Goal: Task Accomplishment & Management: Manage account settings

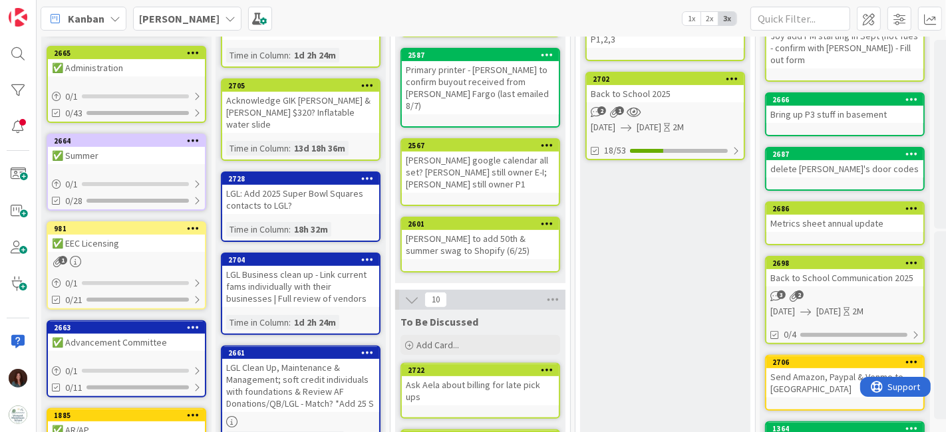
scroll to position [369, 0]
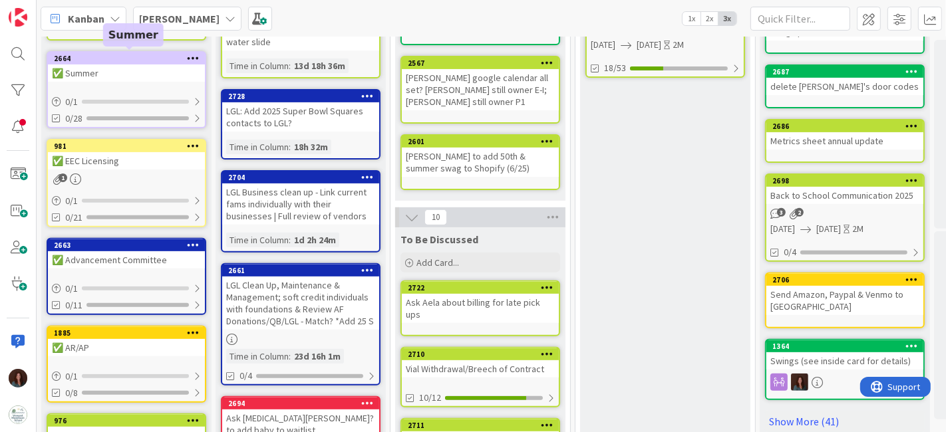
click at [132, 58] on div "2664" at bounding box center [129, 58] width 151 height 9
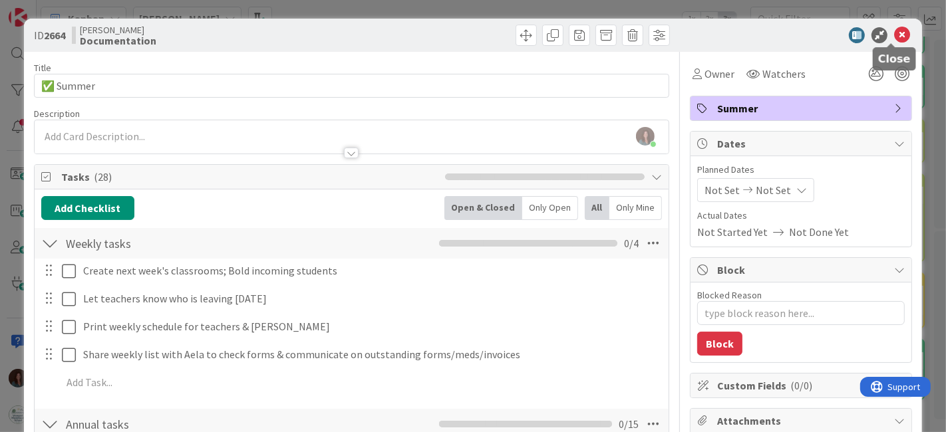
click at [894, 37] on icon at bounding box center [902, 35] width 16 height 16
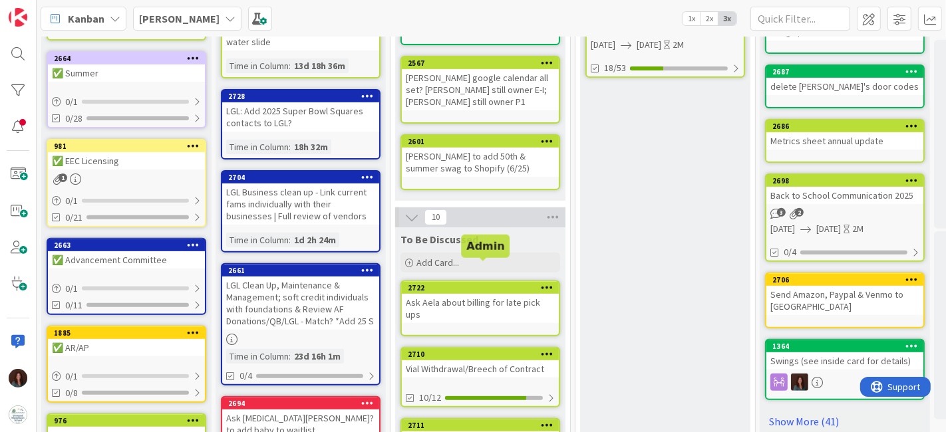
scroll to position [665, 0]
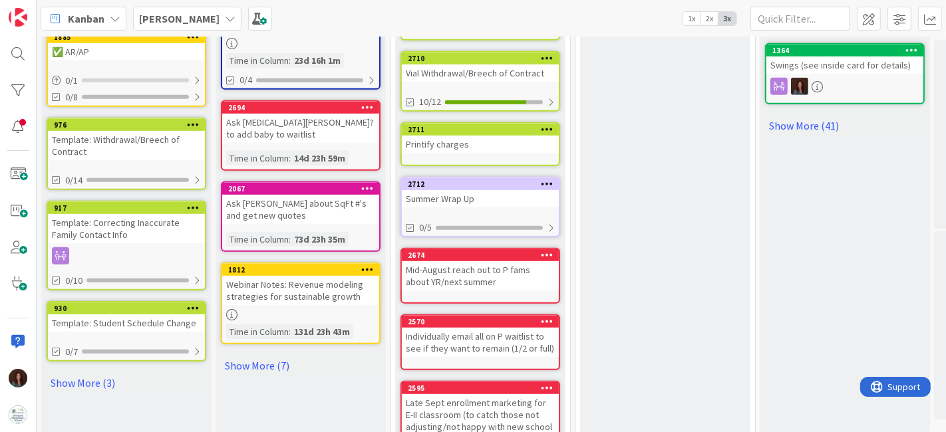
click at [504, 190] on div "Summer Wrap Up" at bounding box center [480, 198] width 157 height 17
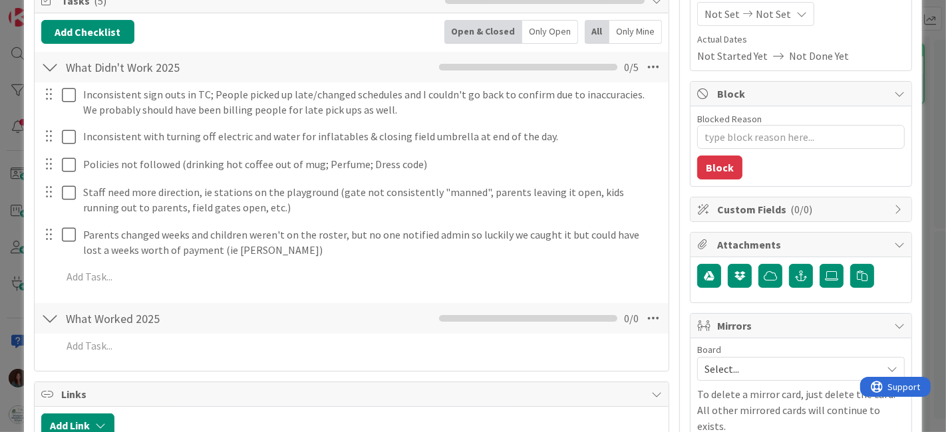
scroll to position [222, 0]
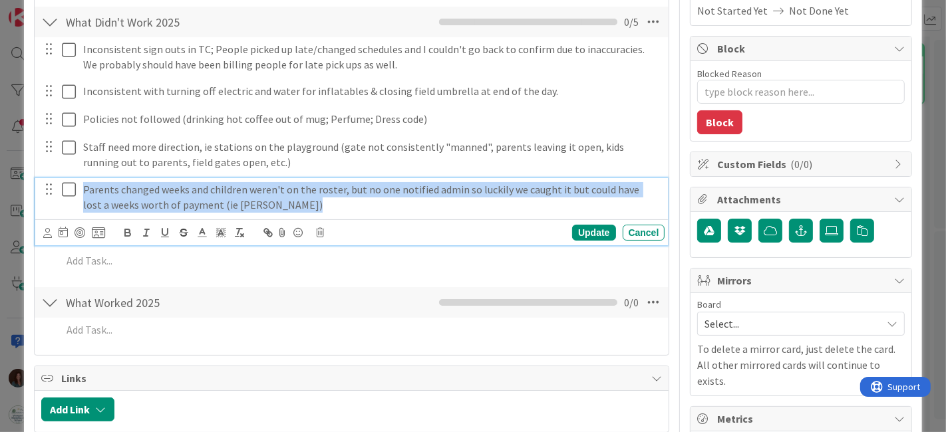
drag, startPoint x: 309, startPoint y: 206, endPoint x: 57, endPoint y: 26, distance: 309.1
click at [57, 26] on div "What Didn't Work 2025 Checklist Name 21 / 64 What Didn't Work 2025 0 / 5 Incons…" at bounding box center [352, 142] width 635 height 274
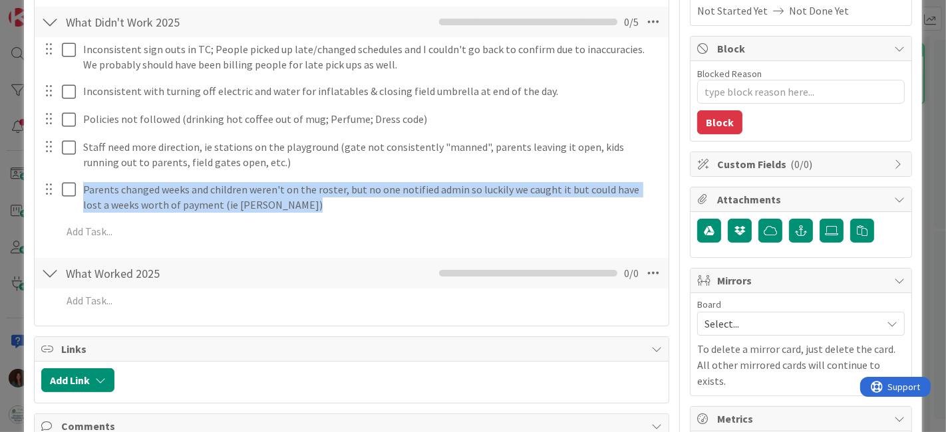
click at [639, 232] on div "Inconsistent sign outs in TC; People picked up late/changed schedules and I cou…" at bounding box center [351, 143] width 621 height 212
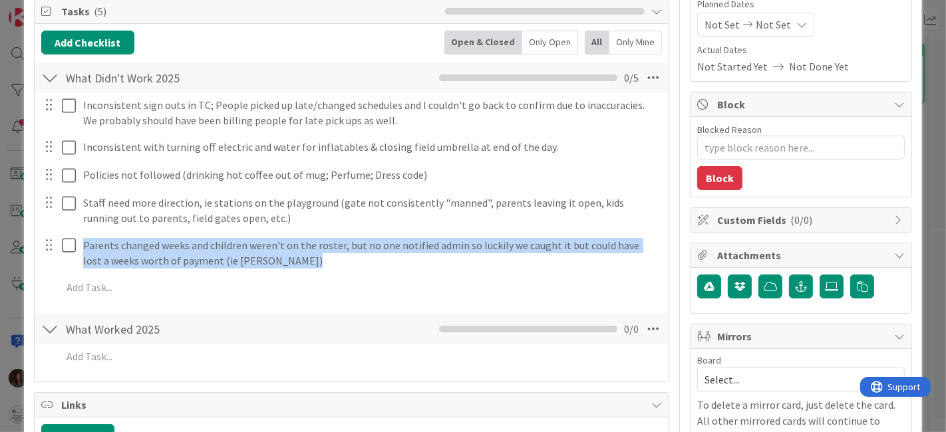
scroll to position [148, 0]
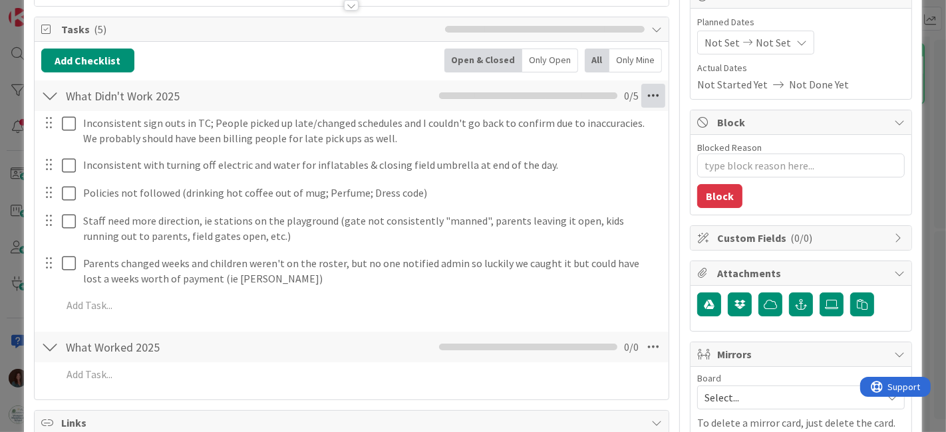
click at [641, 102] on icon at bounding box center [653, 96] width 24 height 24
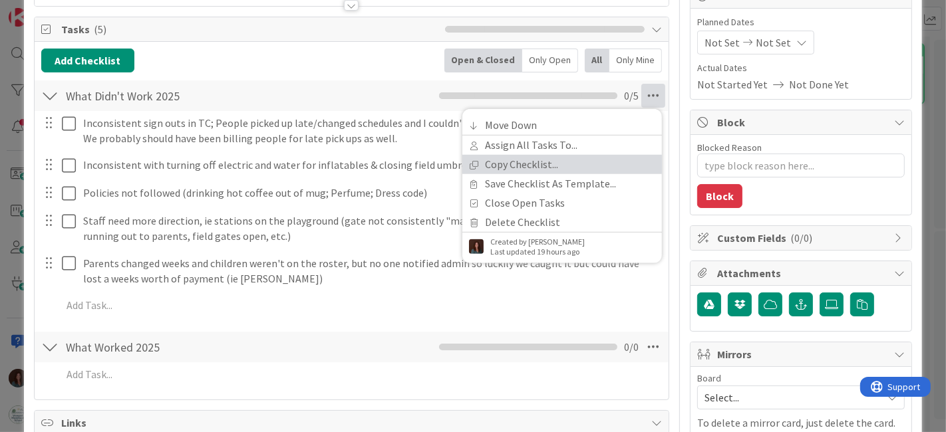
click at [602, 166] on link "Copy Checklist..." at bounding box center [562, 164] width 200 height 19
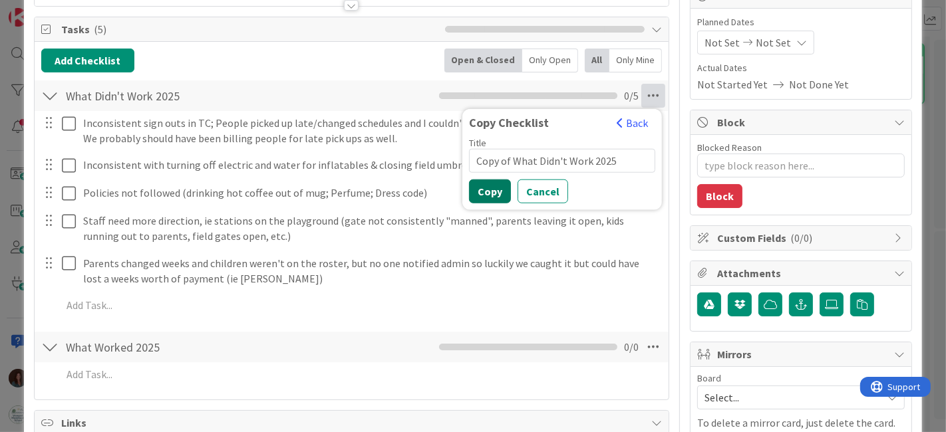
click at [480, 192] on button "Copy" at bounding box center [490, 192] width 42 height 24
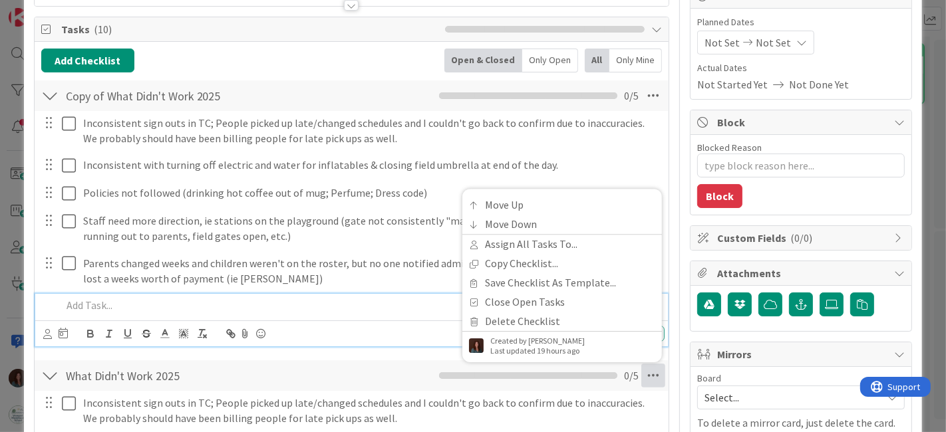
scroll to position [0, 0]
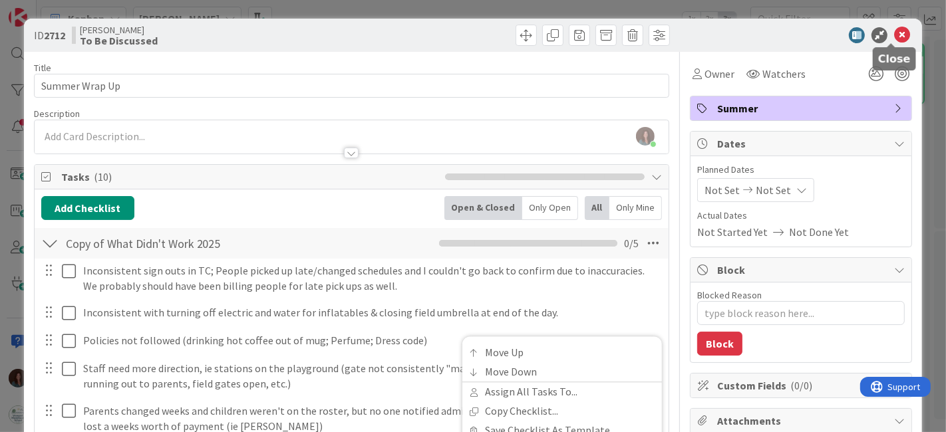
click at [894, 37] on icon at bounding box center [902, 35] width 16 height 16
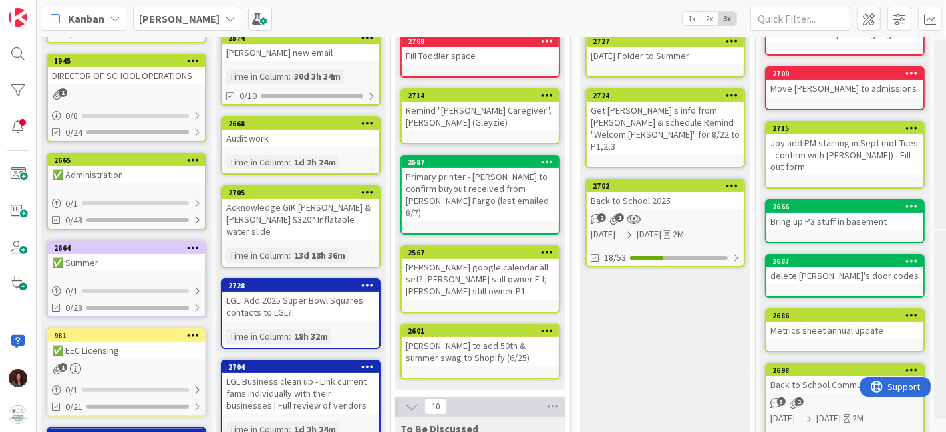
scroll to position [222, 0]
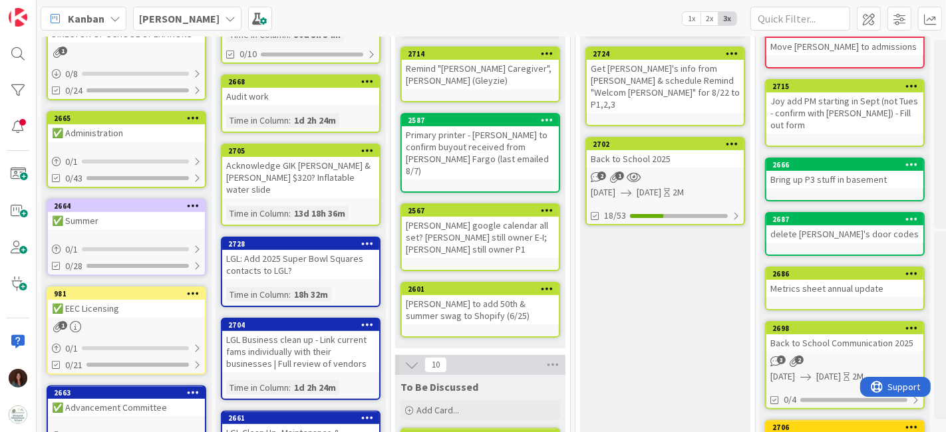
click at [193, 203] on icon at bounding box center [193, 205] width 13 height 9
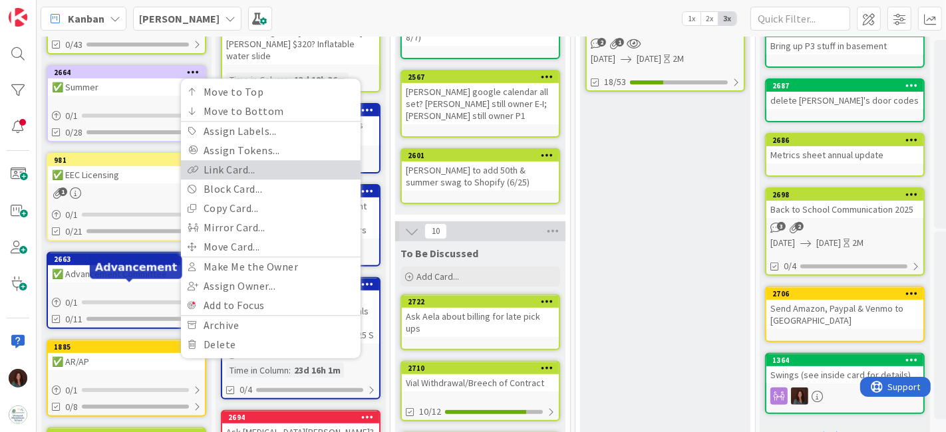
scroll to position [369, 0]
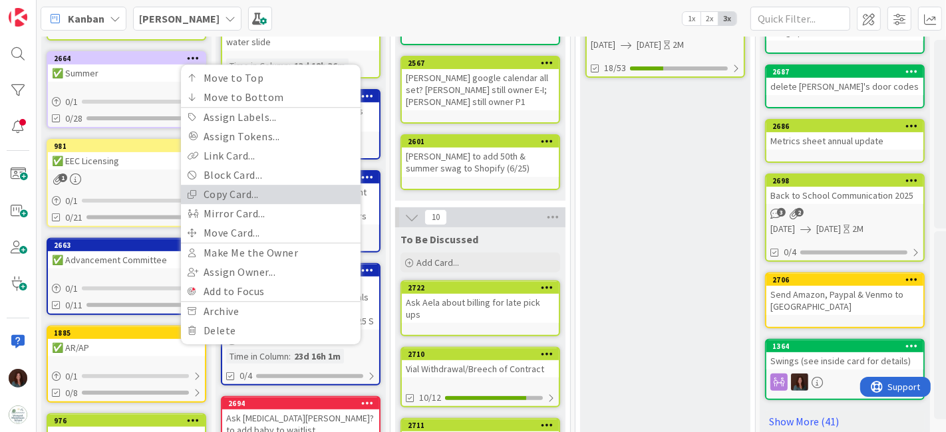
click at [260, 189] on link "Copy Card..." at bounding box center [271, 194] width 180 height 19
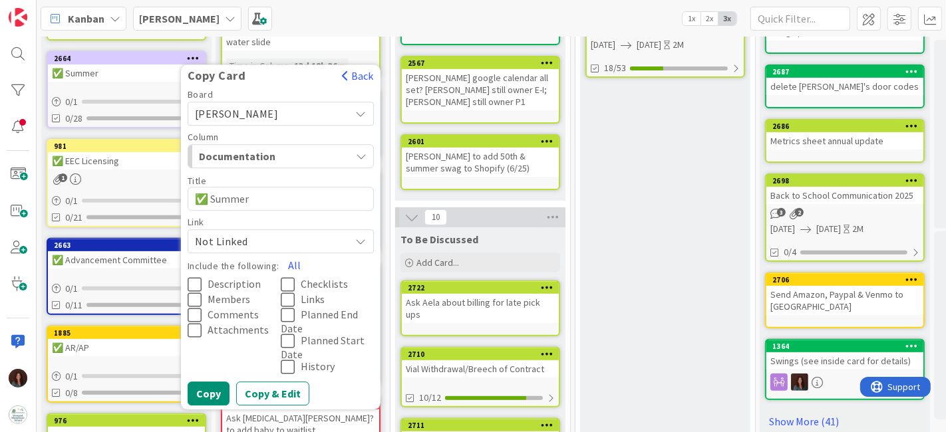
click at [301, 202] on textarea "✅ Summer" at bounding box center [281, 199] width 186 height 24
type textarea "x"
type textarea "✅ Summer"
type textarea "x"
type textarea "✅ Summer 2"
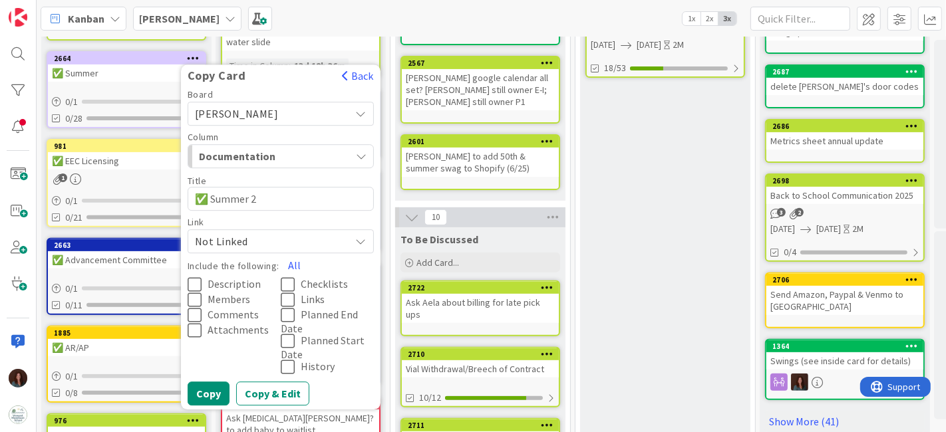
type textarea "x"
type textarea "✅ Summer 20"
type textarea "x"
type textarea "✅ Summer 202"
type textarea "x"
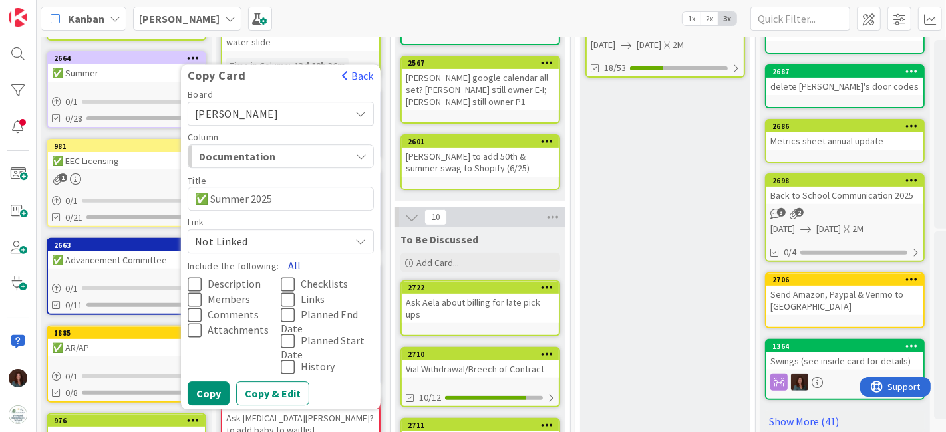
type textarea "✅ Summer 2025"
click at [297, 258] on button "All" at bounding box center [294, 266] width 30 height 24
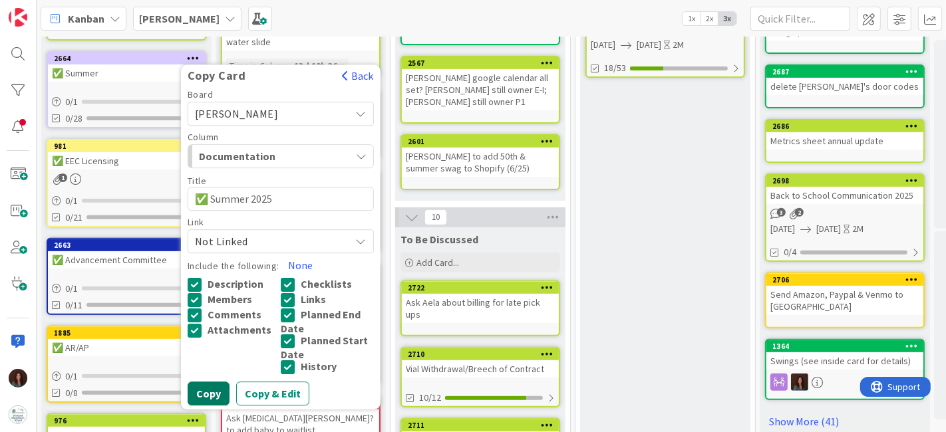
click at [194, 393] on button "Copy" at bounding box center [209, 394] width 42 height 24
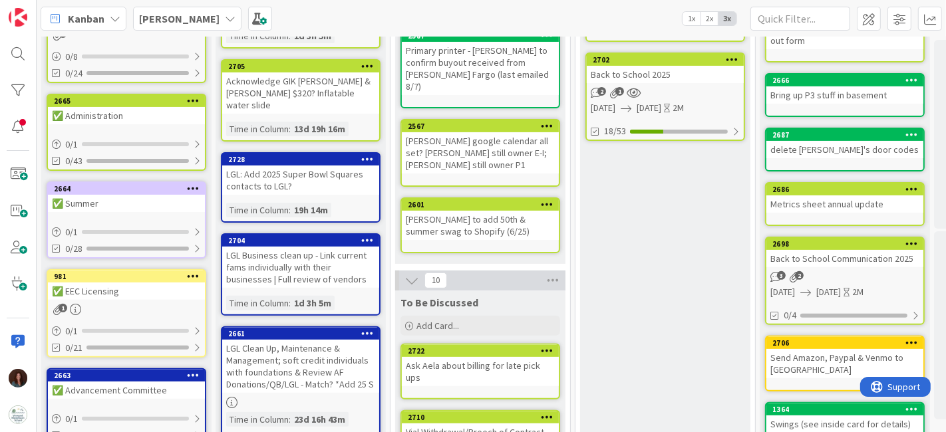
scroll to position [67, 0]
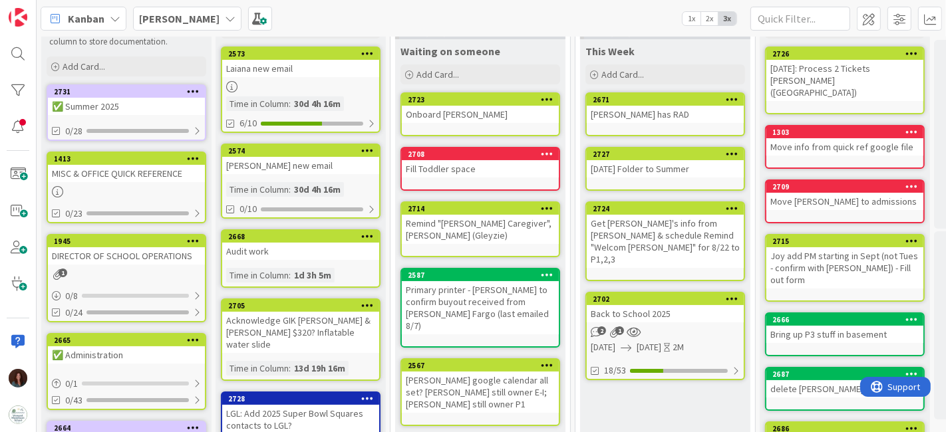
click at [143, 110] on div "✅ Summer 2025" at bounding box center [126, 106] width 157 height 17
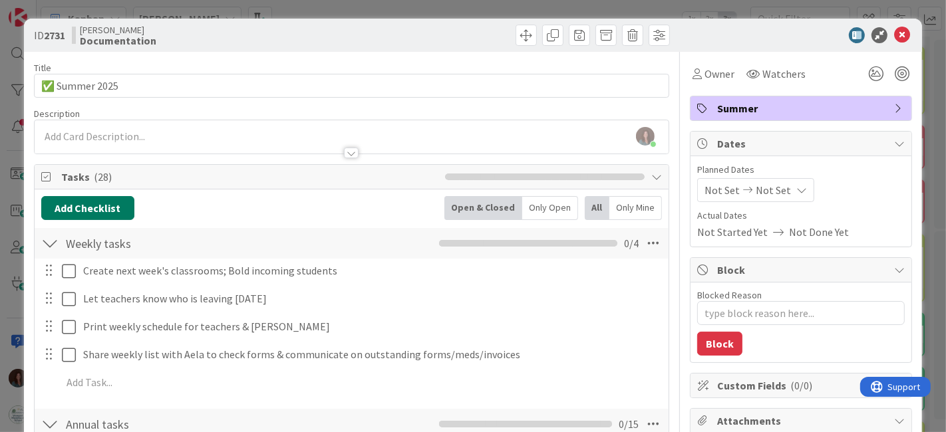
click at [84, 202] on button "Add Checklist" at bounding box center [87, 208] width 93 height 24
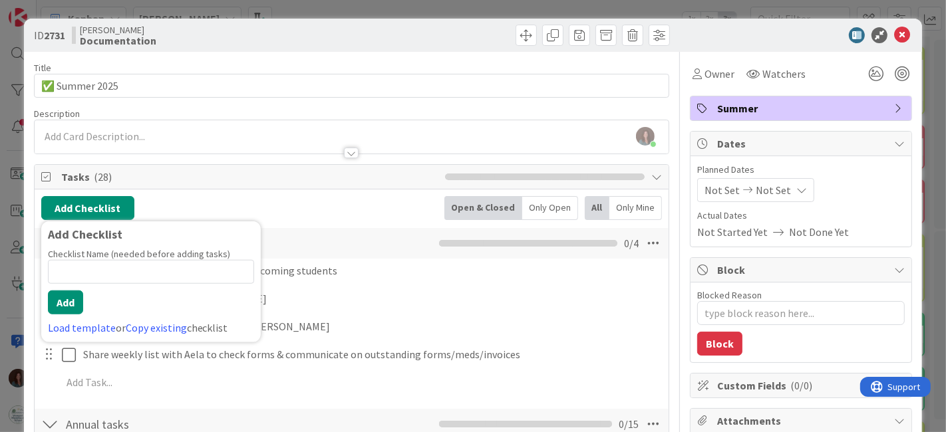
click at [170, 269] on input at bounding box center [151, 272] width 206 height 24
click at [160, 326] on link "Copy existing" at bounding box center [156, 327] width 61 height 13
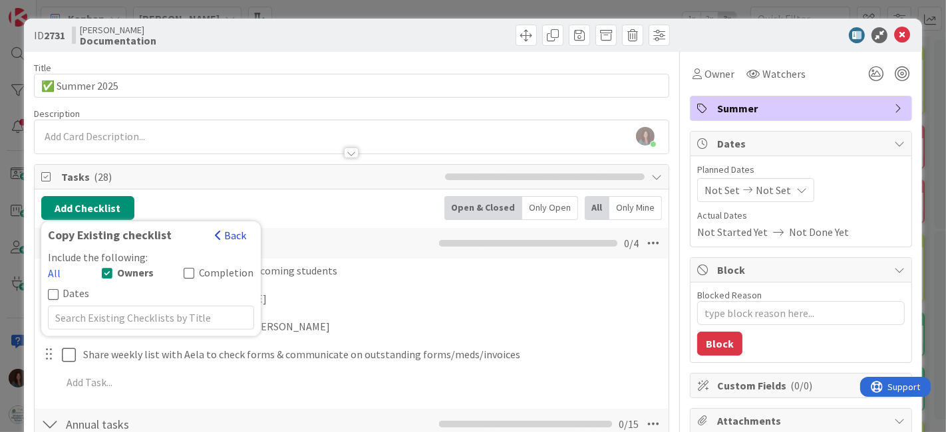
click at [228, 235] on button "Back" at bounding box center [231, 235] width 33 height 15
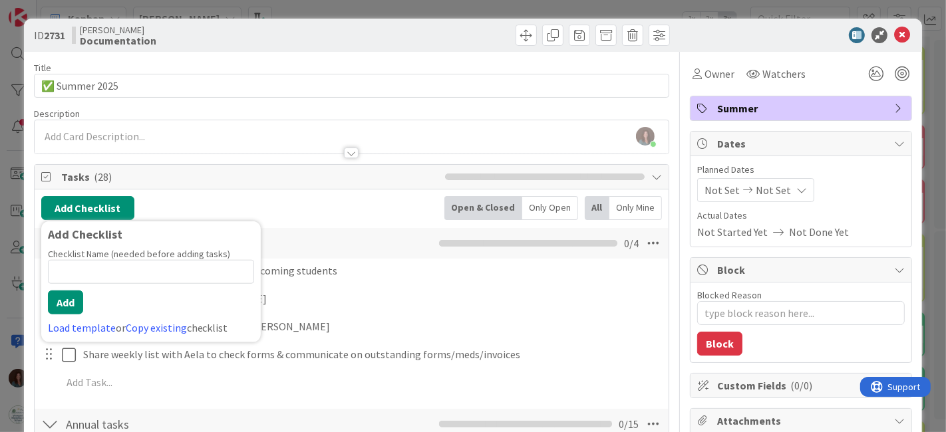
click at [381, 209] on div "Add Checklist Add Checklist Checklist Name (needed before adding tasks) 0 / 64 …" at bounding box center [351, 208] width 621 height 24
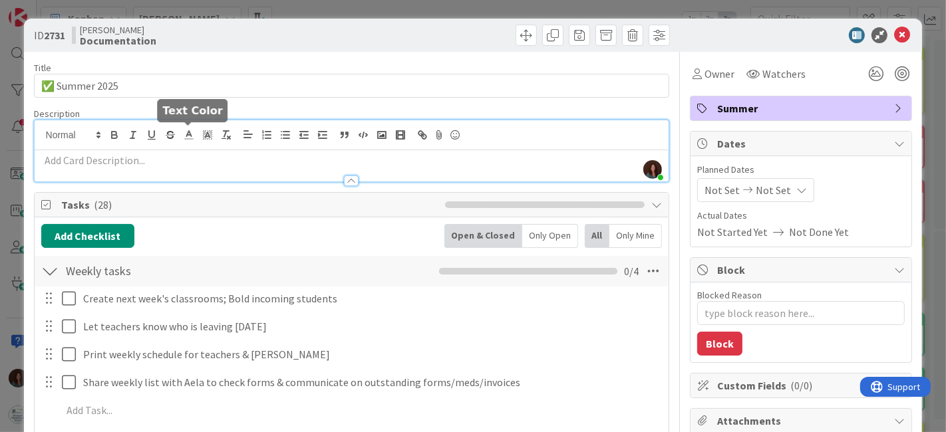
click at [184, 130] on div "[PERSON_NAME] just joined" at bounding box center [352, 150] width 635 height 61
drag, startPoint x: 893, startPoint y: 34, endPoint x: 865, endPoint y: 71, distance: 46.6
click at [894, 35] on icon at bounding box center [902, 35] width 16 height 16
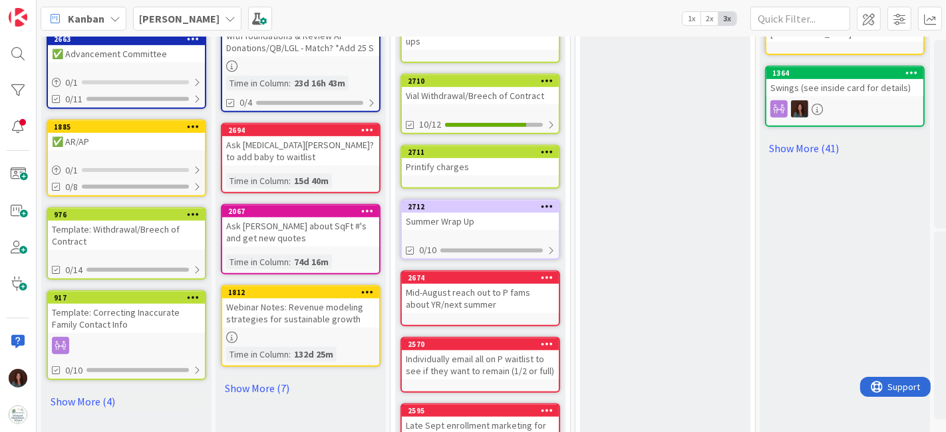
scroll to position [591, 0]
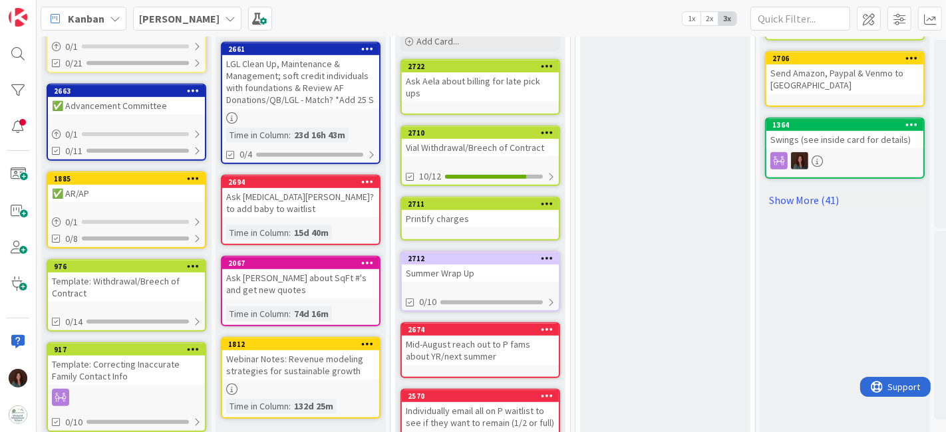
click at [439, 265] on div "Summer Wrap Up" at bounding box center [480, 273] width 157 height 17
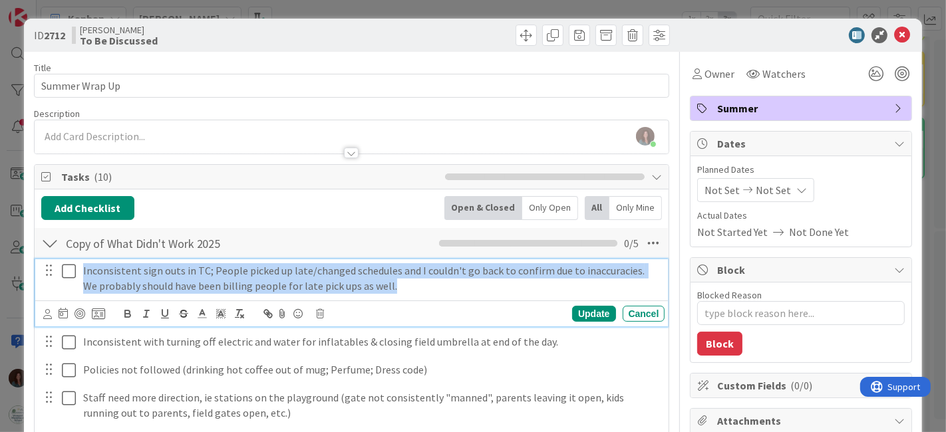
drag, startPoint x: 421, startPoint y: 283, endPoint x: 63, endPoint y: 271, distance: 357.5
click at [63, 271] on div "Inconsistent sign outs in TC; People picked up late/changed schedules and I cou…" at bounding box center [353, 278] width 625 height 38
copy p "Inconsistent sign outs in TC; People picked up late/changed schedules and I cou…"
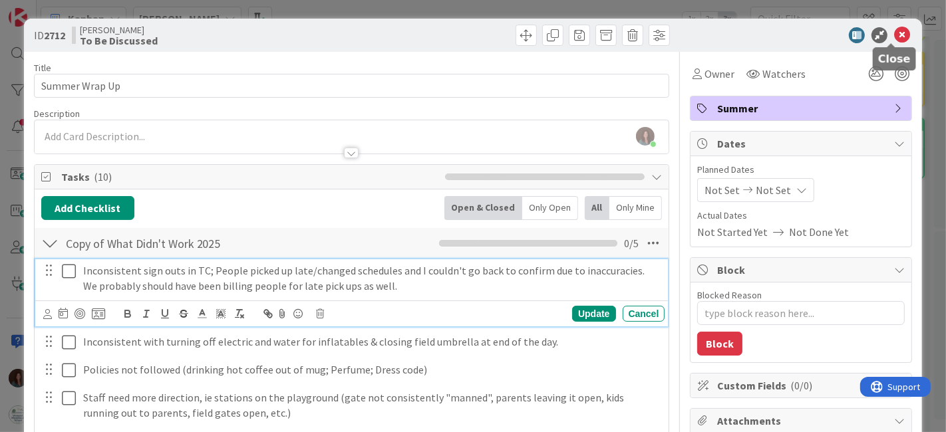
click at [894, 33] on icon at bounding box center [902, 35] width 16 height 16
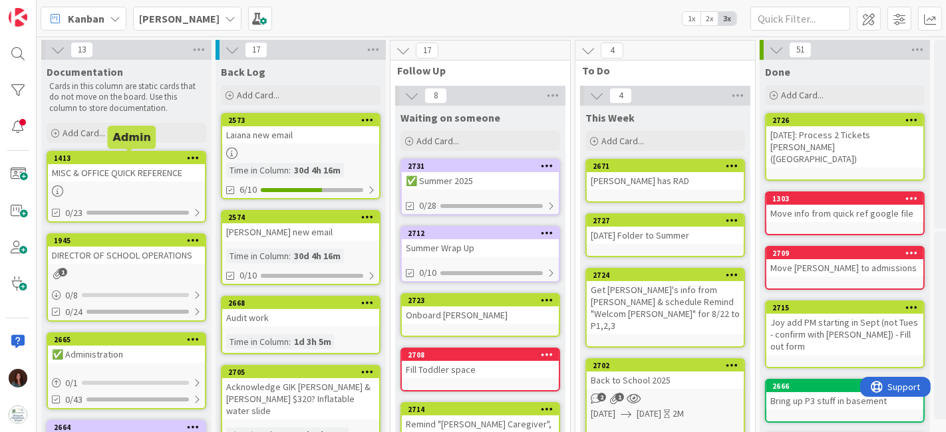
click at [482, 180] on div "✅ Summer 2025" at bounding box center [480, 180] width 157 height 17
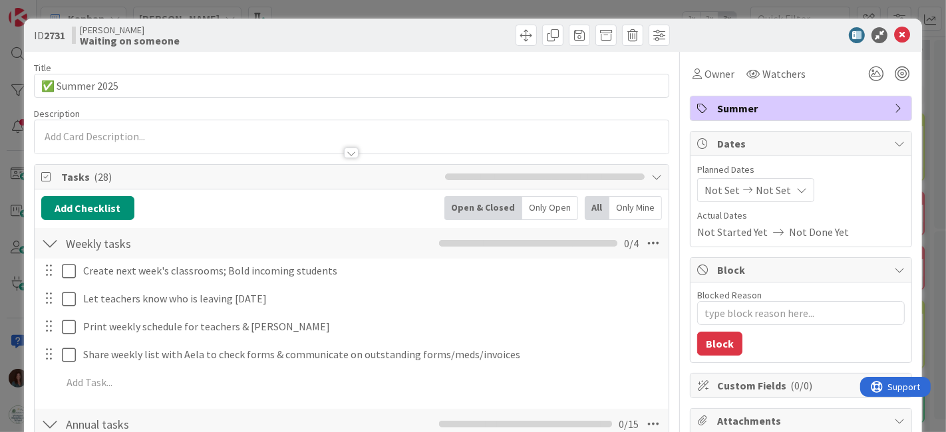
type textarea "x"
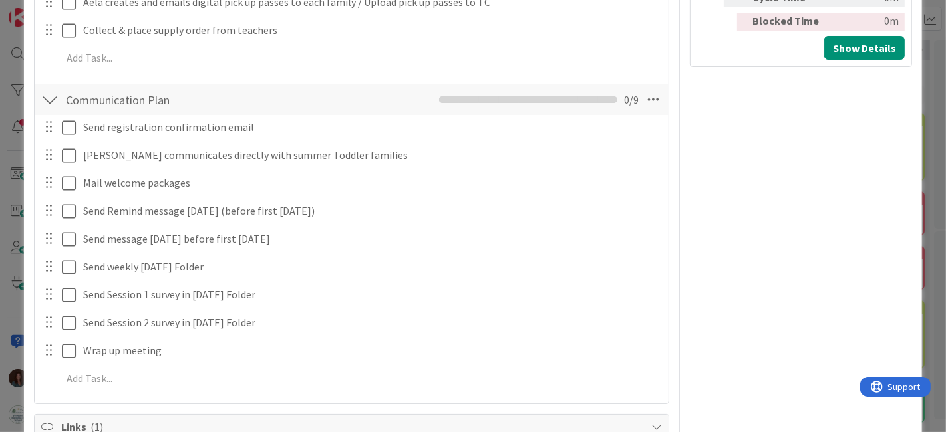
scroll to position [1063, 0]
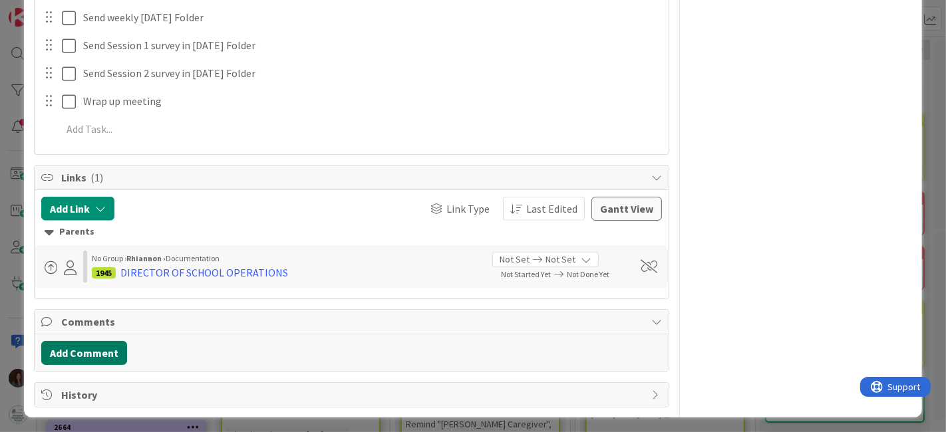
click at [110, 353] on button "Add Comment" at bounding box center [84, 353] width 86 height 24
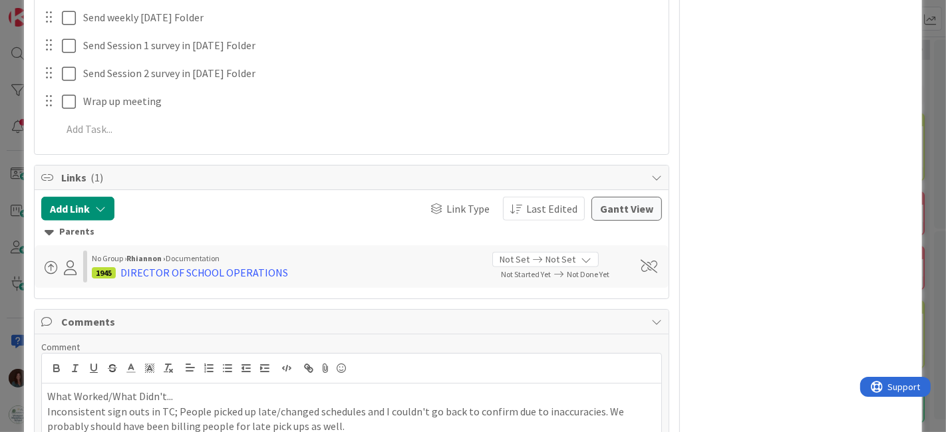
scroll to position [1160, 0]
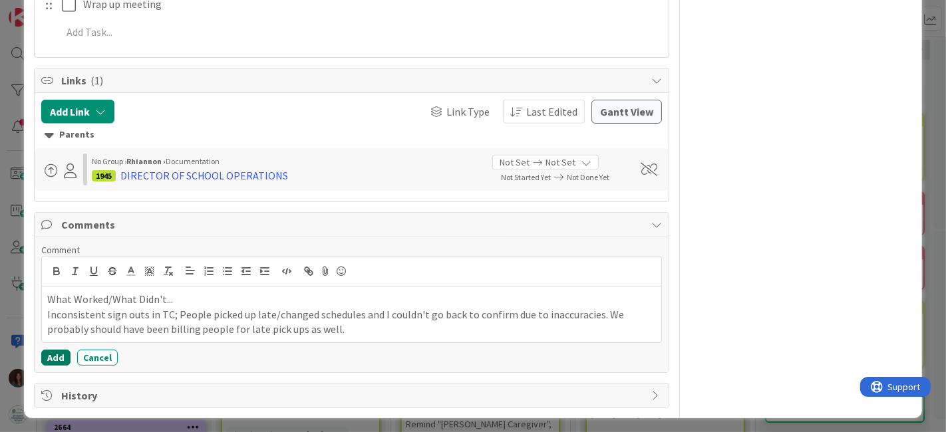
click at [41, 353] on button "Add" at bounding box center [55, 358] width 29 height 16
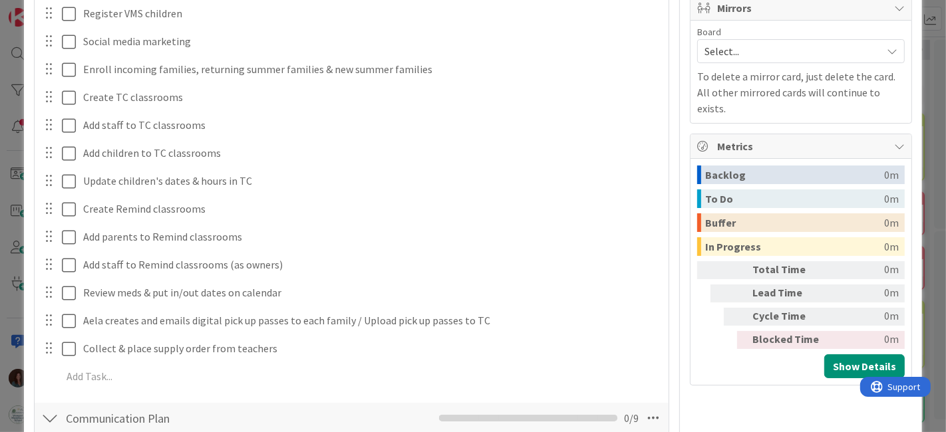
scroll to position [0, 0]
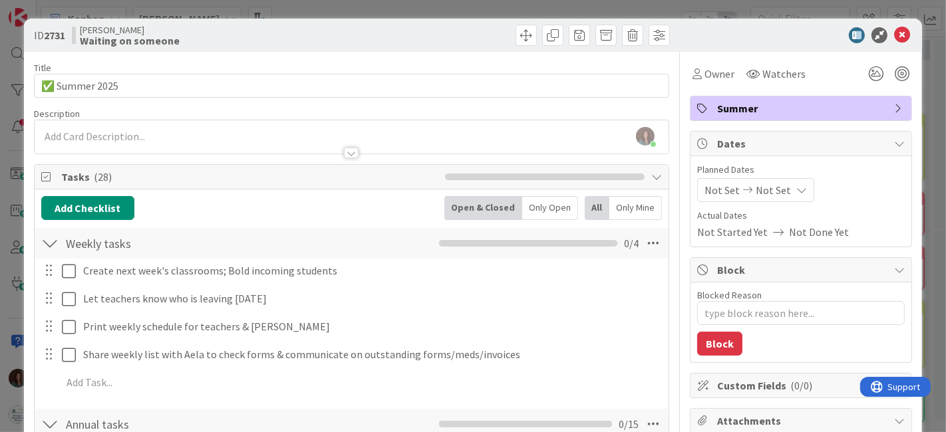
click at [899, 36] on icon at bounding box center [902, 35] width 16 height 16
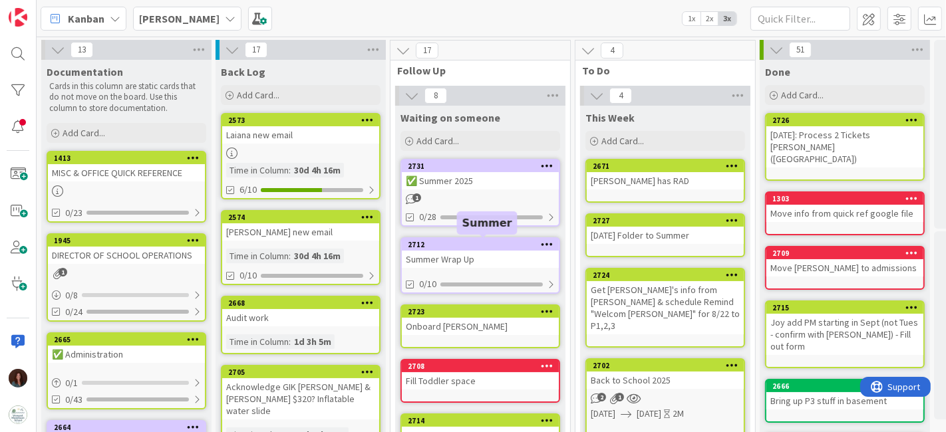
click at [507, 246] on div "2712" at bounding box center [483, 244] width 151 height 9
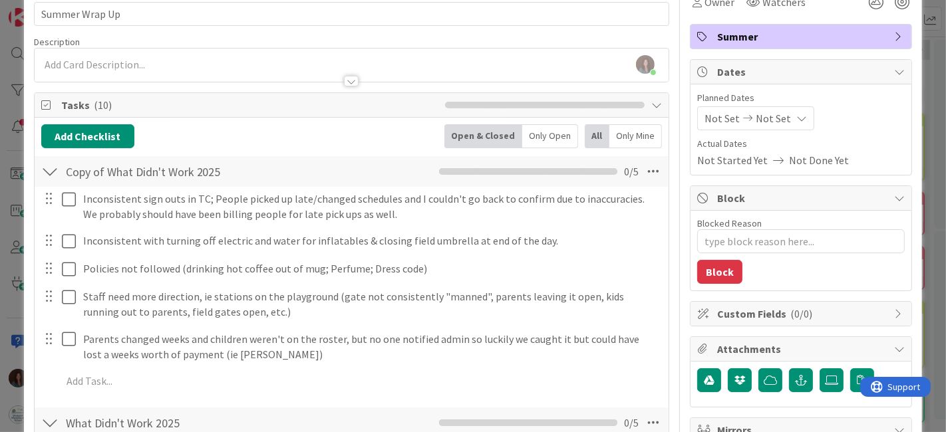
scroll to position [74, 0]
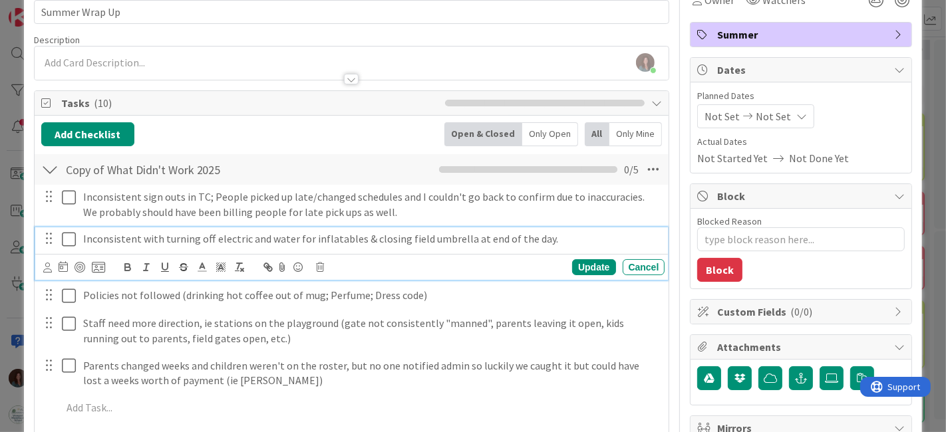
click at [188, 240] on p "Inconsistent with turning off electric and water for inflatables & closing fiel…" at bounding box center [371, 239] width 577 height 15
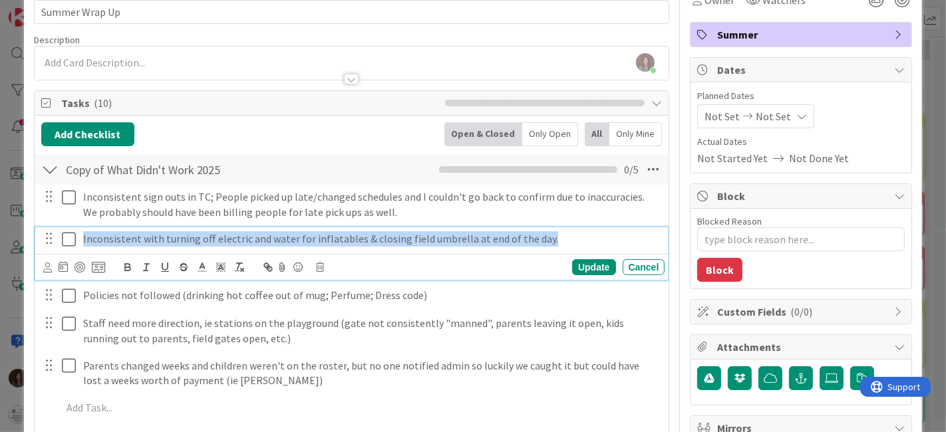
click at [188, 240] on p "Inconsistent with turning off electric and water for inflatables & closing fiel…" at bounding box center [371, 239] width 577 height 15
copy p "Inconsistent with turning off electric and water for inflatables & closing fiel…"
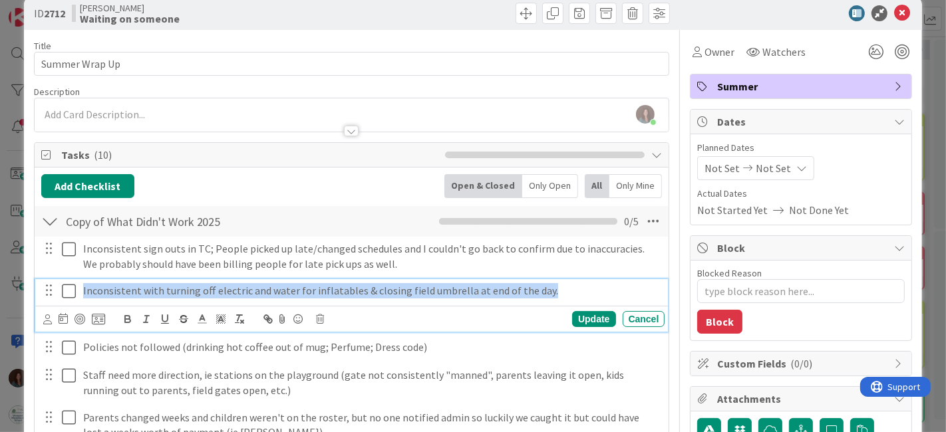
scroll to position [0, 0]
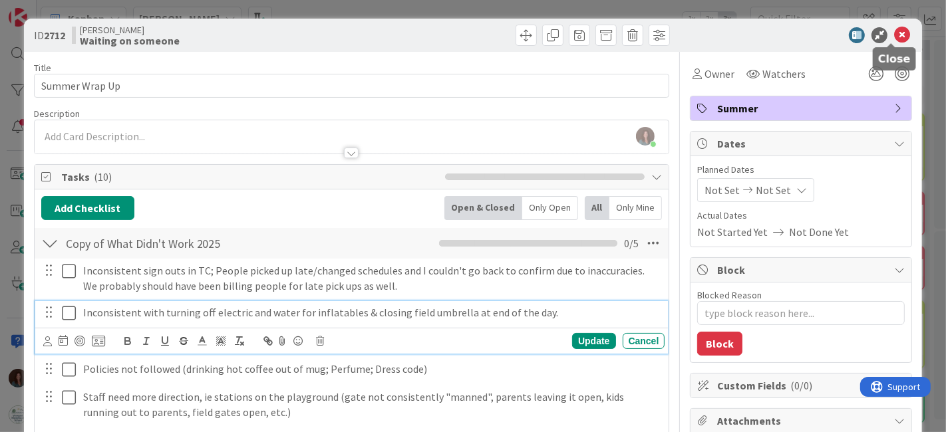
click at [894, 35] on icon at bounding box center [902, 35] width 16 height 16
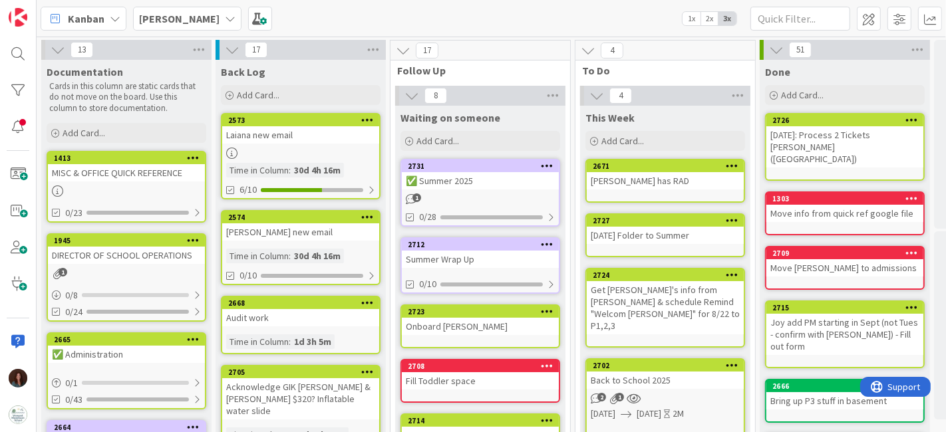
click at [477, 256] on div "Summer Wrap Up" at bounding box center [480, 259] width 157 height 17
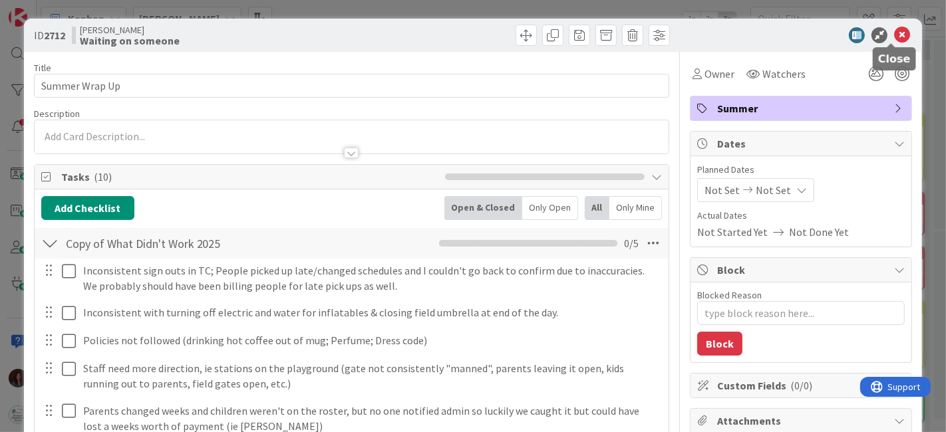
click at [894, 34] on icon at bounding box center [902, 35] width 16 height 16
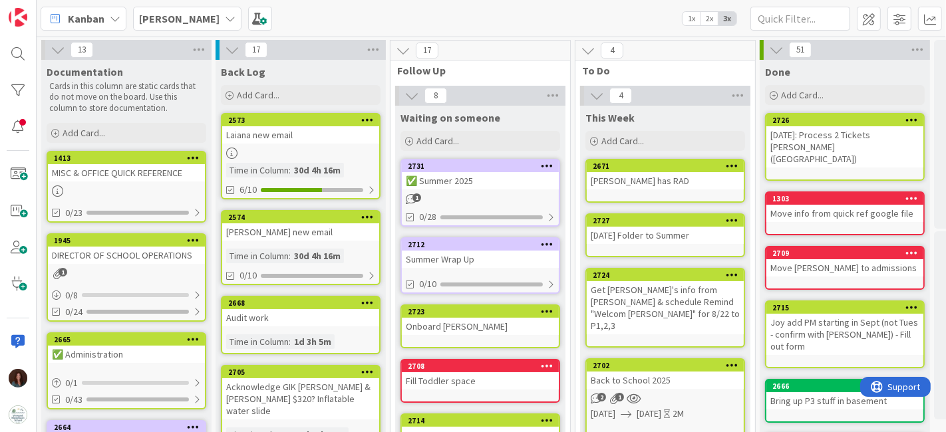
click at [547, 180] on div "✅ Summer 2025" at bounding box center [480, 180] width 157 height 17
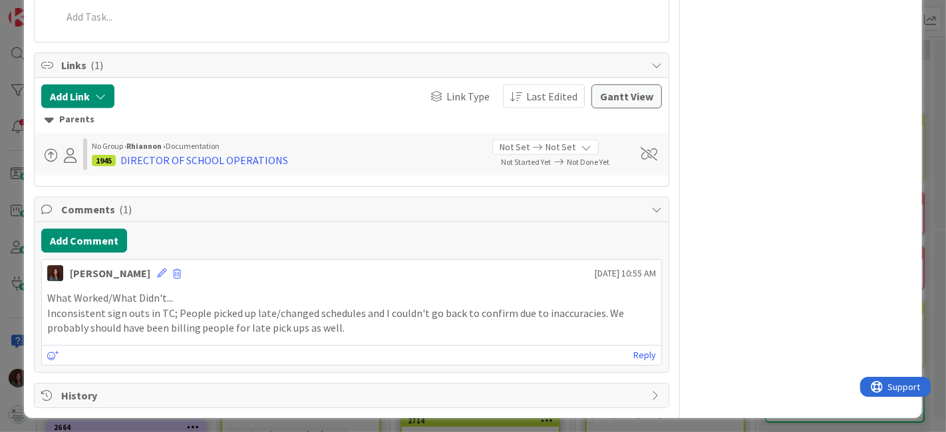
type textarea "x"
drag, startPoint x: 184, startPoint y: 294, endPoint x: 0, endPoint y: 297, distance: 183.7
click at [0, 297] on div "ID 2731 [PERSON_NAME] Waiting on someone Title 13 / 128 ✅ Summer 2025 Descripti…" at bounding box center [473, 216] width 946 height 432
click at [166, 273] on icon at bounding box center [161, 273] width 9 height 9
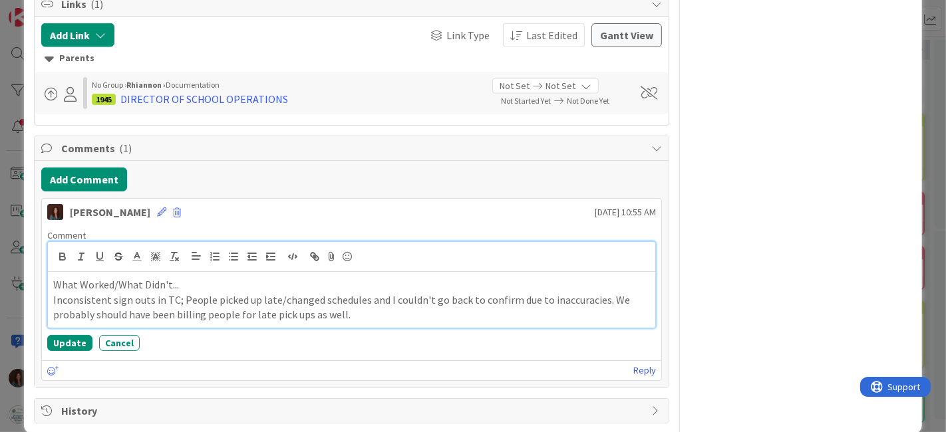
click at [148, 279] on p "What Worked/What Didn't..." at bounding box center [352, 284] width 598 height 15
click at [380, 313] on p "Inconsistent sign outs in TC; People picked up late/changed schedules and I cou…" at bounding box center [352, 308] width 598 height 30
click at [53, 295] on p "Inconsistent sign outs in TC; People picked up late/changed schedules and I cou…" at bounding box center [352, 308] width 598 height 30
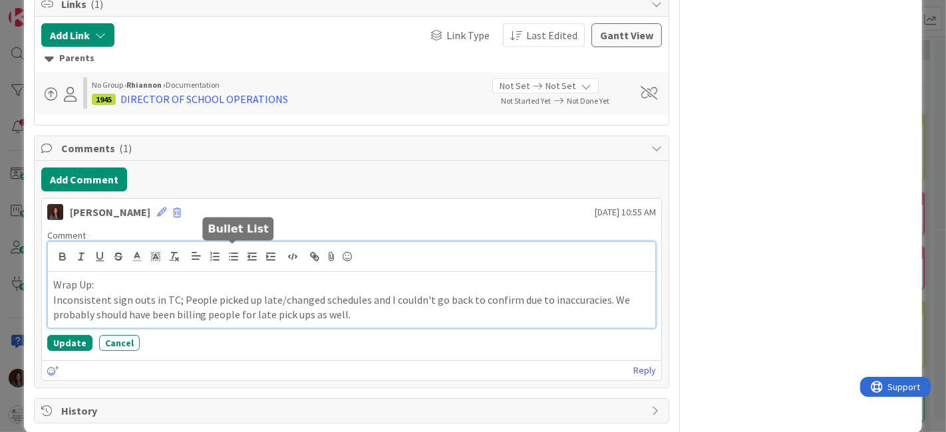
click at [229, 252] on icon "button" at bounding box center [234, 257] width 12 height 12
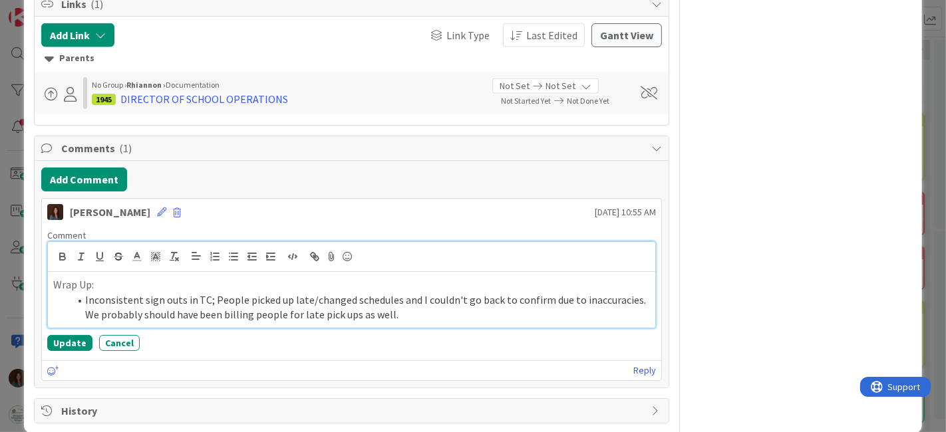
click at [460, 307] on li "Inconsistent sign outs in TC; People picked up late/changed schedules and I cou…" at bounding box center [360, 308] width 582 height 30
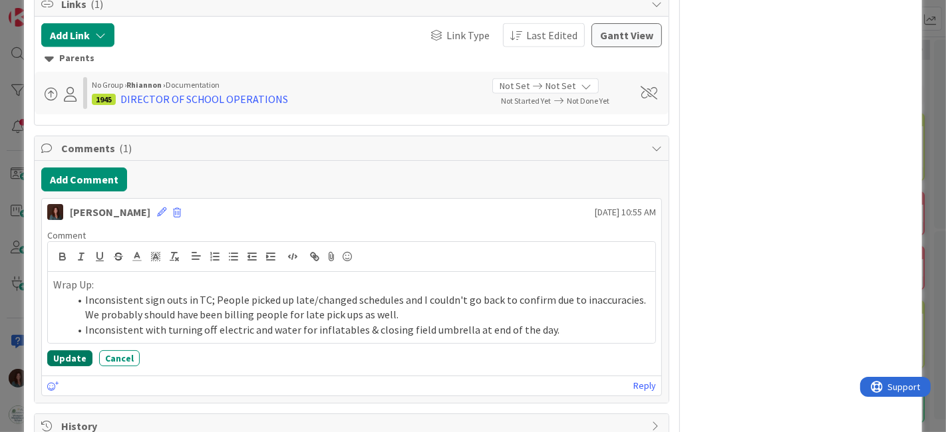
click at [82, 354] on button "Update" at bounding box center [69, 359] width 45 height 16
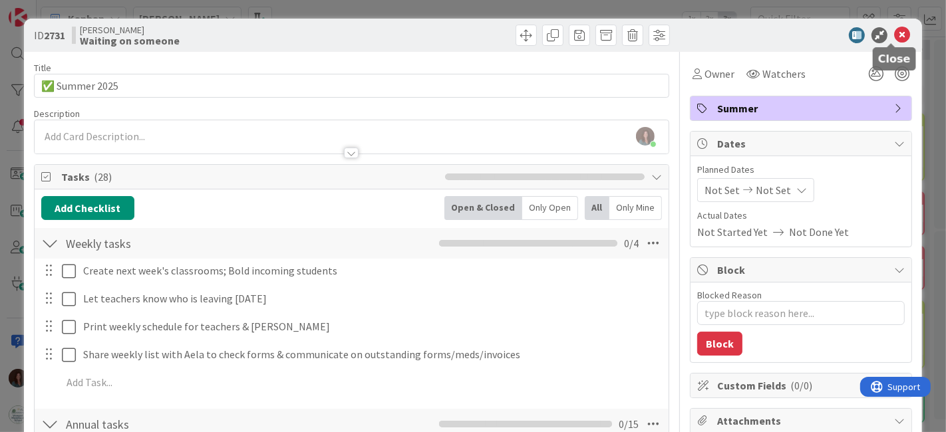
click at [895, 31] on icon at bounding box center [902, 35] width 16 height 16
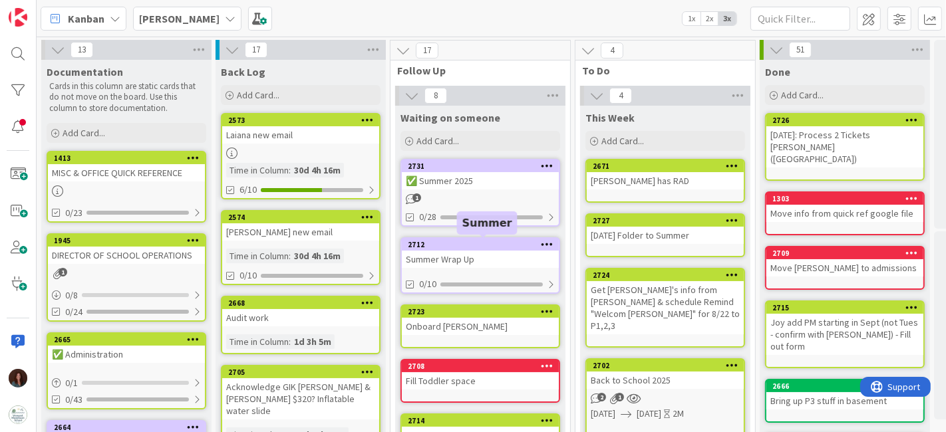
click at [495, 246] on div "2712" at bounding box center [483, 244] width 151 height 9
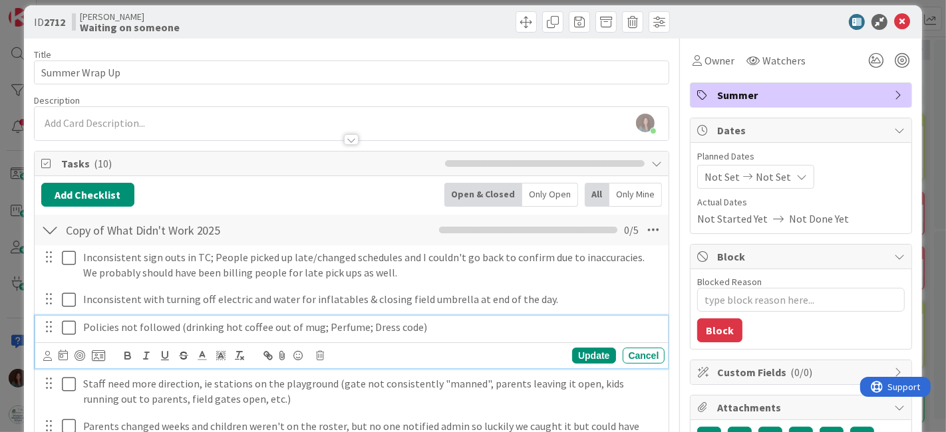
click at [240, 327] on p "Policies not followed (drinking hot coffee out of mug; Perfume; Dress code)" at bounding box center [371, 327] width 577 height 15
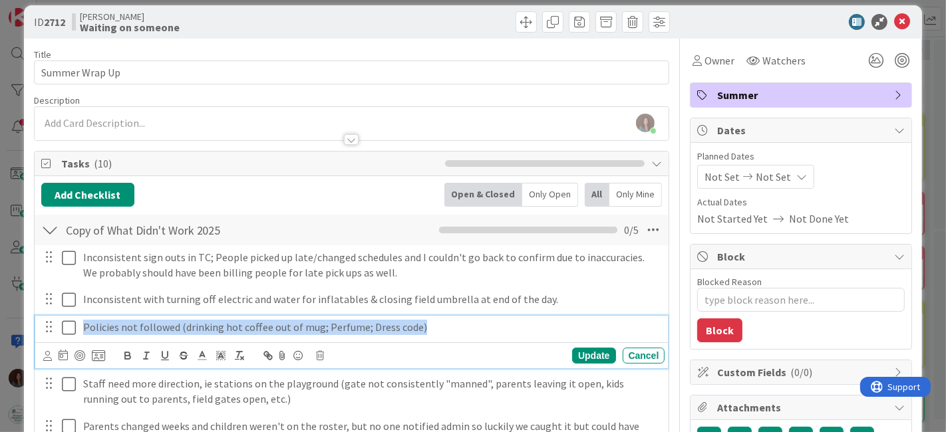
click at [240, 327] on p "Policies not followed (drinking hot coffee out of mug; Perfume; Dress code)" at bounding box center [371, 327] width 577 height 15
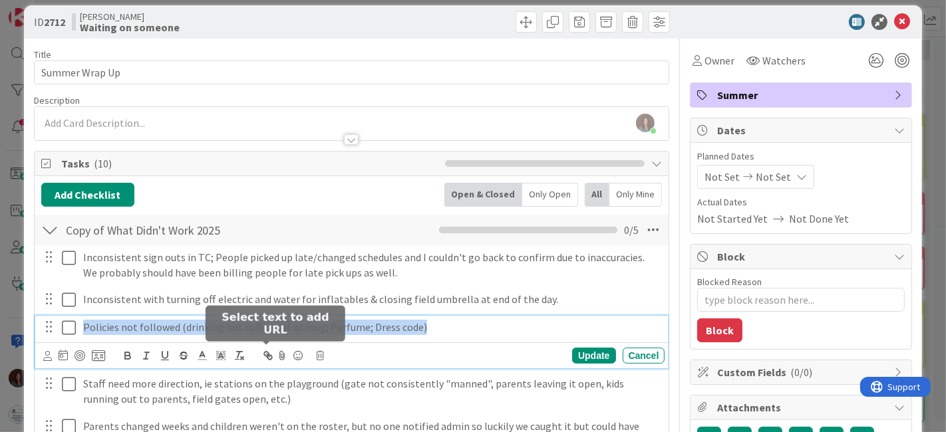
copy p "Policies not followed (drinking hot coffee out of mug; Perfume; Dress code)"
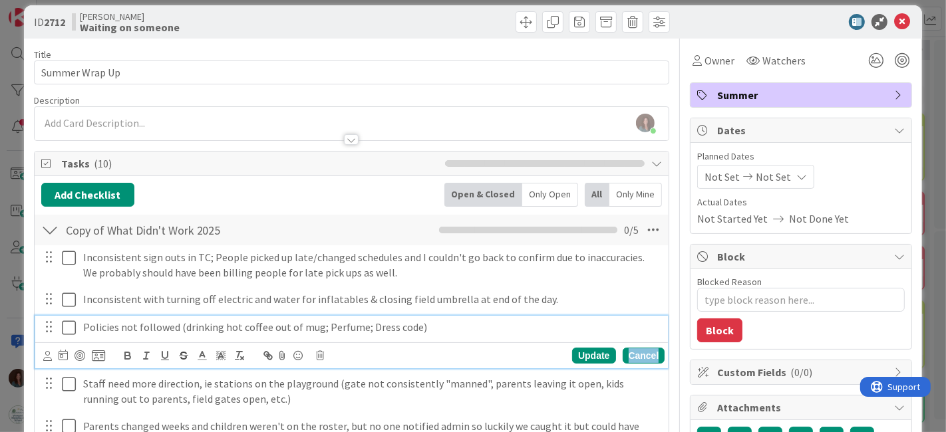
click at [629, 355] on div "Cancel" at bounding box center [644, 356] width 43 height 16
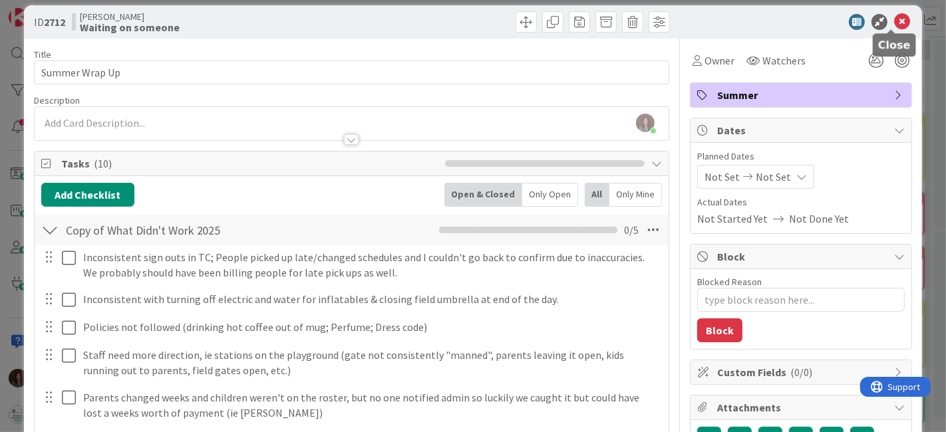
click at [895, 20] on icon at bounding box center [902, 22] width 16 height 16
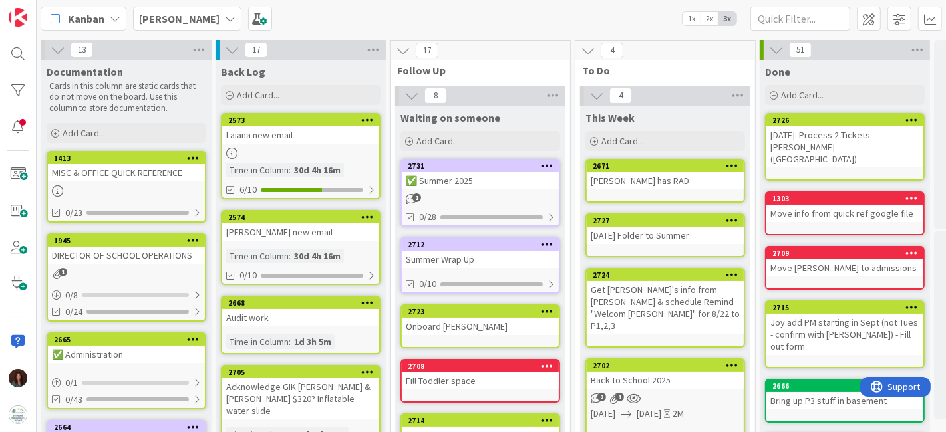
click at [421, 168] on div "2731" at bounding box center [483, 166] width 151 height 9
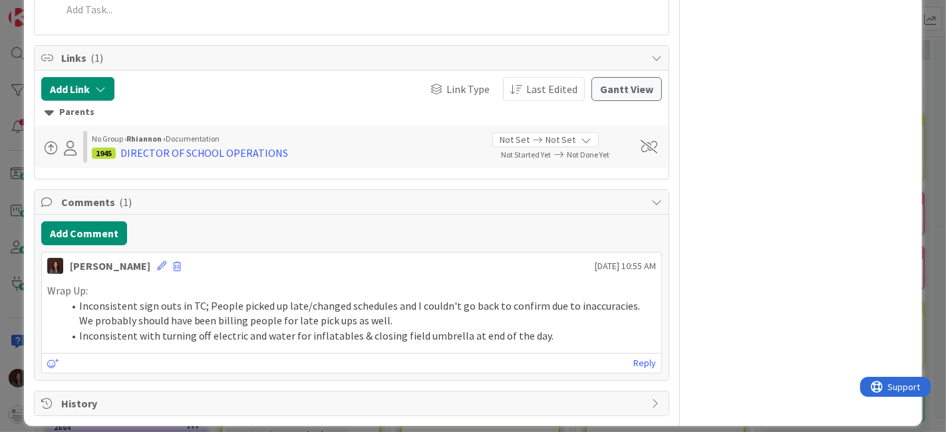
click at [558, 338] on li "Inconsistent with turning off electric and water for inflatables & closing fiel…" at bounding box center [360, 336] width 594 height 15
click at [582, 333] on li "Inconsistent with turning off electric and water for inflatables & closing fiel…" at bounding box center [360, 336] width 594 height 15
click at [166, 261] on icon at bounding box center [161, 265] width 9 height 9
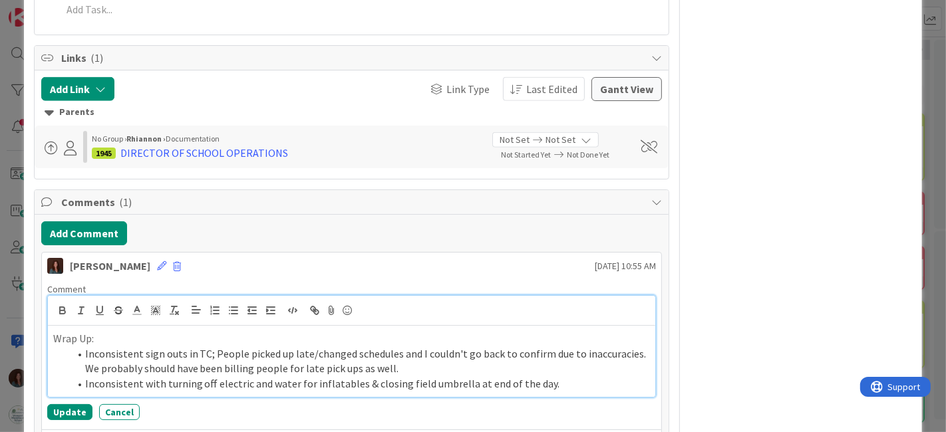
click at [578, 383] on li "Inconsistent with turning off electric and water for inflatables & closing fiel…" at bounding box center [360, 384] width 582 height 15
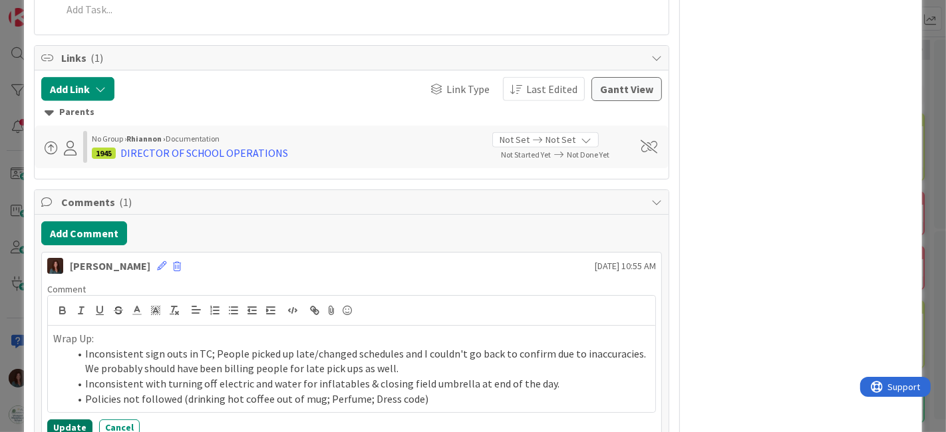
click at [71, 423] on button "Update" at bounding box center [69, 428] width 45 height 16
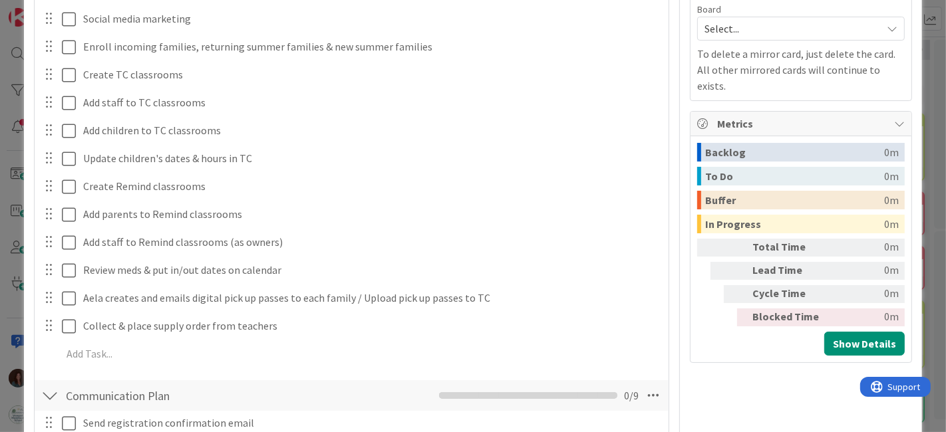
scroll to position [18, 0]
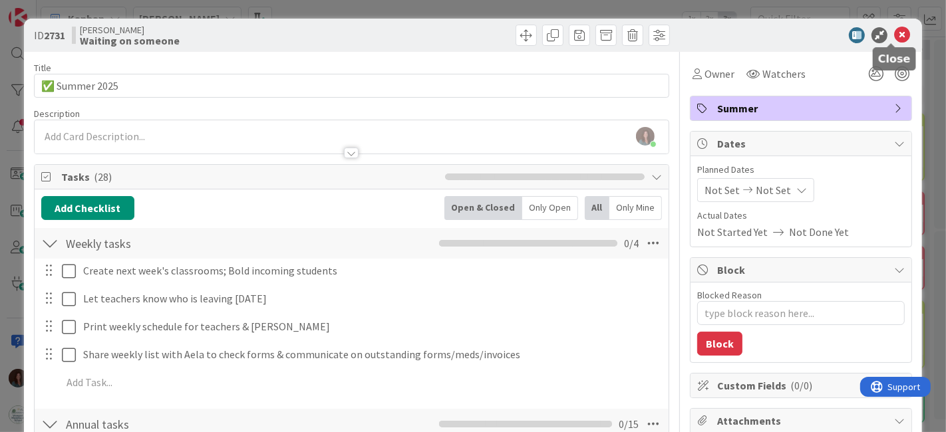
click at [895, 33] on icon at bounding box center [902, 35] width 16 height 16
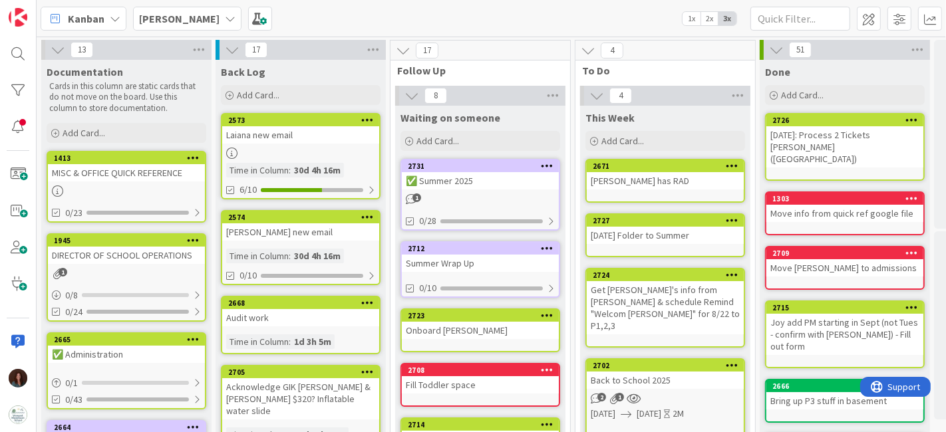
click at [467, 253] on div "2712" at bounding box center [480, 249] width 157 height 12
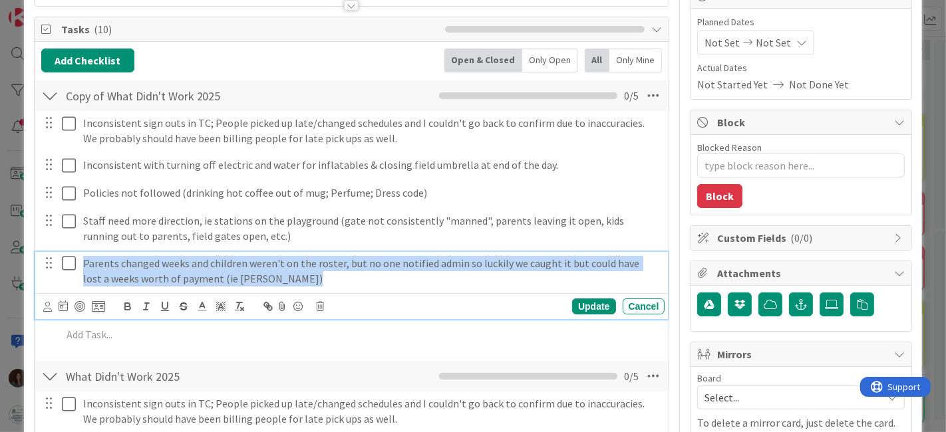
drag, startPoint x: 317, startPoint y: 280, endPoint x: 0, endPoint y: 269, distance: 317.6
click at [0, 269] on div "ID 2712 [PERSON_NAME] Waiting on someone Title 14 / 128 Summer Wrap Up Descript…" at bounding box center [473, 216] width 946 height 432
copy p "Parents changed weeks and children weren't on the roster, but no one notified a…"
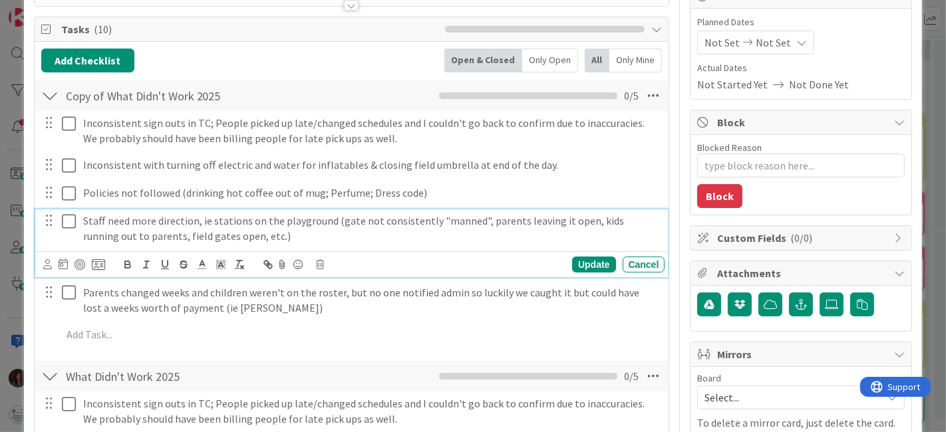
click at [269, 240] on p "Staff need more direction, ie stations on the playground (gate not consistently…" at bounding box center [371, 229] width 577 height 30
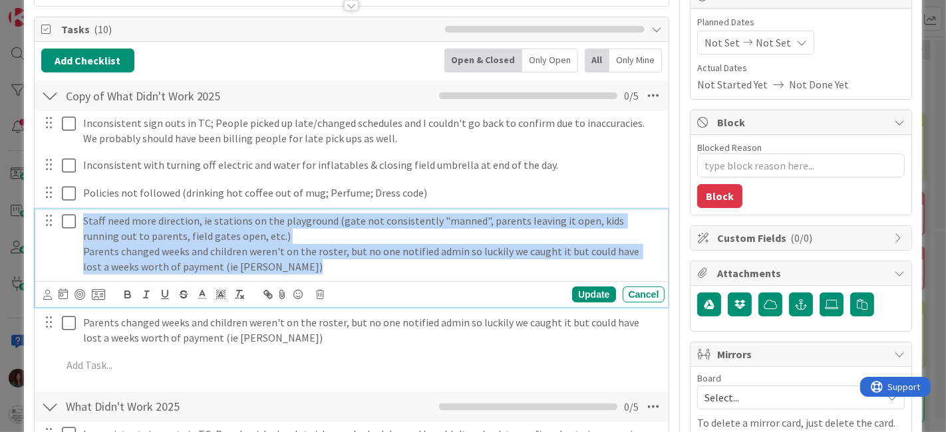
drag, startPoint x: 323, startPoint y: 269, endPoint x: 3, endPoint y: 204, distance: 326.0
click at [3, 204] on div "ID 2712 [PERSON_NAME] Waiting on someone Title 14 / 128 Summer Wrap Up Descript…" at bounding box center [473, 216] width 946 height 432
copy div "Staff need more direction, ie stations on the playground (gate not consistently…"
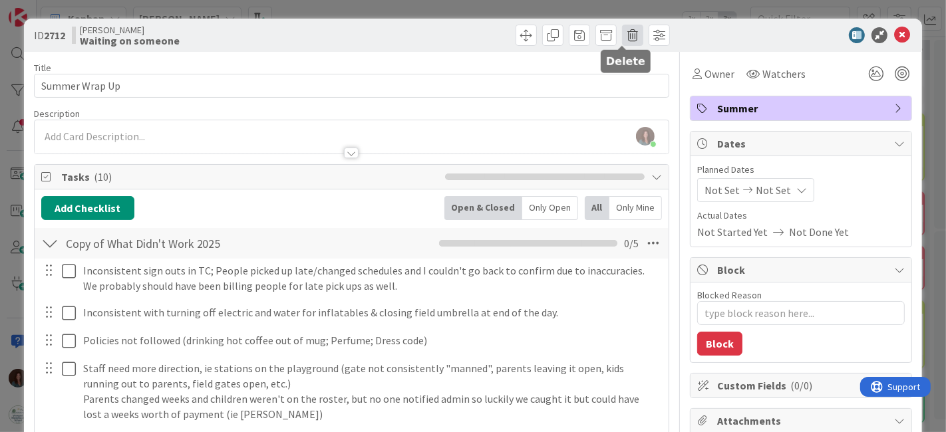
click at [623, 33] on span at bounding box center [632, 35] width 21 height 21
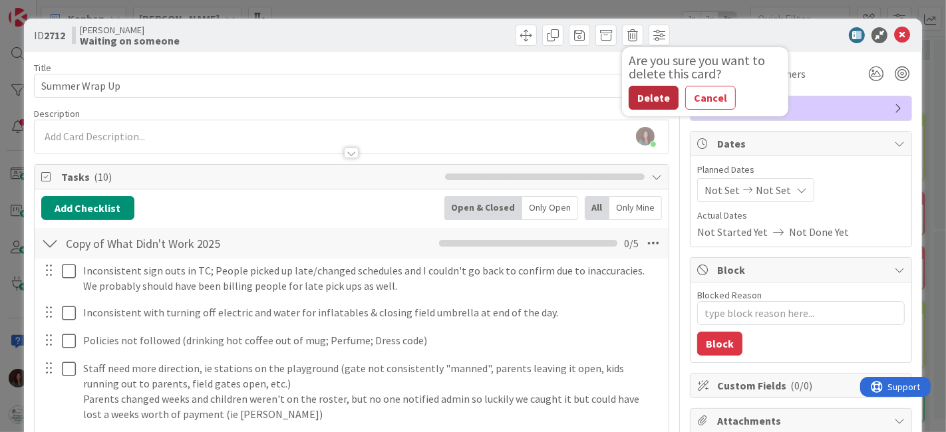
click at [661, 96] on button "Delete" at bounding box center [654, 98] width 50 height 24
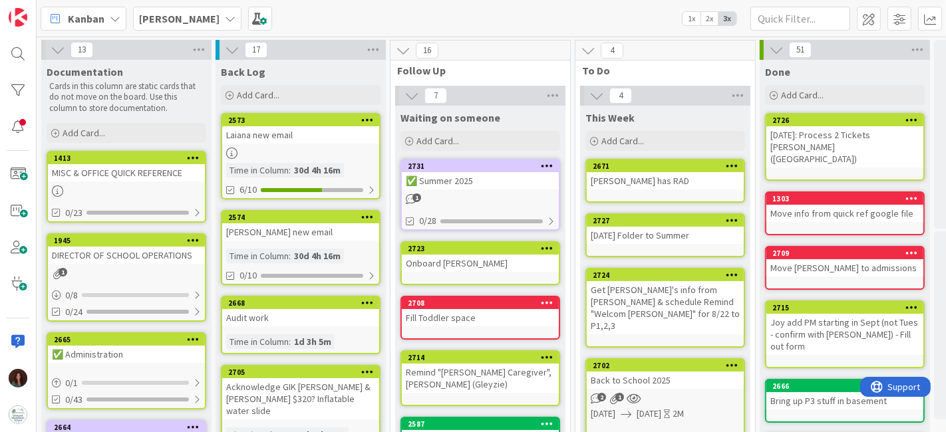
click at [498, 181] on div "✅ Summer 2025" at bounding box center [480, 180] width 157 height 17
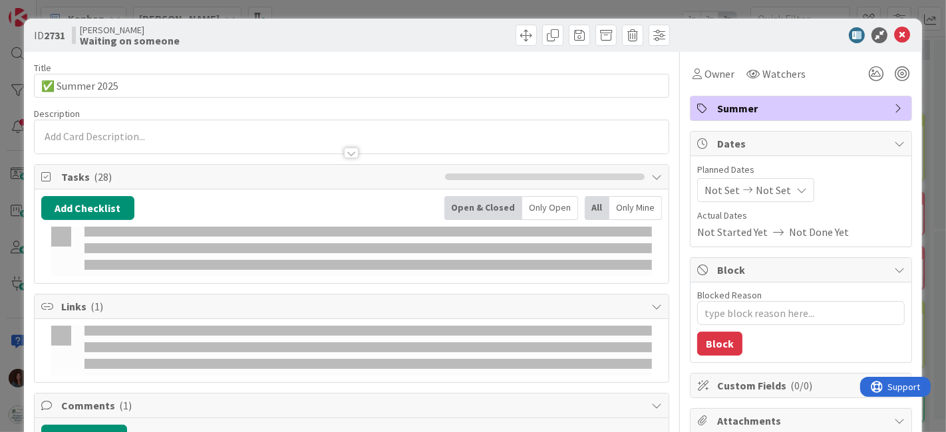
type textarea "x"
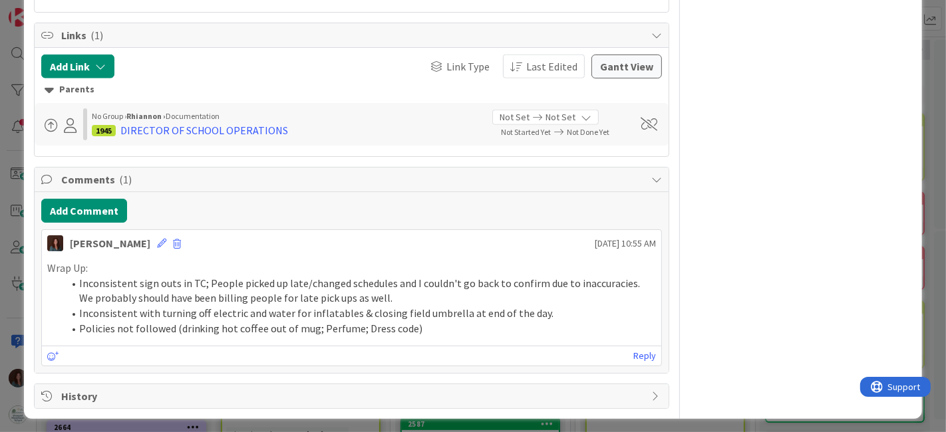
click at [470, 334] on div "Wrap Up: Inconsistent sign outs in [GEOGRAPHIC_DATA]; People picked up late/cha…" at bounding box center [352, 299] width 620 height 86
click at [472, 327] on li "Policies not followed (drinking hot coffee out of mug; Perfume; Dress code)" at bounding box center [360, 328] width 594 height 15
click at [166, 239] on icon at bounding box center [161, 243] width 9 height 9
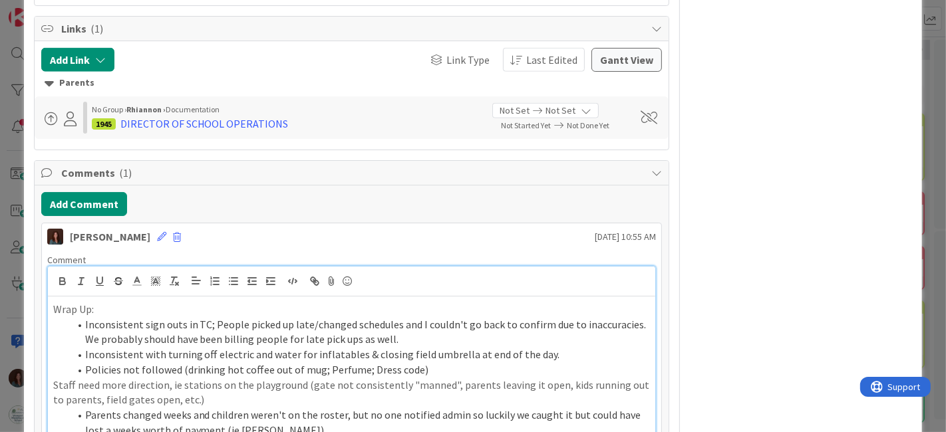
scroll to position [1286, 0]
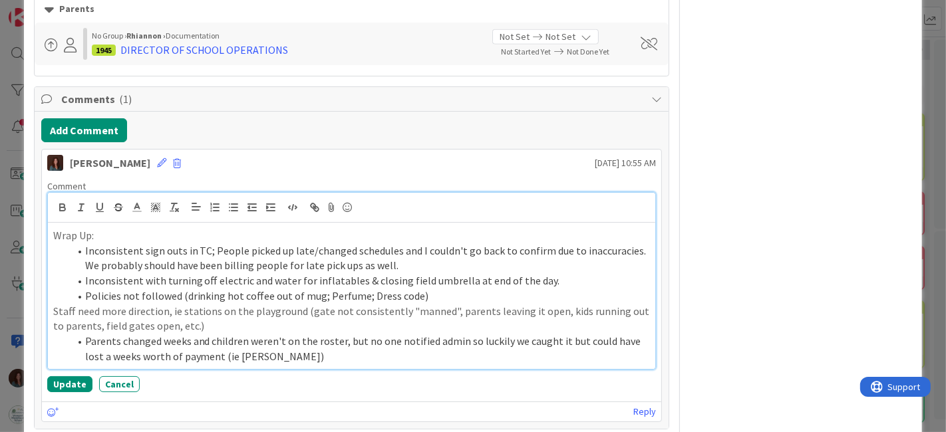
click at [53, 308] on p "Staff need more direction, ie stations on the playground (gate not consistently…" at bounding box center [352, 319] width 598 height 30
click at [366, 357] on li "Parents changed weeks and children weren't on the roster, but no one notified a…" at bounding box center [360, 349] width 582 height 30
click at [421, 319] on li "Staff need more direction, ie stations on the playground (gate not consistently…" at bounding box center [360, 319] width 582 height 30
click at [232, 324] on li "Staff need more direction, ie stations on the playground (gate not consistently…" at bounding box center [360, 319] width 582 height 30
click at [345, 347] on li "Parents changed weeks and children weren't on the roster, but no one notified a…" at bounding box center [360, 349] width 582 height 30
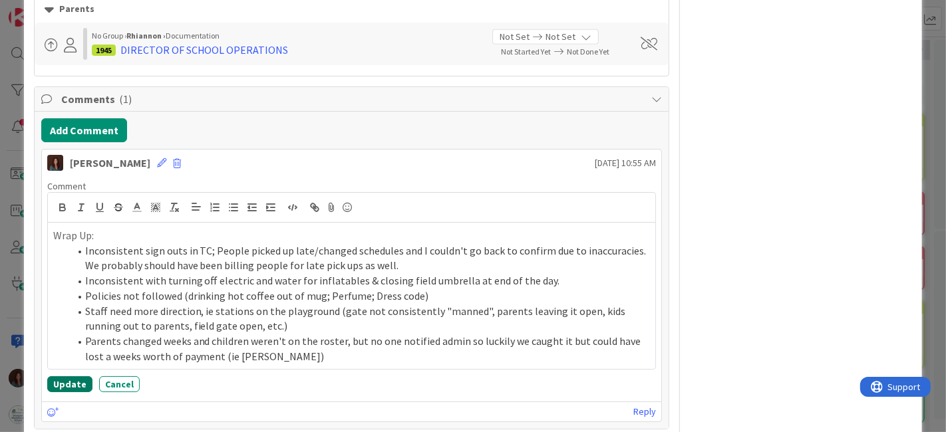
click at [51, 379] on button "Update" at bounding box center [69, 385] width 45 height 16
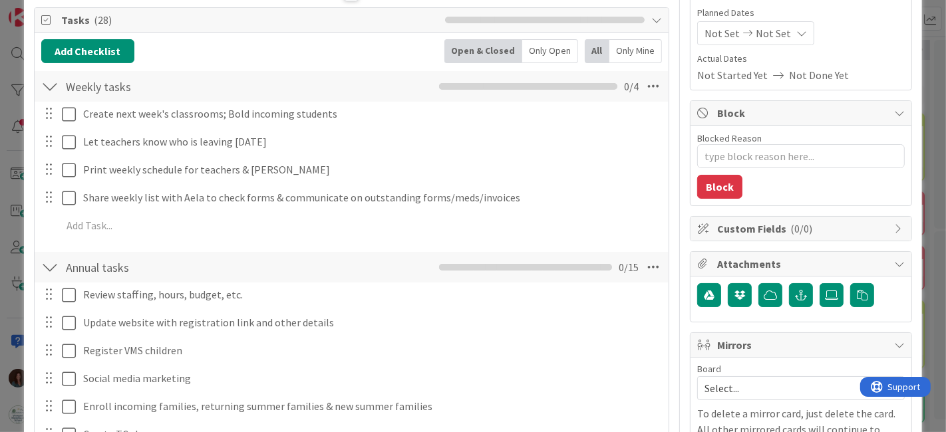
scroll to position [0, 0]
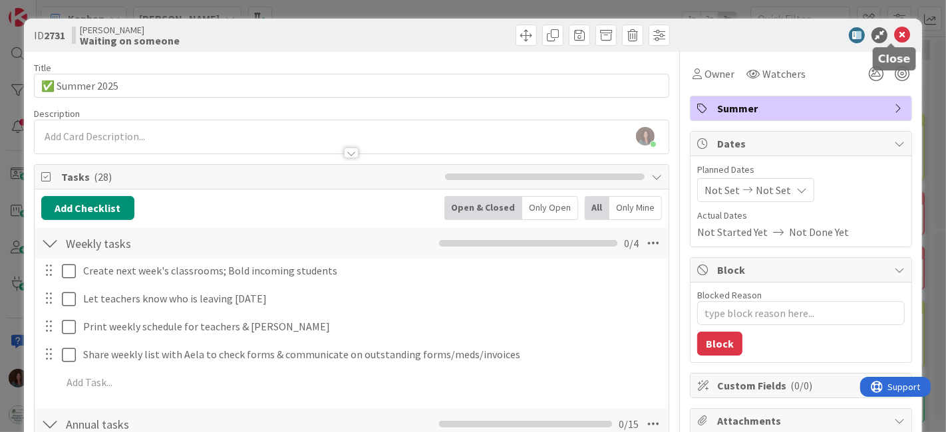
click at [894, 35] on icon at bounding box center [902, 35] width 16 height 16
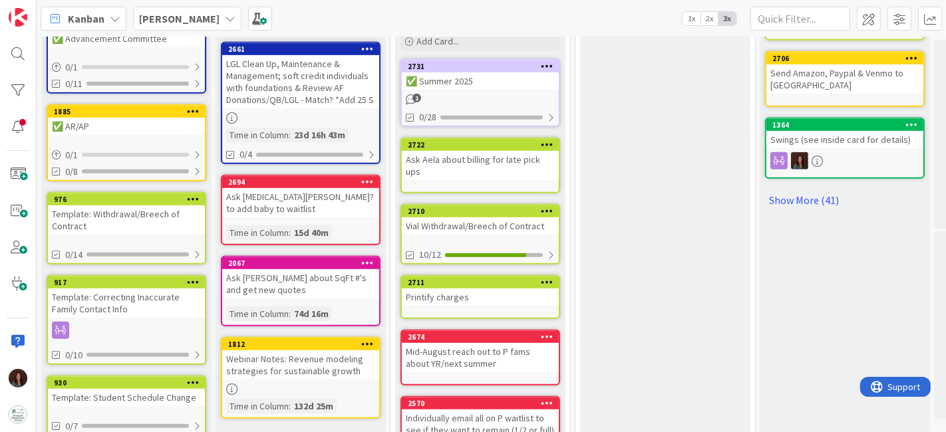
scroll to position [739, 0]
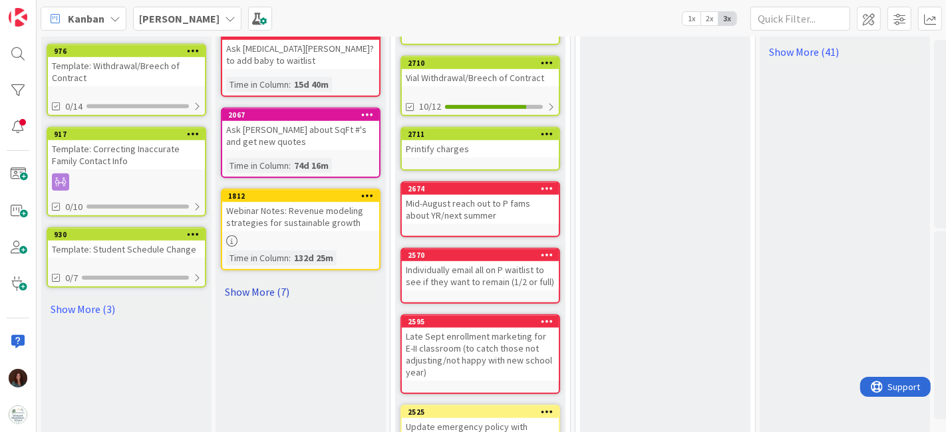
click at [302, 281] on link "Show More (7)" at bounding box center [301, 291] width 160 height 21
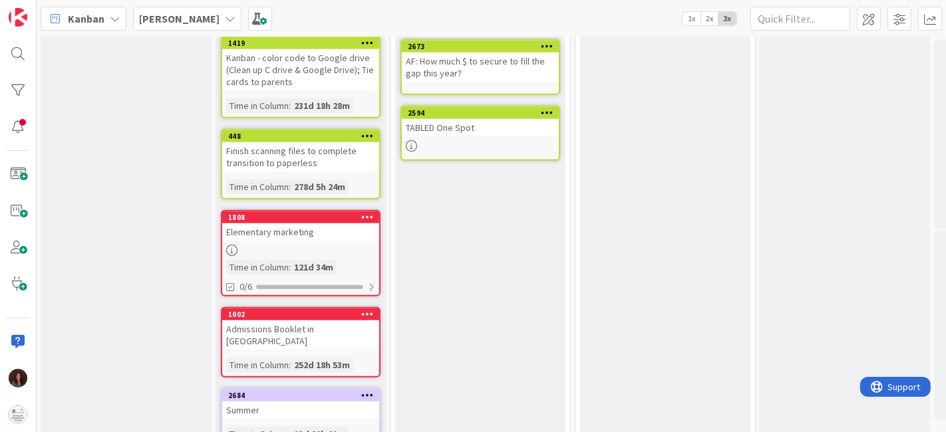
scroll to position [1251, 0]
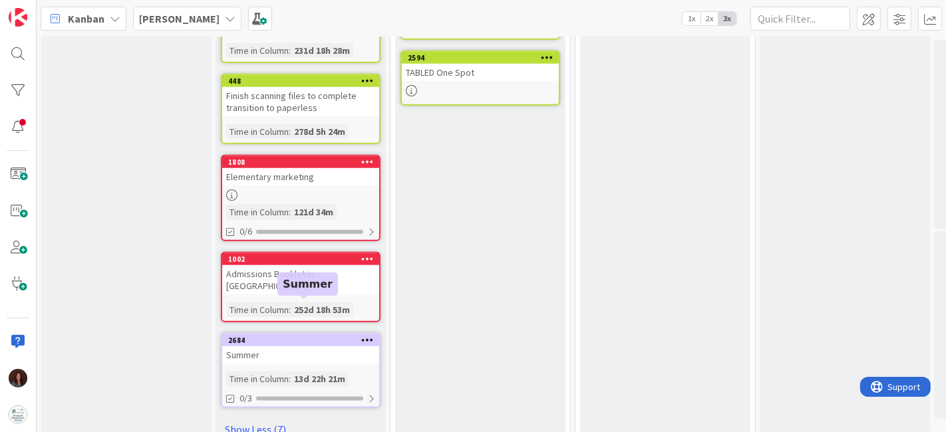
click at [301, 347] on div "Summer" at bounding box center [300, 355] width 157 height 17
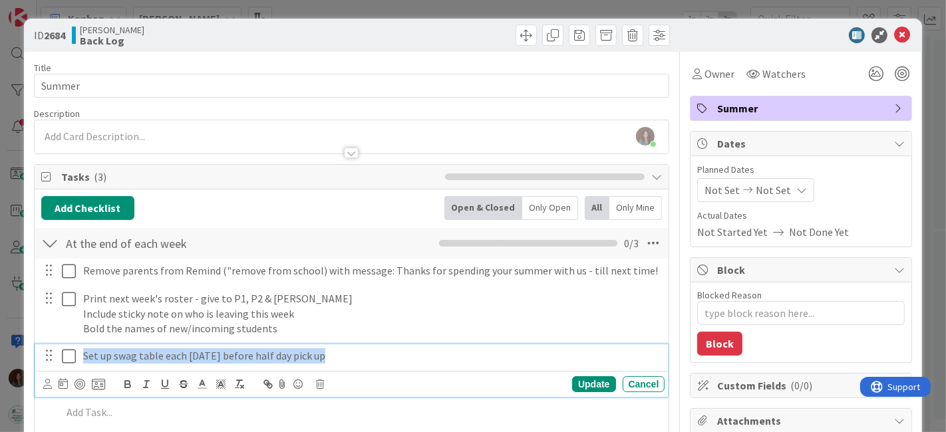
drag, startPoint x: 346, startPoint y: 364, endPoint x: 52, endPoint y: 361, distance: 294.1
click at [52, 361] on div "Set up swag table each [DATE] before half day pick up" at bounding box center [353, 356] width 625 height 23
copy p "Set up swag table each [DATE] before half day pick up"
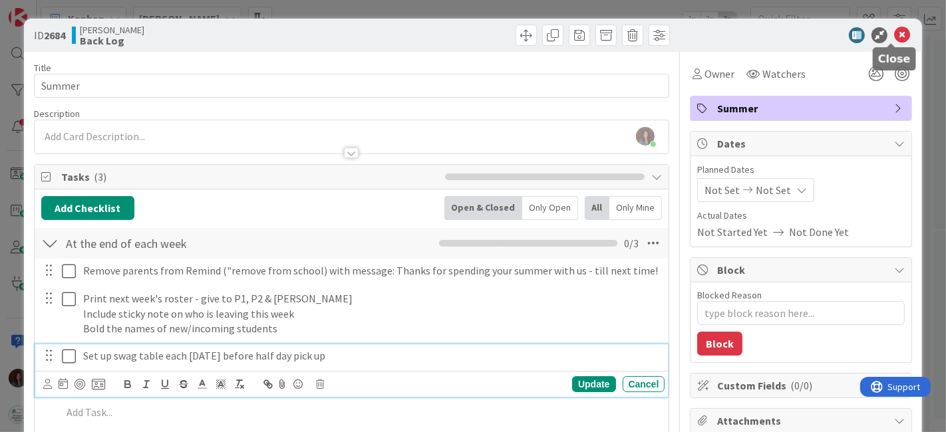
click at [882, 39] on div at bounding box center [795, 35] width 236 height 16
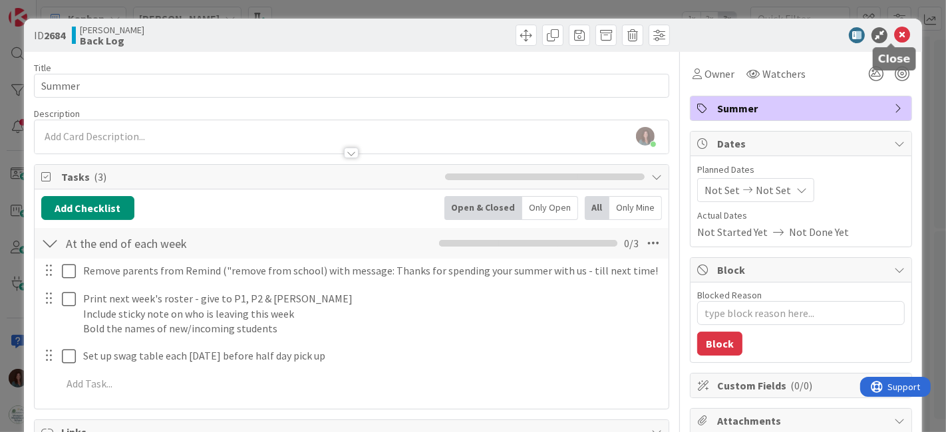
click at [894, 38] on icon at bounding box center [902, 35] width 16 height 16
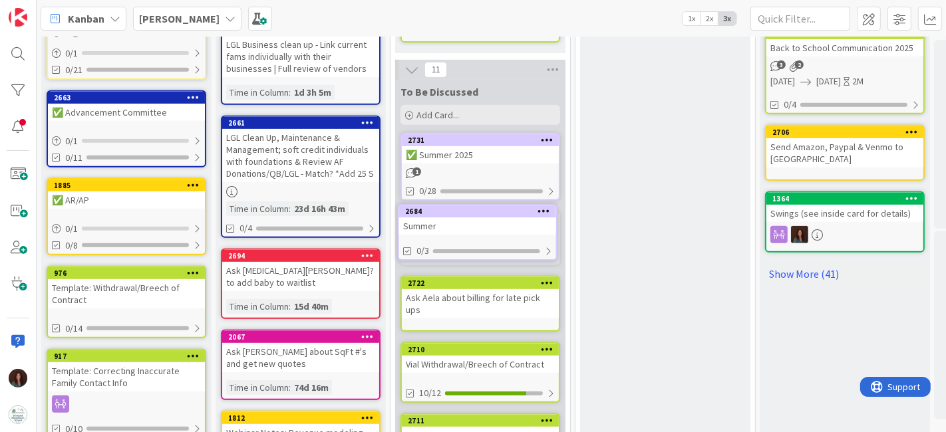
scroll to position [516, 0]
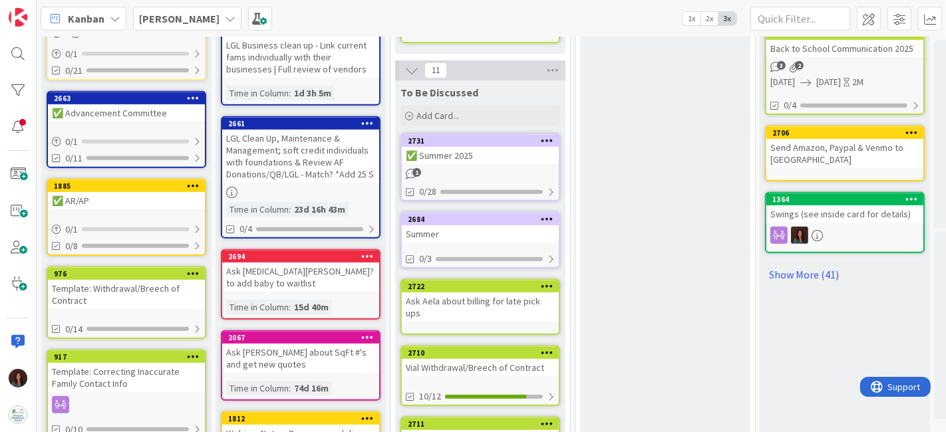
click at [497, 147] on div "✅ Summer 2025" at bounding box center [480, 155] width 157 height 17
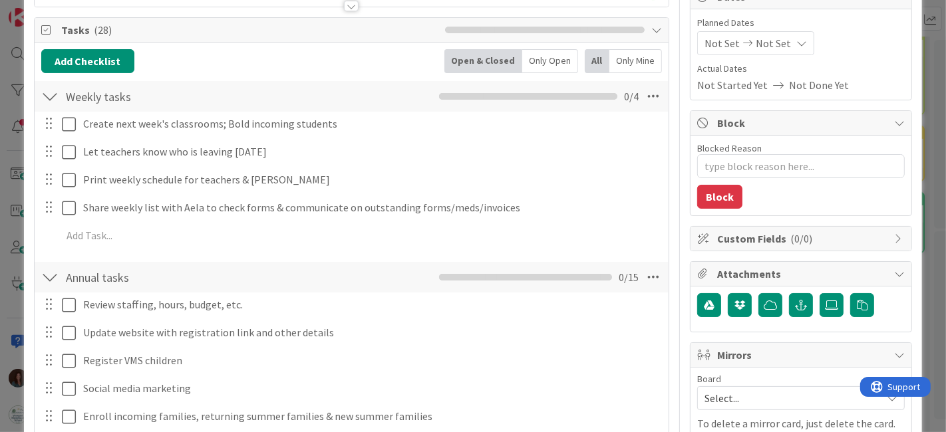
scroll to position [148, 0]
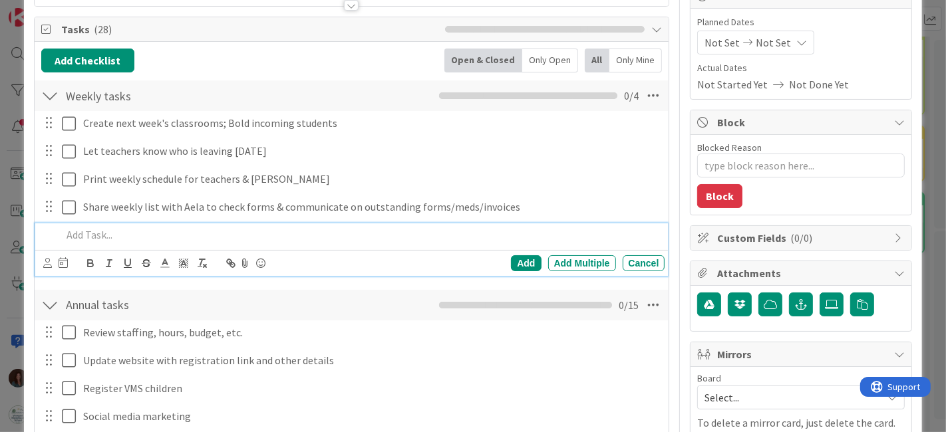
click at [131, 234] on p at bounding box center [361, 235] width 598 height 15
click at [520, 260] on div "Add" at bounding box center [526, 264] width 30 height 16
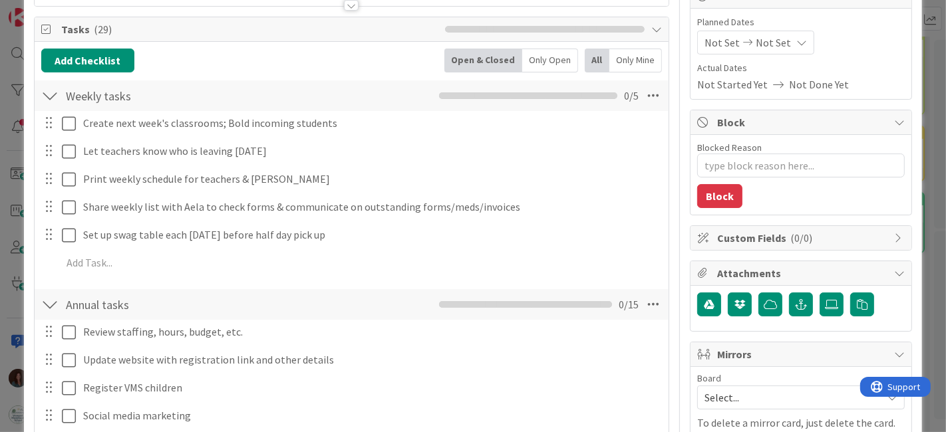
scroll to position [0, 0]
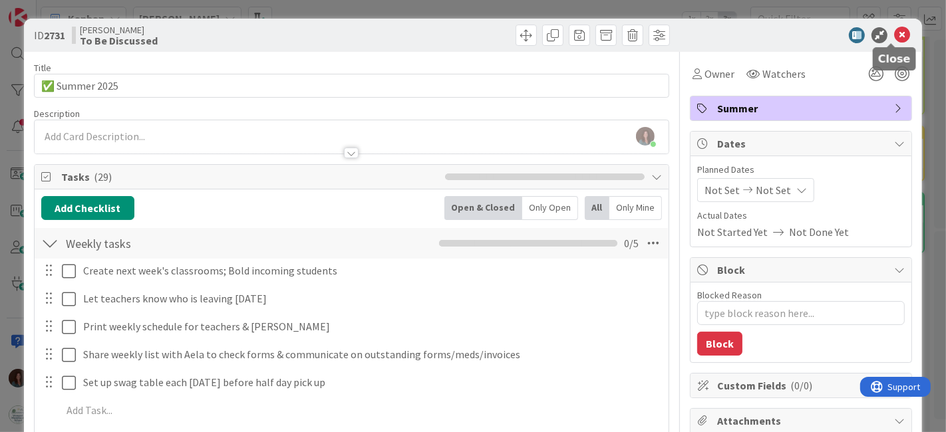
click at [894, 37] on icon at bounding box center [902, 35] width 16 height 16
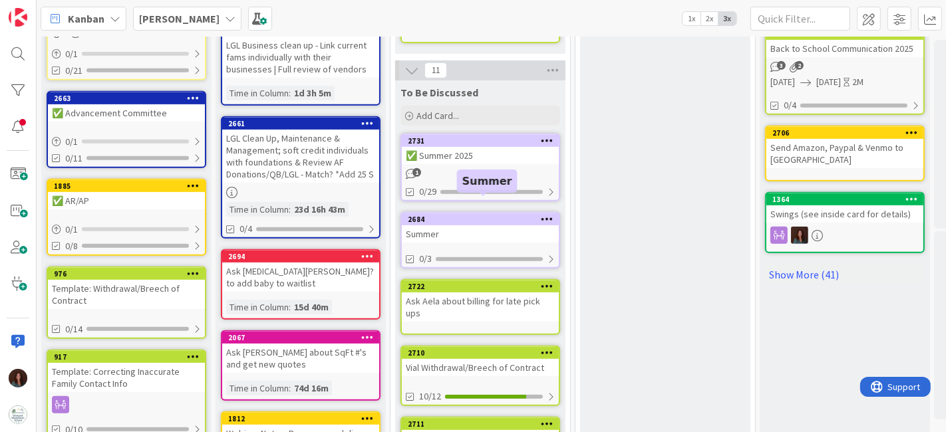
click at [474, 215] on div "2684" at bounding box center [483, 219] width 151 height 9
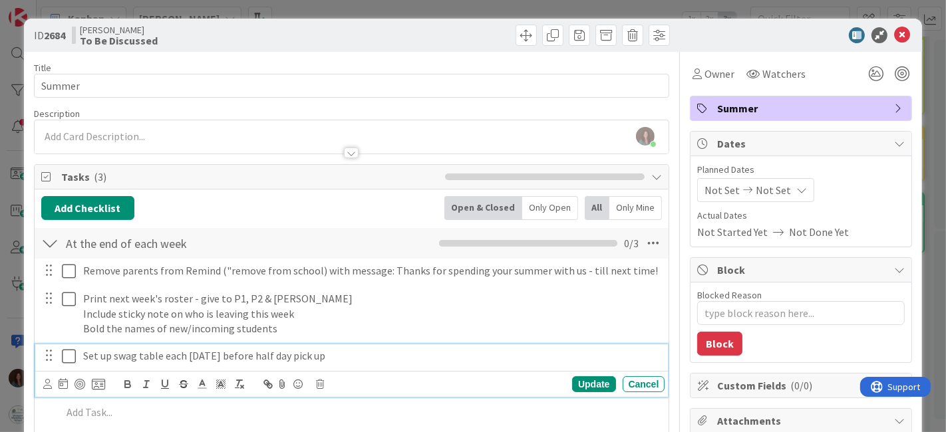
click at [319, 351] on p "Set up swag table each [DATE] before half day pick up" at bounding box center [371, 356] width 577 height 15
click at [321, 387] on div "Update Cancel" at bounding box center [354, 384] width 622 height 19
click at [321, 385] on icon at bounding box center [321, 384] width 8 height 9
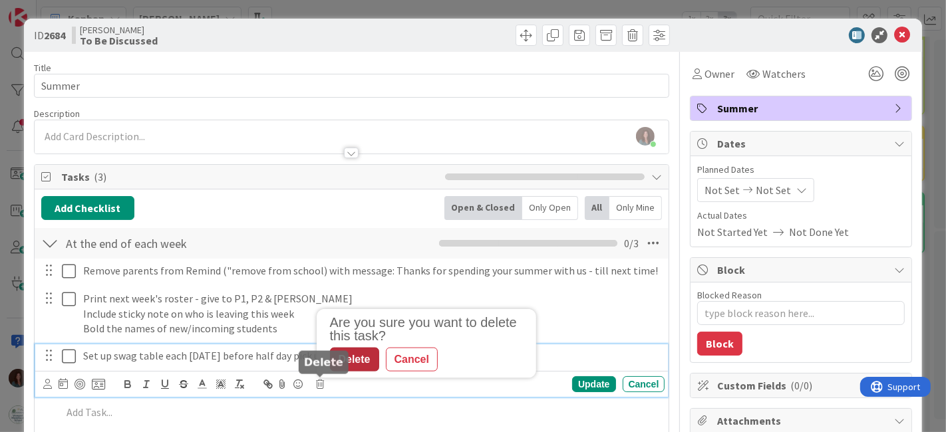
click at [367, 364] on div "Delete" at bounding box center [354, 360] width 49 height 24
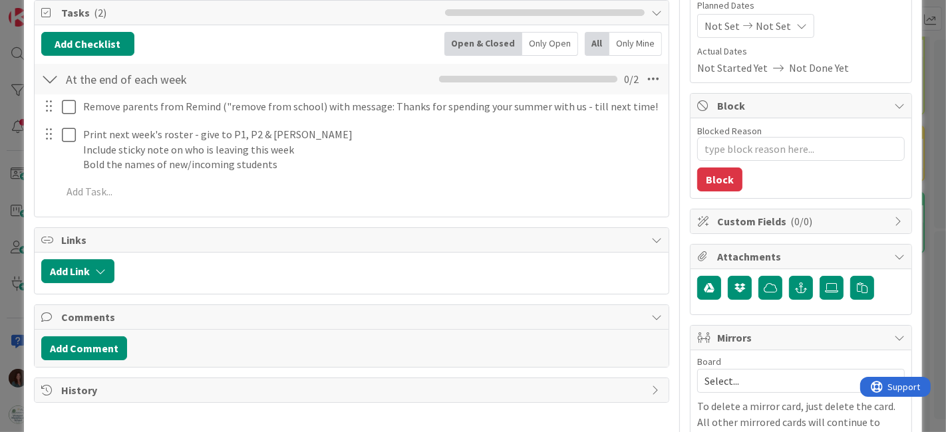
scroll to position [86, 0]
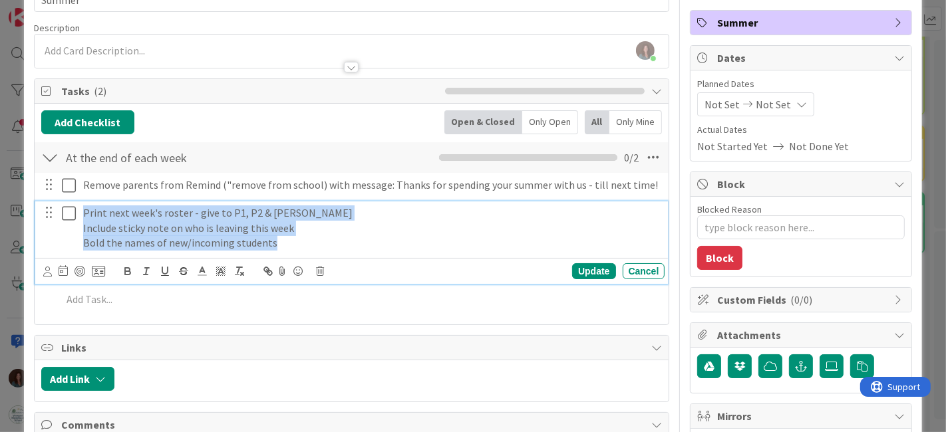
drag, startPoint x: 325, startPoint y: 242, endPoint x: 53, endPoint y: 207, distance: 273.8
click at [53, 207] on div "Print next week's roster - give to P1, P2 & [PERSON_NAME] Include sticky note o…" at bounding box center [353, 228] width 625 height 53
copy div "Print next week's roster - give to P1, P2 & [PERSON_NAME] Include sticky note o…"
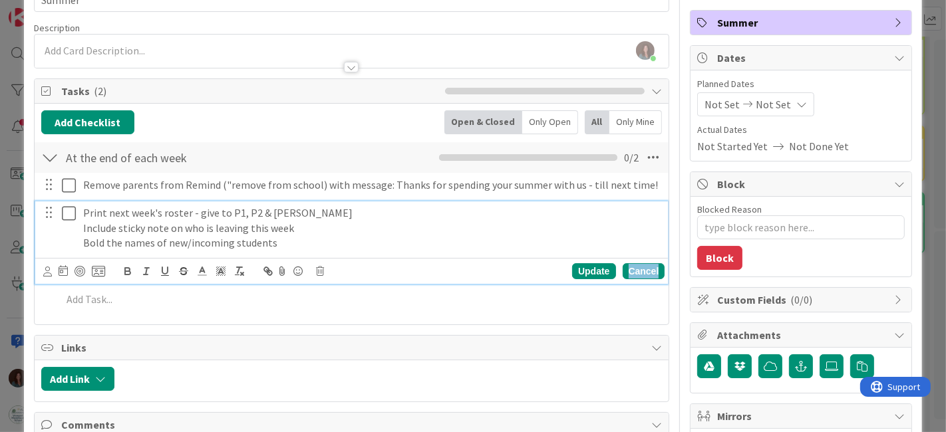
click at [635, 263] on div "Cancel" at bounding box center [644, 271] width 43 height 16
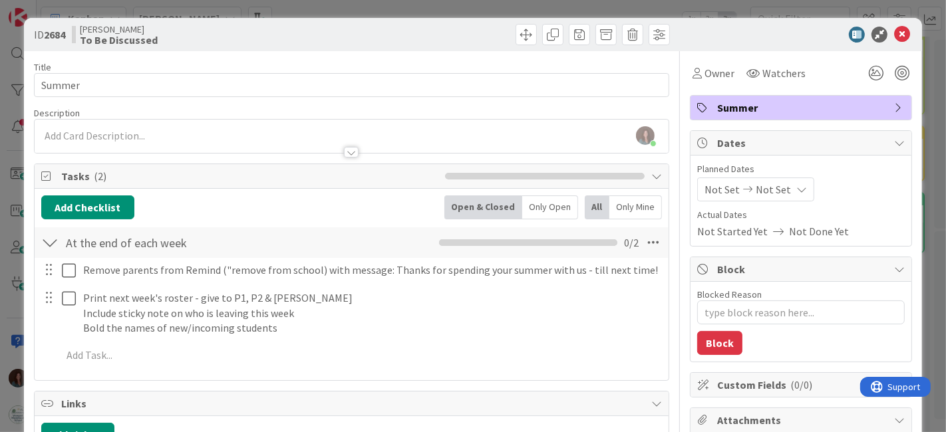
scroll to position [0, 0]
click at [894, 35] on icon at bounding box center [902, 35] width 16 height 16
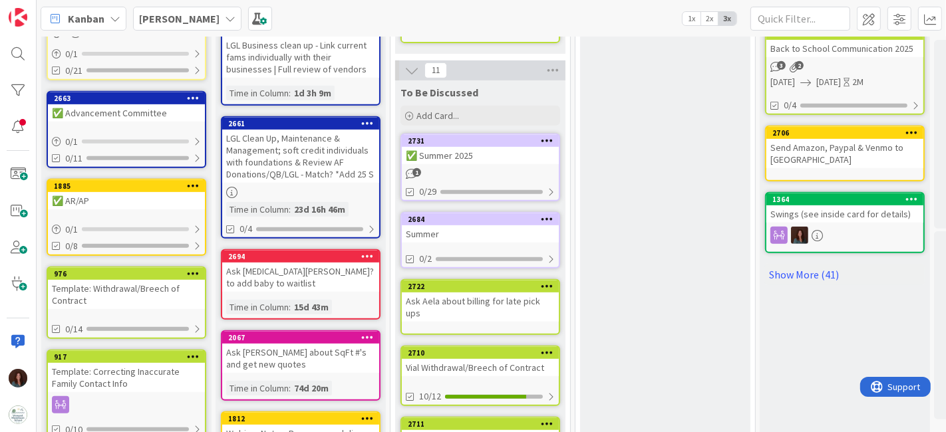
click at [514, 168] on div "1" at bounding box center [480, 173] width 157 height 11
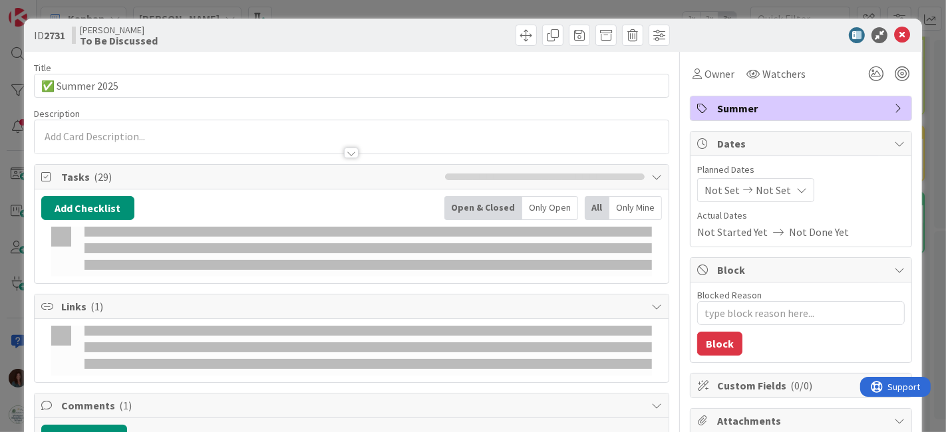
type textarea "x"
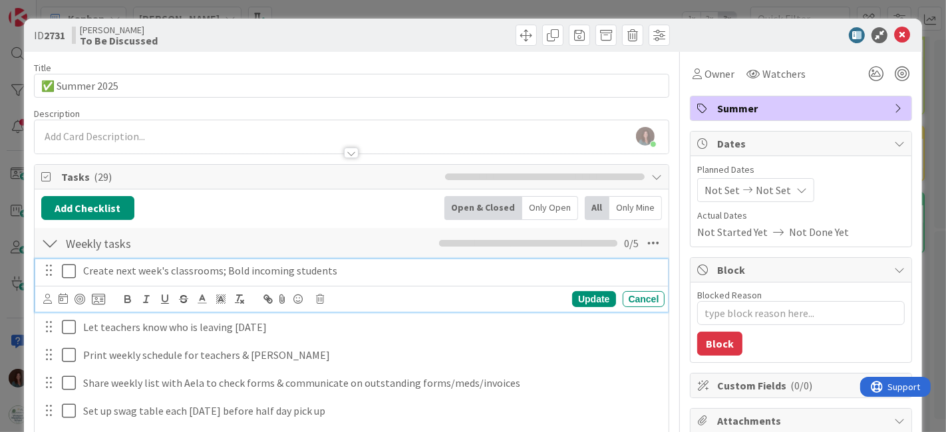
click at [341, 274] on p "Create next week's classrooms; Bold incoming students" at bounding box center [371, 270] width 577 height 15
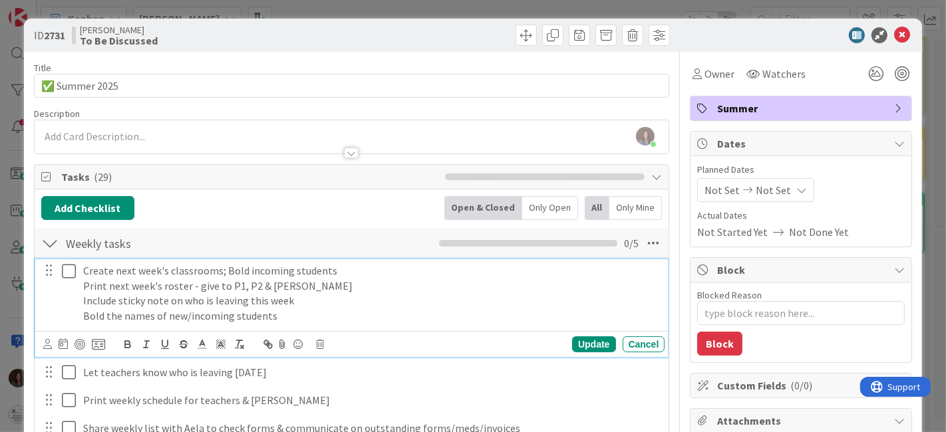
click at [222, 268] on p "Create next week's classrooms; Bold incoming students" at bounding box center [371, 270] width 577 height 15
click at [318, 285] on p "Print next week's roster - give to P1, P2 & [PERSON_NAME]" at bounding box center [371, 286] width 577 height 15
drag, startPoint x: 198, startPoint y: 283, endPoint x: 108, endPoint y: 291, distance: 90.2
click at [108, 291] on p "Print next week's roster - give to P1, P2 & [PERSON_NAME]" at bounding box center [371, 286] width 577 height 15
drag, startPoint x: 252, startPoint y: 285, endPoint x: 195, endPoint y: 287, distance: 57.3
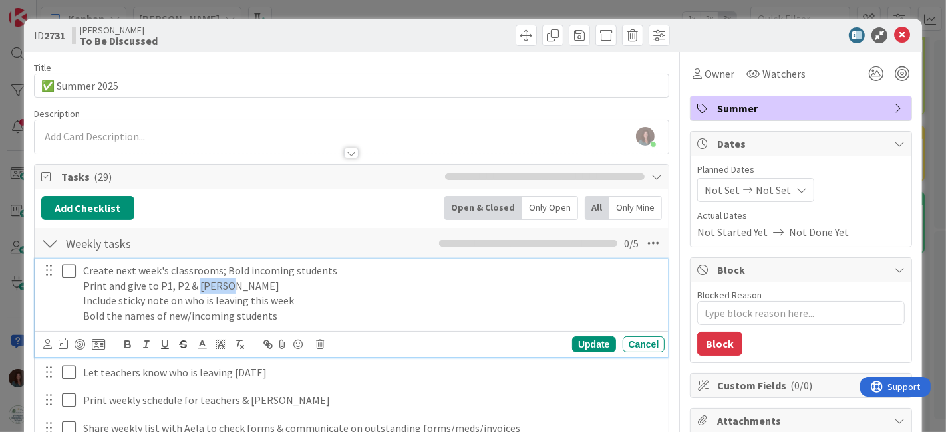
click at [195, 287] on p "Print and give to P1, P2 & [PERSON_NAME]" at bounding box center [371, 286] width 577 height 15
click at [310, 301] on p "Include sticky note on who is leaving this week" at bounding box center [371, 300] width 577 height 15
drag, startPoint x: 302, startPoint y: 318, endPoint x: 55, endPoint y: 316, distance: 247.5
click at [55, 316] on div "Create next week's classrooms; Bold incoming students Print and give to P1, P2 …" at bounding box center [353, 293] width 625 height 69
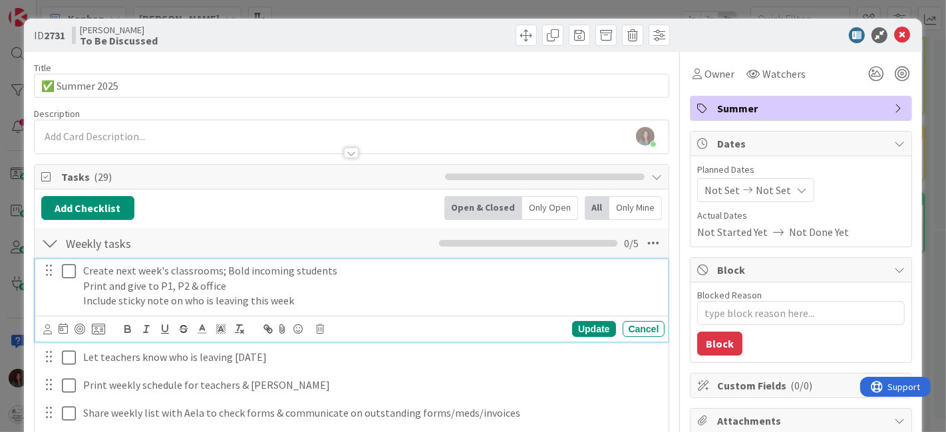
click at [357, 273] on p "Create next week's classrooms; Bold incoming students" at bounding box center [371, 270] width 577 height 15
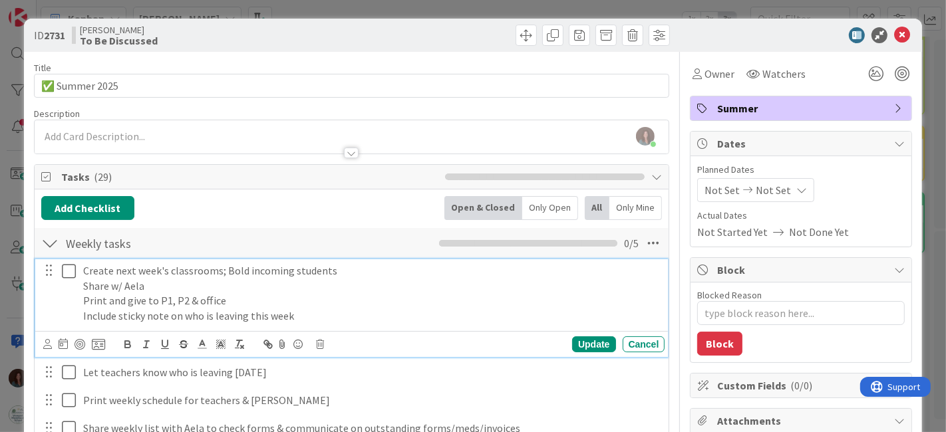
scroll to position [74, 0]
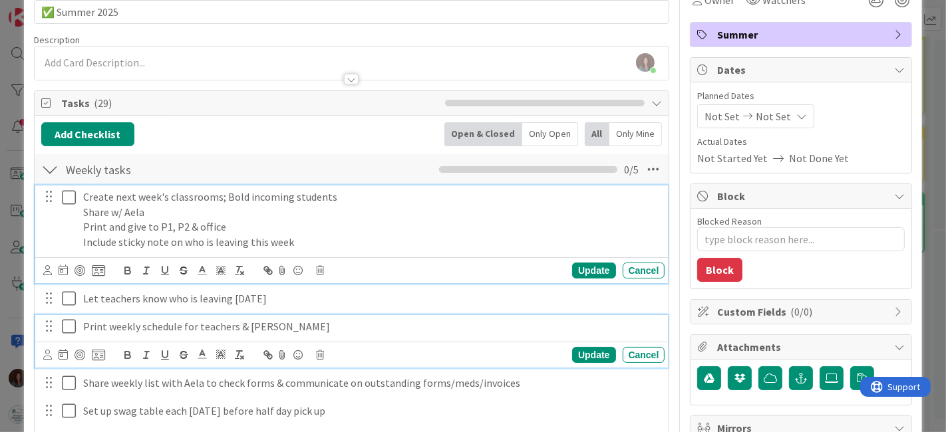
click at [311, 322] on p "Print weekly schedule for teachers & [PERSON_NAME]" at bounding box center [371, 326] width 577 height 15
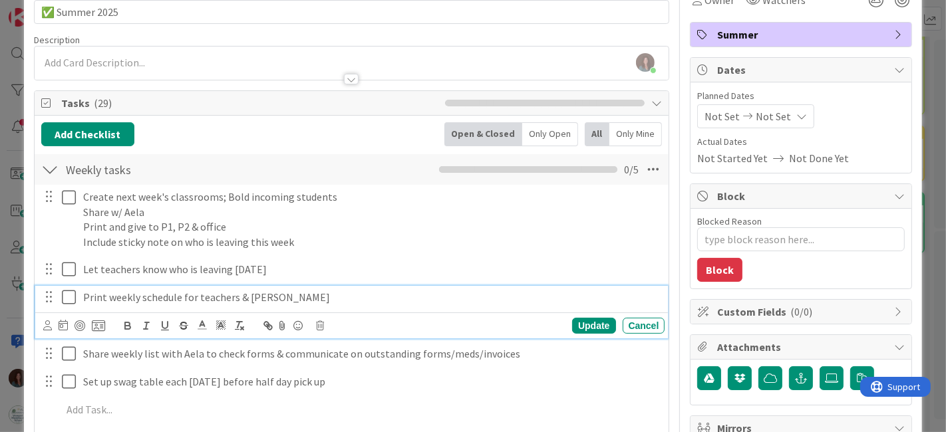
scroll to position [45, 0]
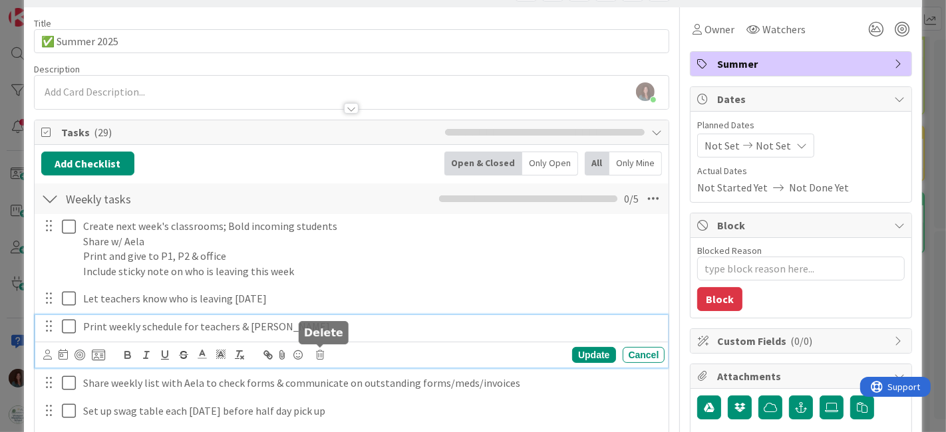
click at [321, 351] on icon at bounding box center [321, 355] width 8 height 9
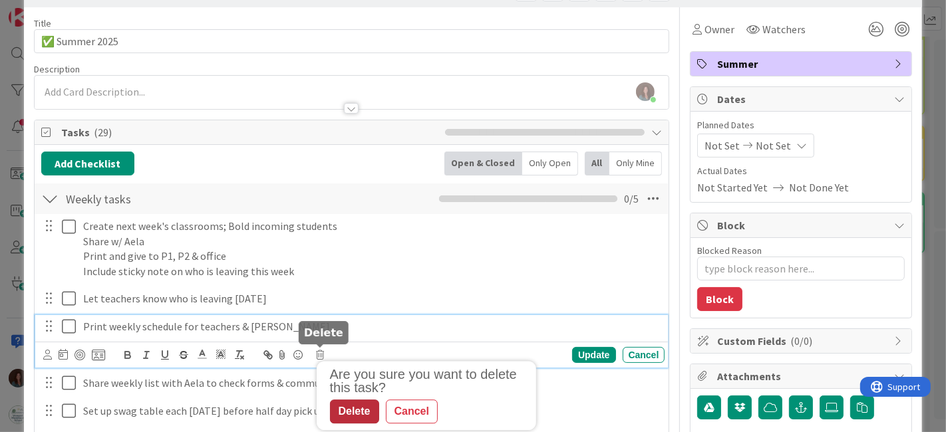
click at [348, 411] on div "Delete" at bounding box center [354, 412] width 49 height 24
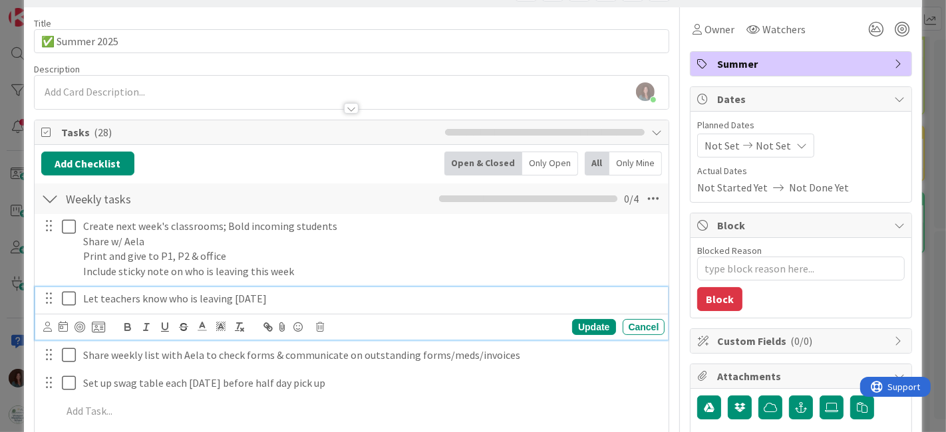
click at [325, 301] on p "Let teachers know who is leaving [DATE]" at bounding box center [371, 298] width 577 height 15
click at [320, 328] on icon at bounding box center [321, 327] width 8 height 9
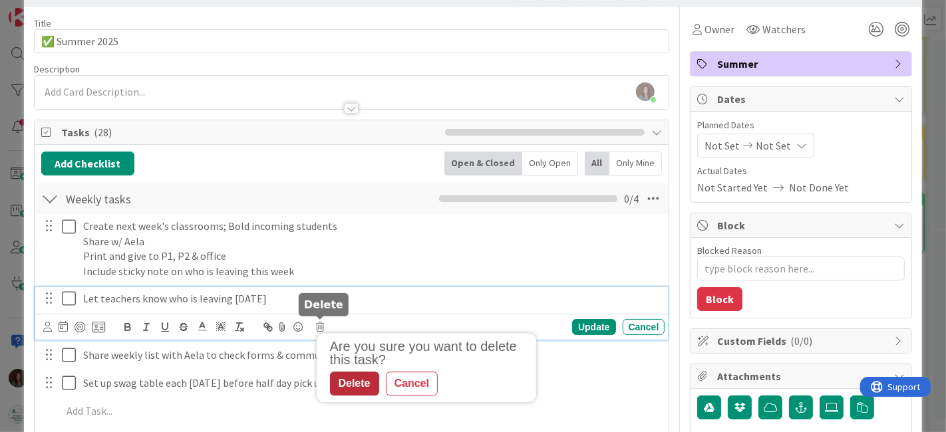
click at [346, 379] on div "Delete" at bounding box center [354, 384] width 49 height 24
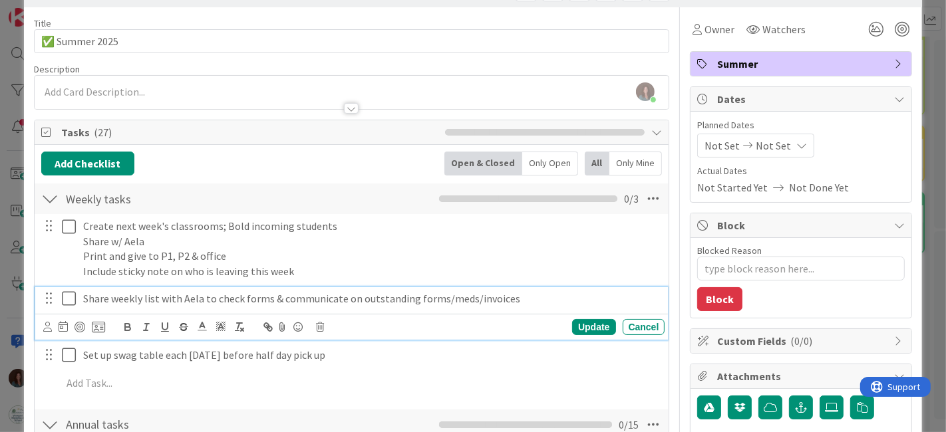
click at [314, 299] on p "Share weekly list with Aela to check forms & communicate on outstanding forms/m…" at bounding box center [371, 298] width 577 height 15
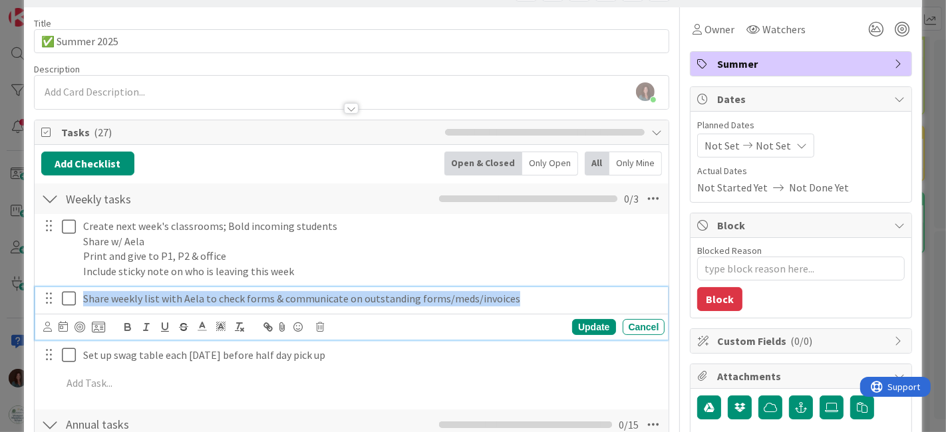
click at [314, 299] on p "Share weekly list with Aela to check forms & communicate on outstanding forms/m…" at bounding box center [371, 298] width 577 height 15
copy p "Share weekly list with Aela to check forms & communicate on outstanding forms/m…"
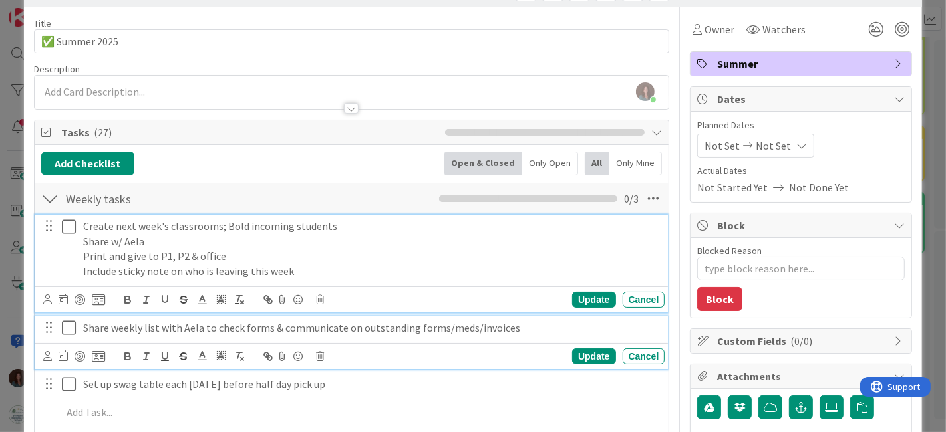
click at [162, 238] on p "Share w/ Aela" at bounding box center [371, 241] width 577 height 15
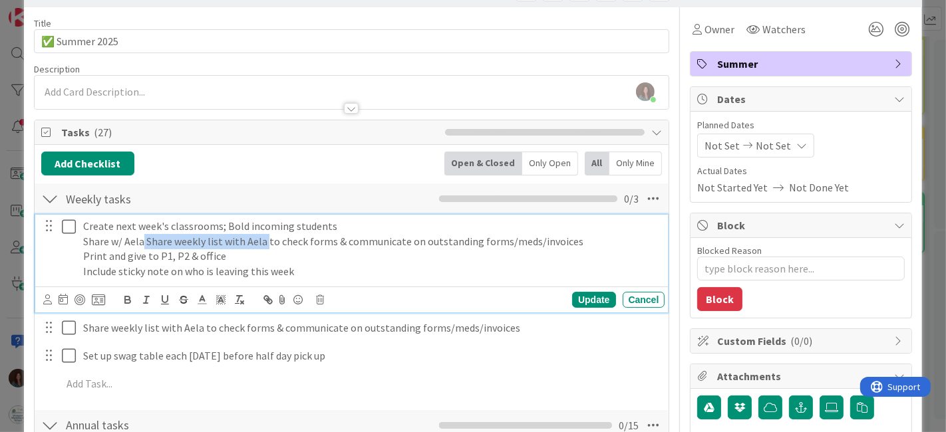
drag, startPoint x: 265, startPoint y: 238, endPoint x: 146, endPoint y: 276, distance: 124.4
click at [142, 245] on p "Share w/ Aela Share weekly list with Aela to check forms & communicate on outst…" at bounding box center [371, 241] width 577 height 15
click at [317, 247] on p "Share w/ Aela to check forms & communicate on outstanding forms/meds/invoices" at bounding box center [371, 241] width 577 height 15
click at [456, 242] on p "Share w/ Aela to check forms & communicate on outstanding forms/meds/invoices" at bounding box center [371, 241] width 577 height 15
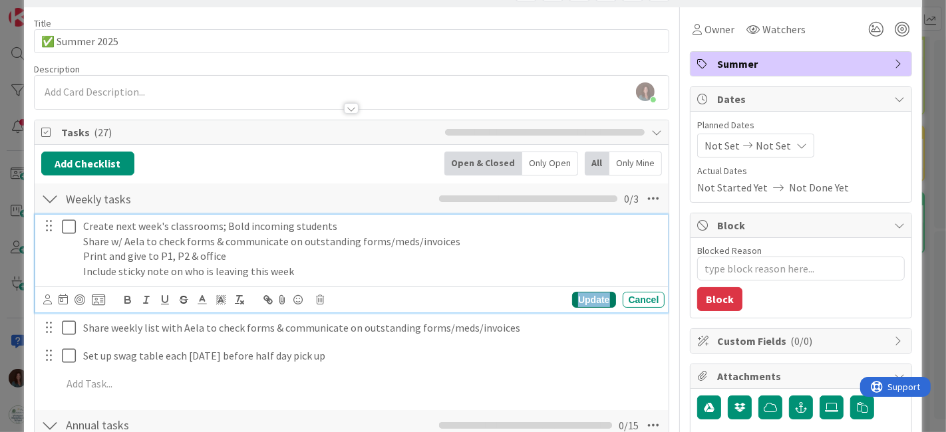
click at [586, 296] on div "Update" at bounding box center [593, 300] width 43 height 16
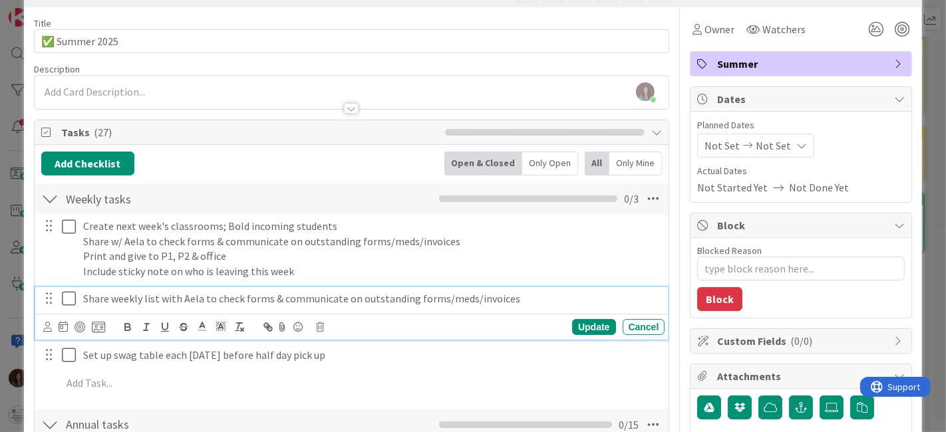
click at [220, 305] on div "Share weekly list with Aela to check forms & communicate on outstanding forms/m…" at bounding box center [372, 298] width 588 height 23
click at [317, 326] on icon at bounding box center [321, 327] width 8 height 9
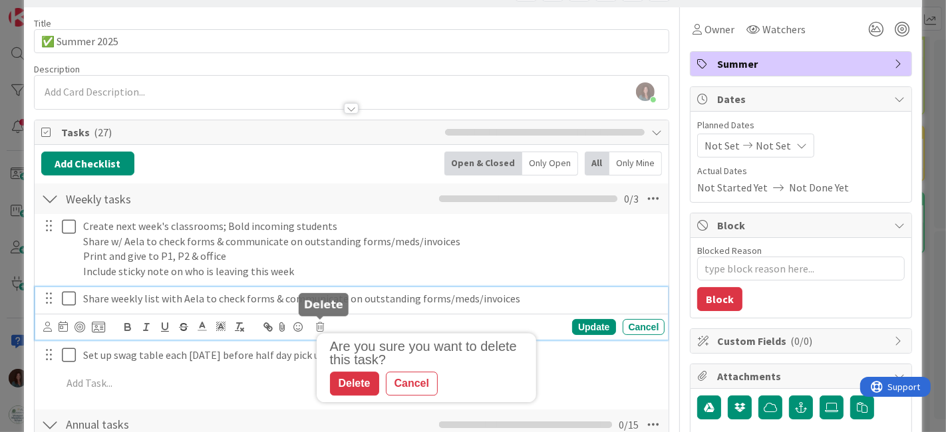
drag, startPoint x: 341, startPoint y: 377, endPoint x: 364, endPoint y: 353, distance: 33.9
click at [341, 378] on div "Delete" at bounding box center [354, 384] width 49 height 24
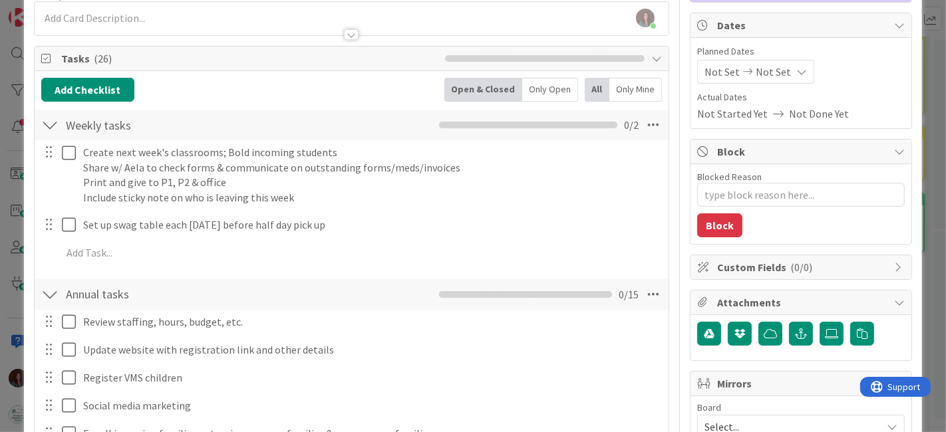
scroll to position [0, 0]
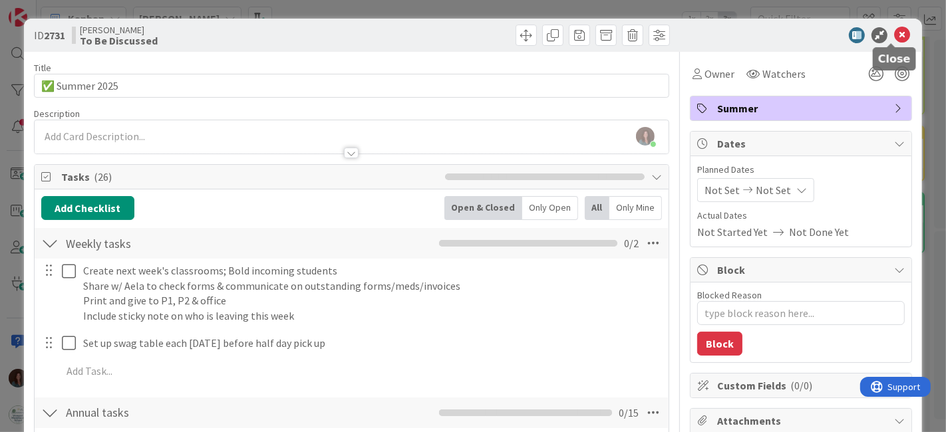
click at [894, 30] on icon at bounding box center [902, 35] width 16 height 16
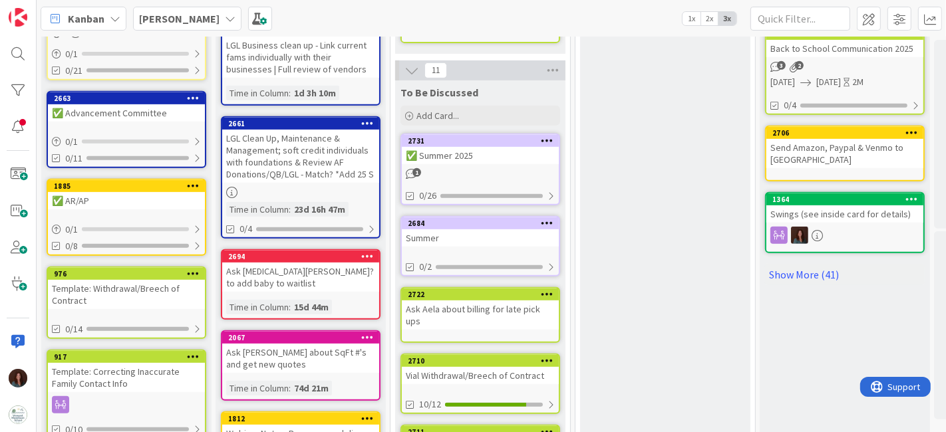
click at [433, 230] on div "Summer" at bounding box center [480, 238] width 157 height 17
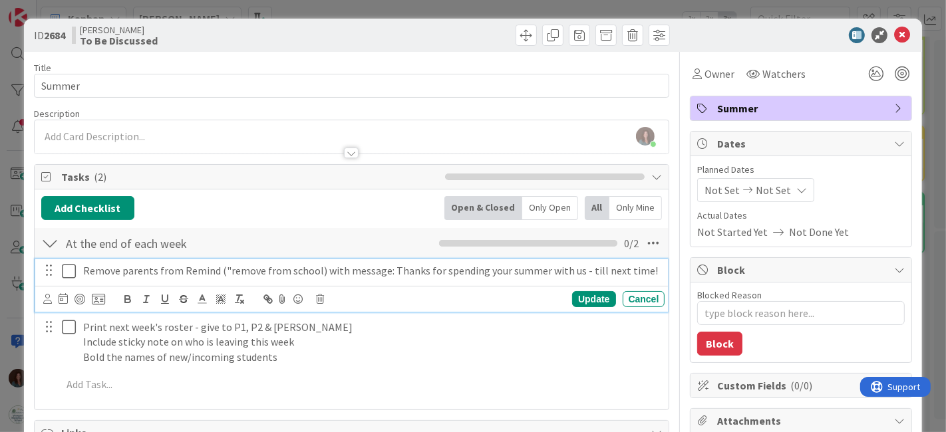
click at [393, 269] on p "Remove parents from Remind ("remove from school) with message: Thanks for spend…" at bounding box center [371, 270] width 577 height 15
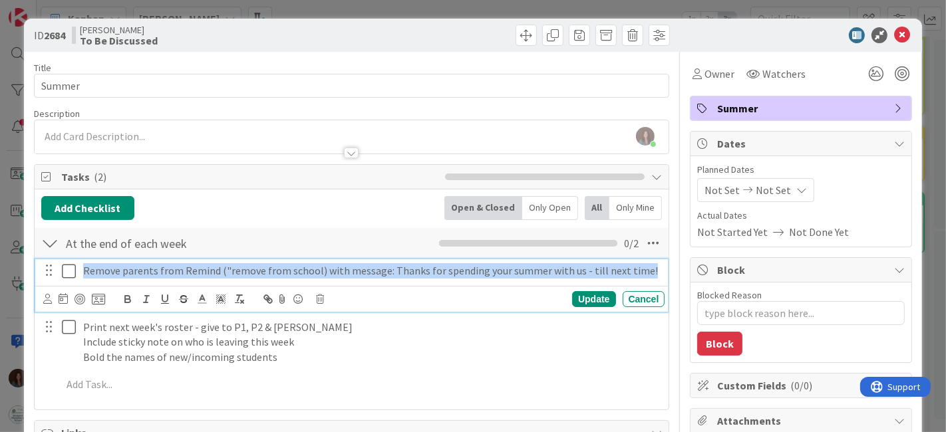
click at [393, 269] on p "Remove parents from Remind ("remove from school) with message: Thanks for spend…" at bounding box center [371, 270] width 577 height 15
copy p "Remove parents from Remind ("remove from school) with message: Thanks for spend…"
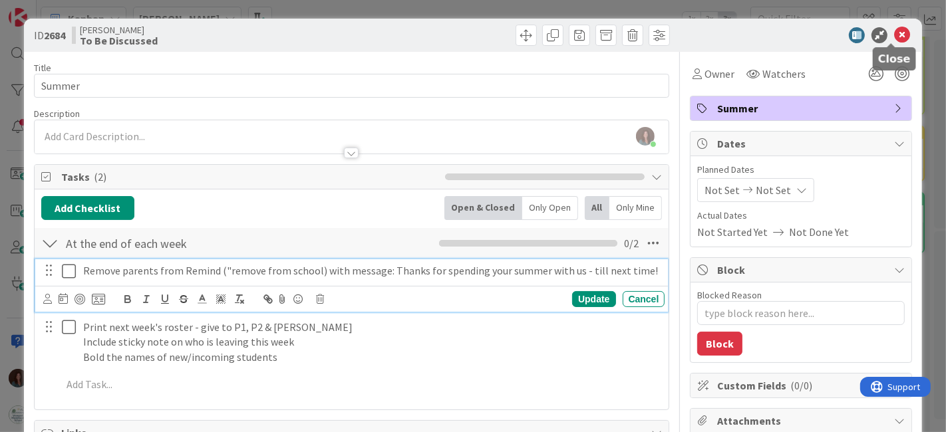
click at [894, 35] on icon at bounding box center [902, 35] width 16 height 16
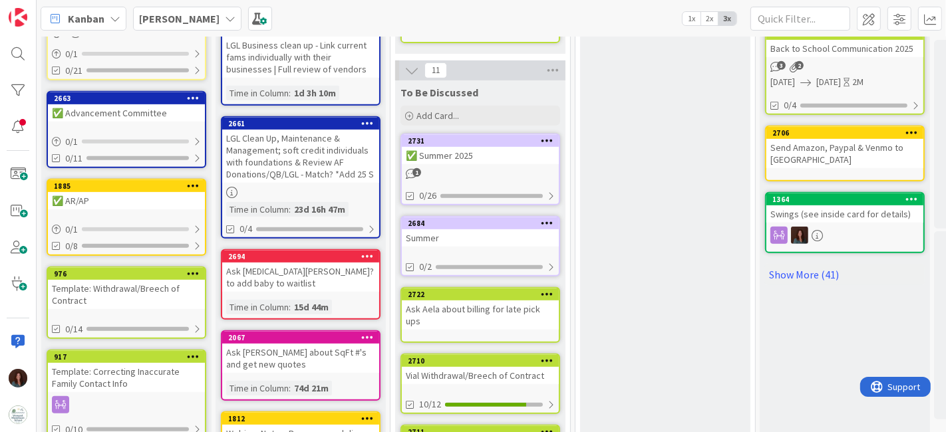
click at [436, 147] on div "✅ Summer 2025" at bounding box center [480, 155] width 157 height 17
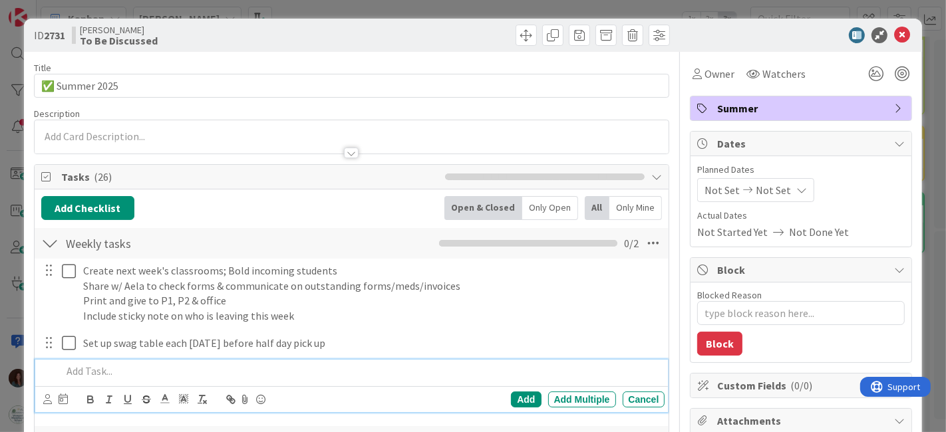
click at [146, 371] on p at bounding box center [361, 371] width 598 height 15
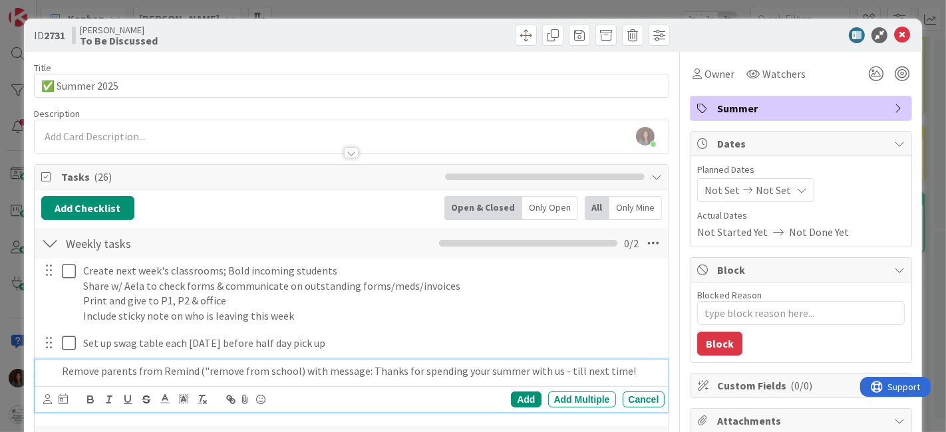
click at [64, 368] on p "Remove parents from Remind ("remove from school) with message: Thanks for spend…" at bounding box center [361, 371] width 598 height 15
click at [522, 400] on div "Add" at bounding box center [526, 400] width 30 height 16
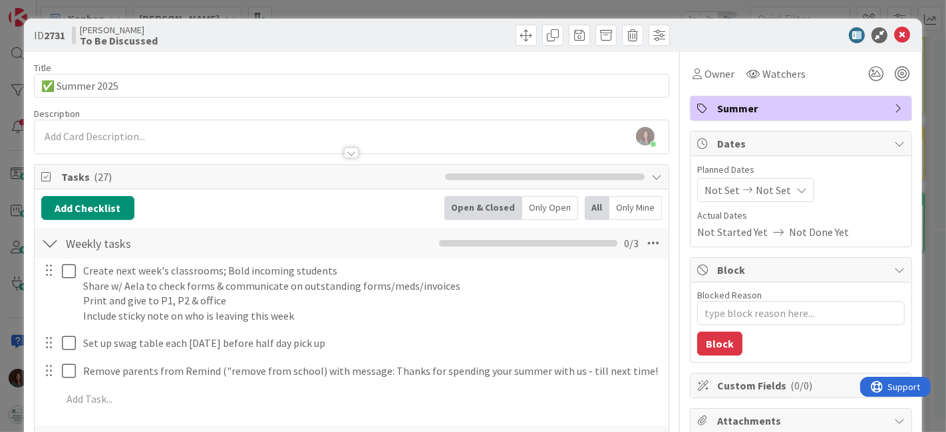
type textarea "x"
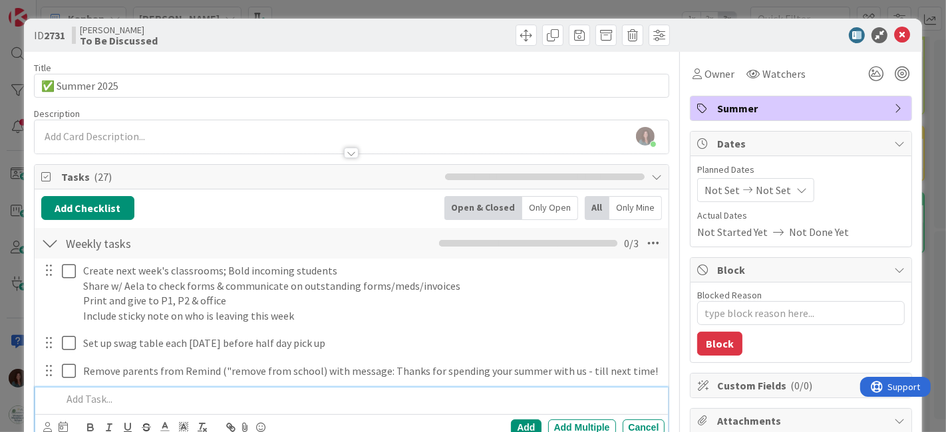
click at [166, 400] on p at bounding box center [361, 399] width 598 height 15
click at [133, 398] on p "Send exit survey to those leaving" at bounding box center [361, 399] width 598 height 15
click at [511, 423] on div "Add" at bounding box center [526, 428] width 30 height 16
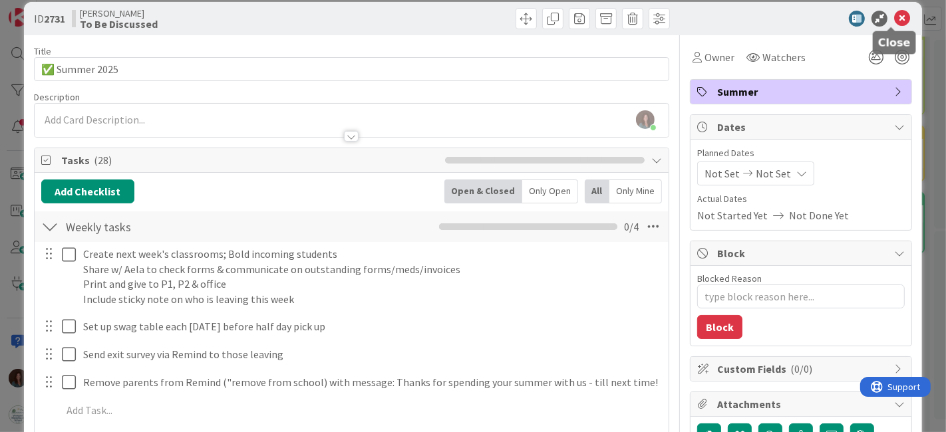
click at [894, 20] on icon at bounding box center [902, 19] width 16 height 16
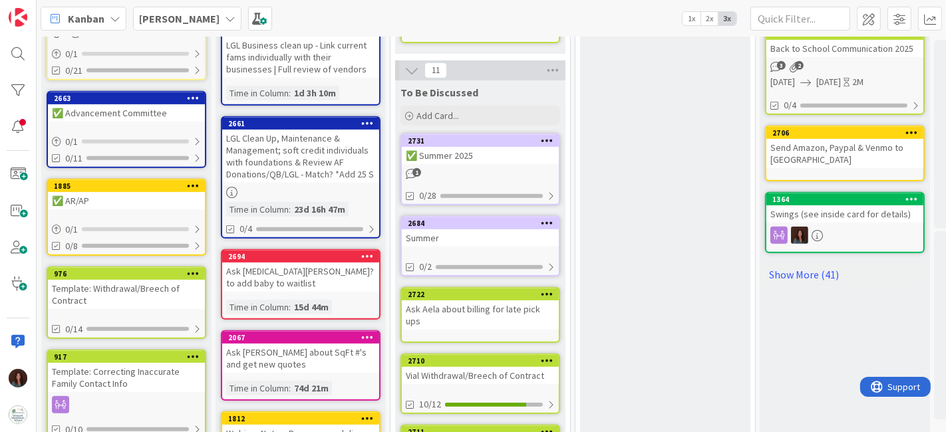
click at [553, 219] on div at bounding box center [547, 223] width 24 height 9
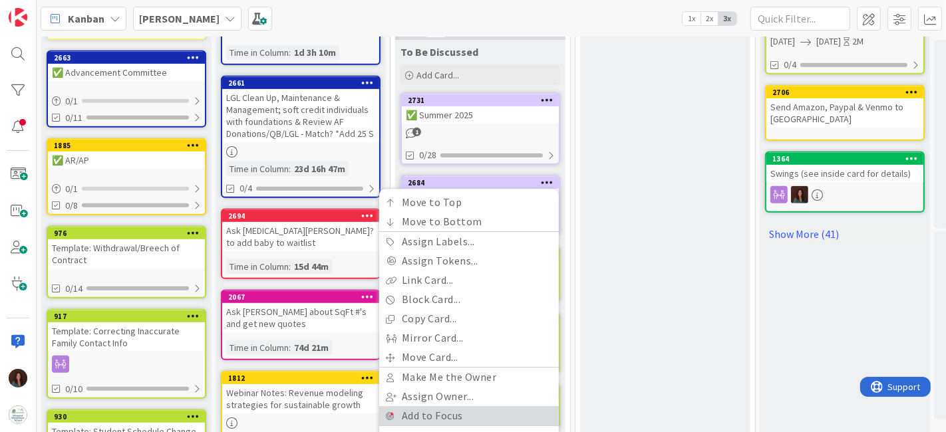
scroll to position [590, 0]
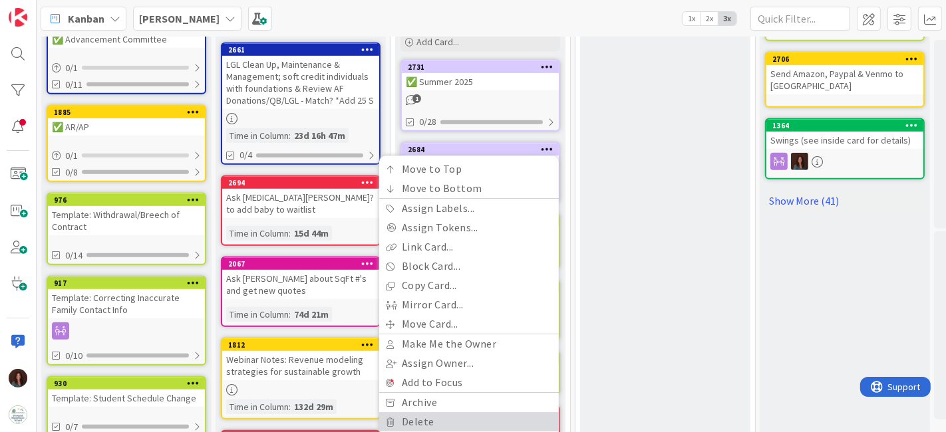
click at [452, 413] on link "Delete" at bounding box center [469, 422] width 180 height 19
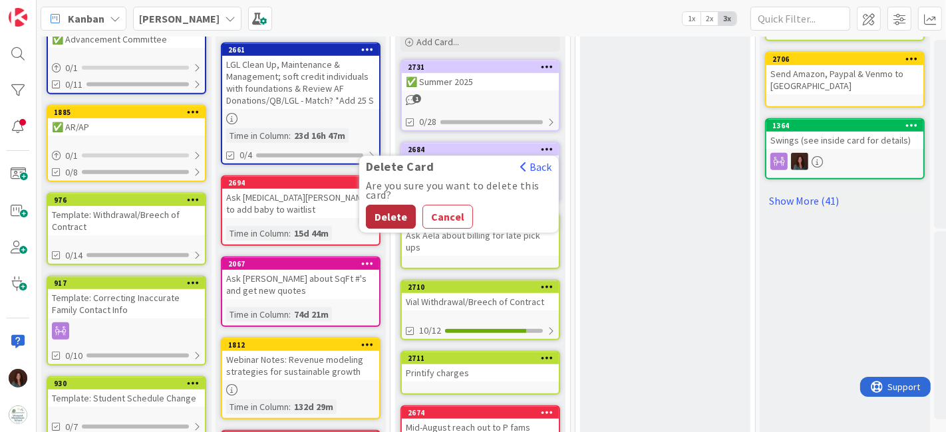
click at [386, 205] on button "Delete" at bounding box center [391, 217] width 50 height 24
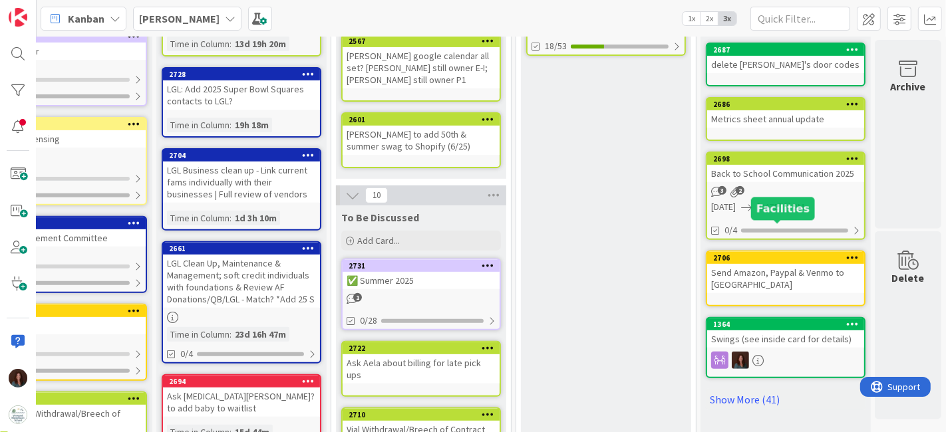
scroll to position [443, 69]
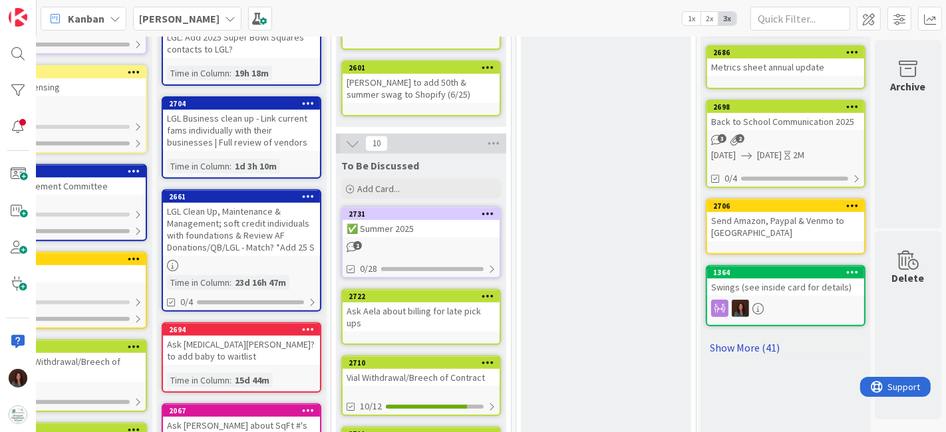
click at [737, 337] on link "Show More (41)" at bounding box center [786, 347] width 160 height 21
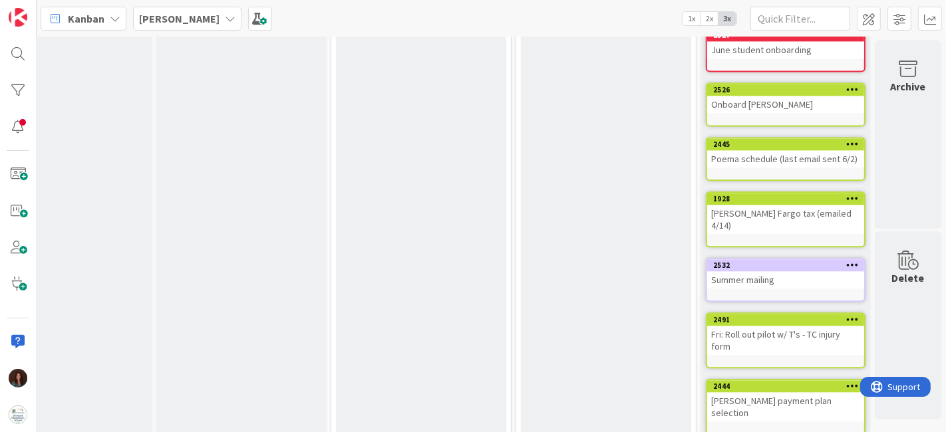
scroll to position [2439, 69]
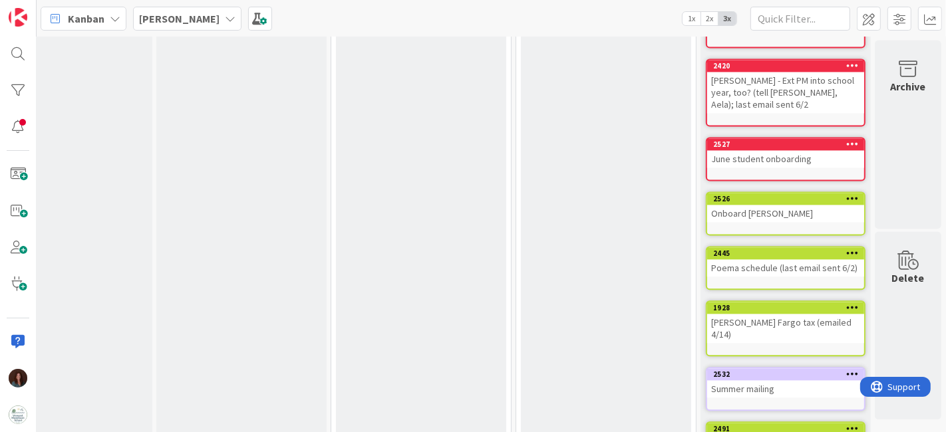
click at [754, 381] on div "Summer mailing" at bounding box center [785, 389] width 157 height 17
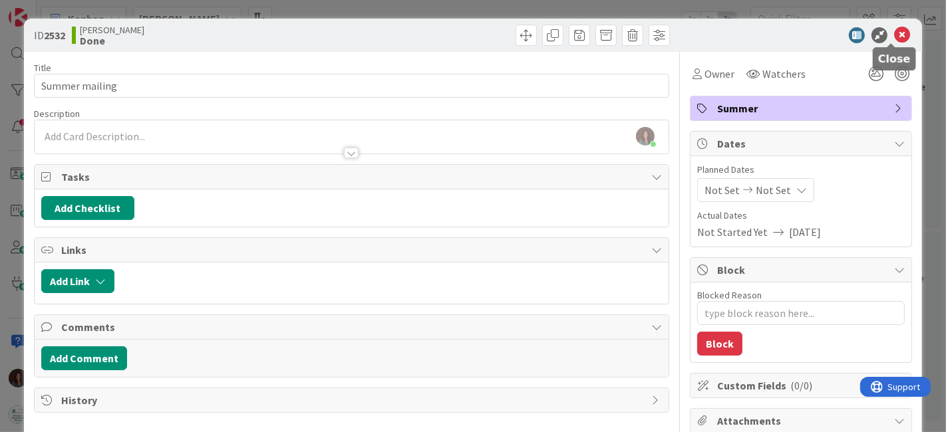
click at [895, 35] on icon at bounding box center [902, 35] width 16 height 16
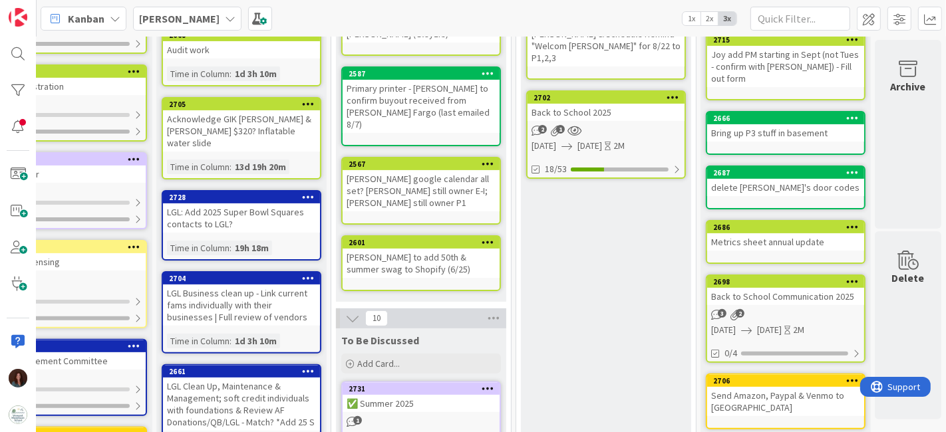
scroll to position [517, 69]
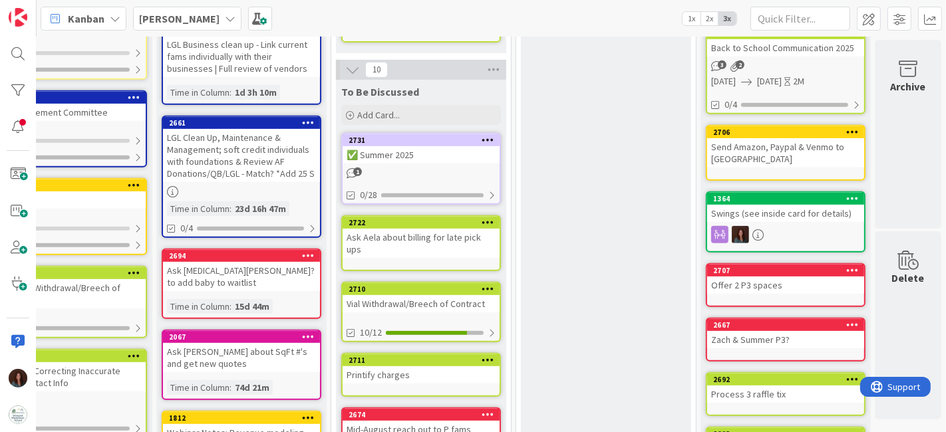
click at [414, 146] on div "✅ Summer 2025" at bounding box center [421, 154] width 157 height 17
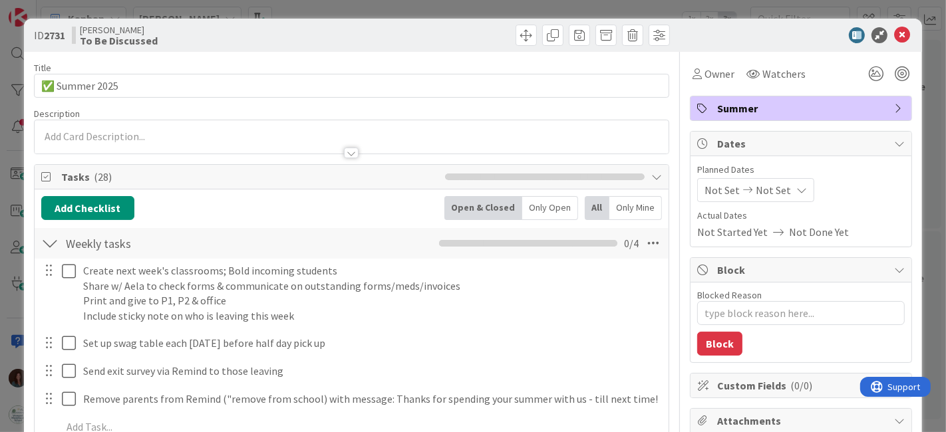
type textarea "x"
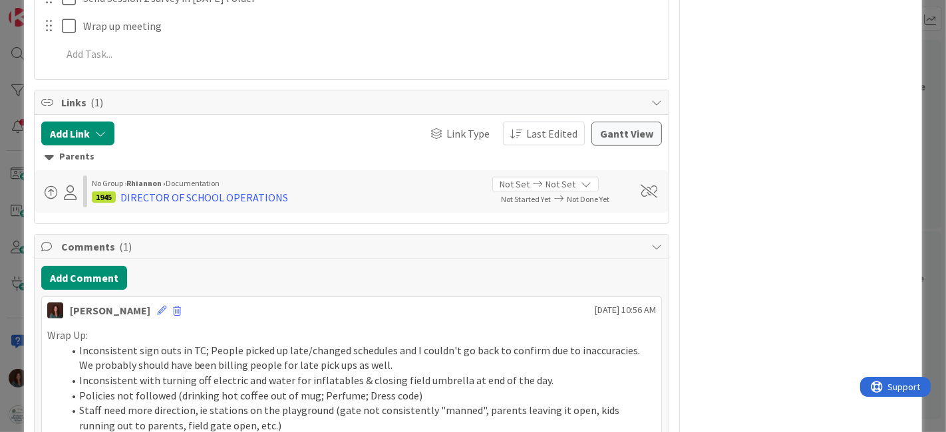
scroll to position [1310, 0]
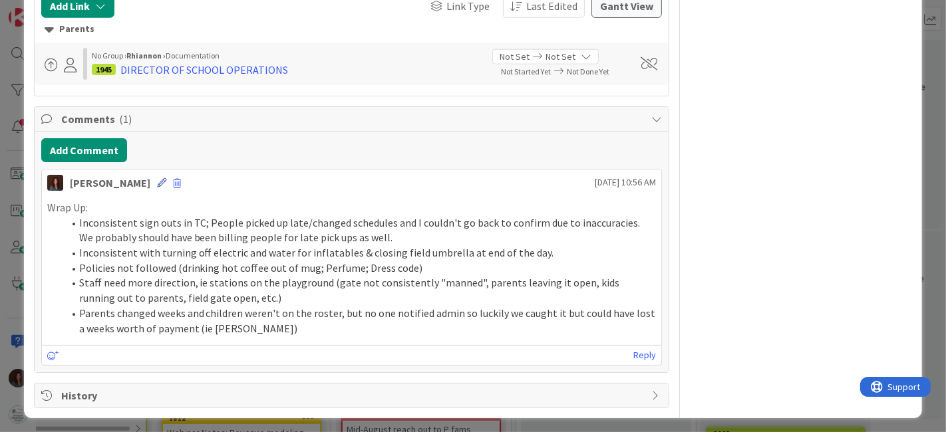
click at [166, 182] on icon at bounding box center [161, 182] width 9 height 9
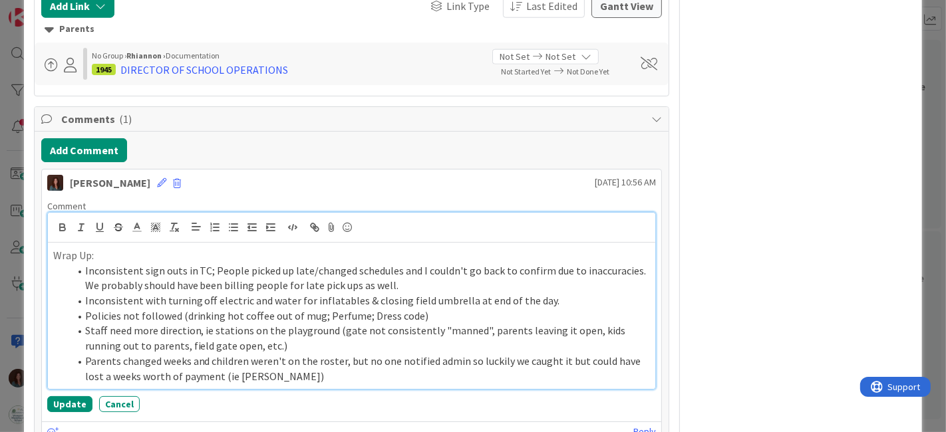
click at [125, 248] on p "Wrap Up:" at bounding box center [352, 255] width 598 height 15
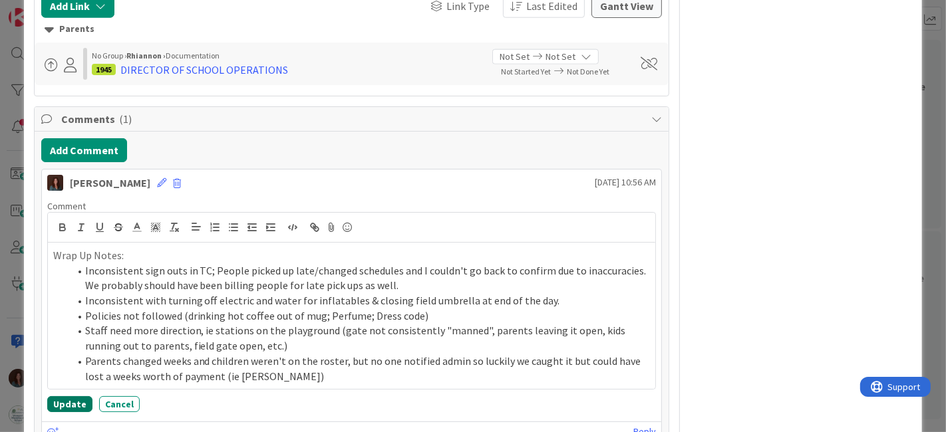
click at [72, 400] on button "Update" at bounding box center [69, 405] width 45 height 16
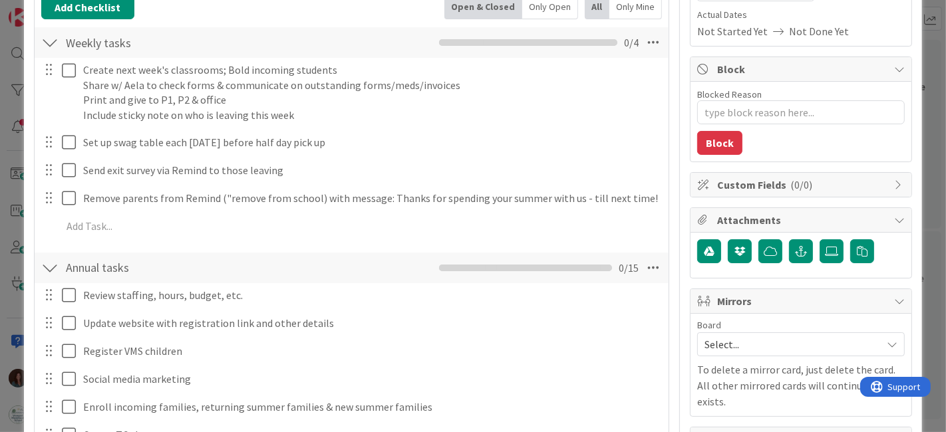
scroll to position [0, 0]
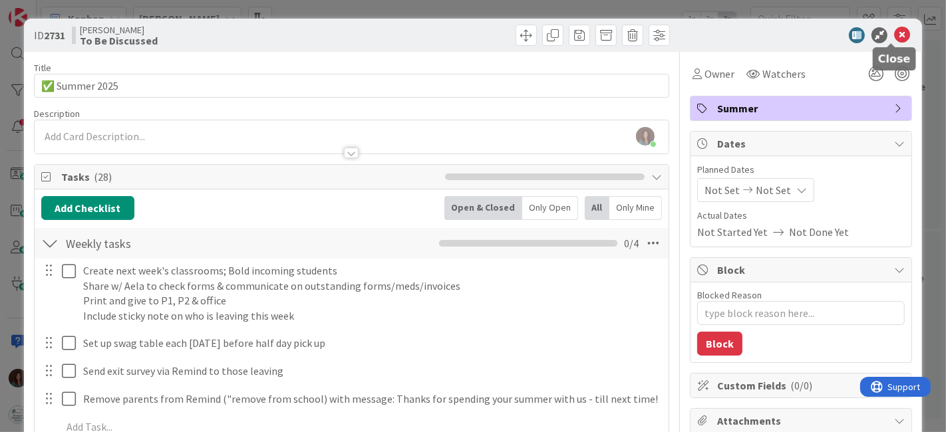
click at [894, 37] on icon at bounding box center [902, 35] width 16 height 16
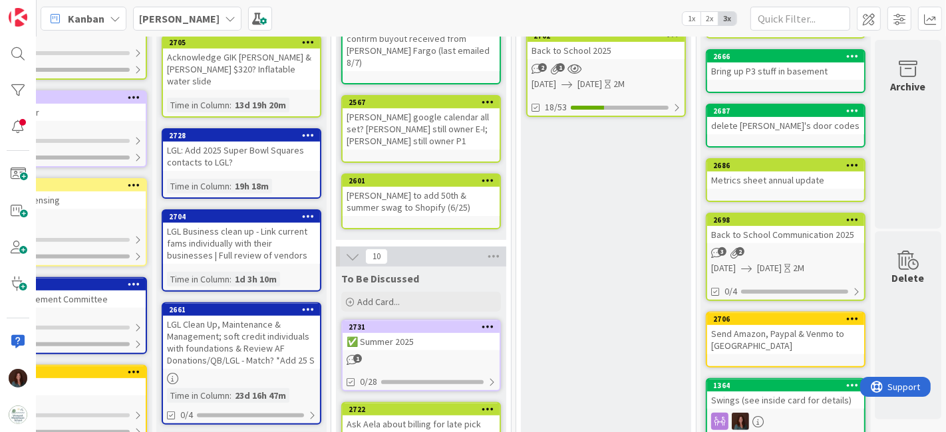
scroll to position [35, 69]
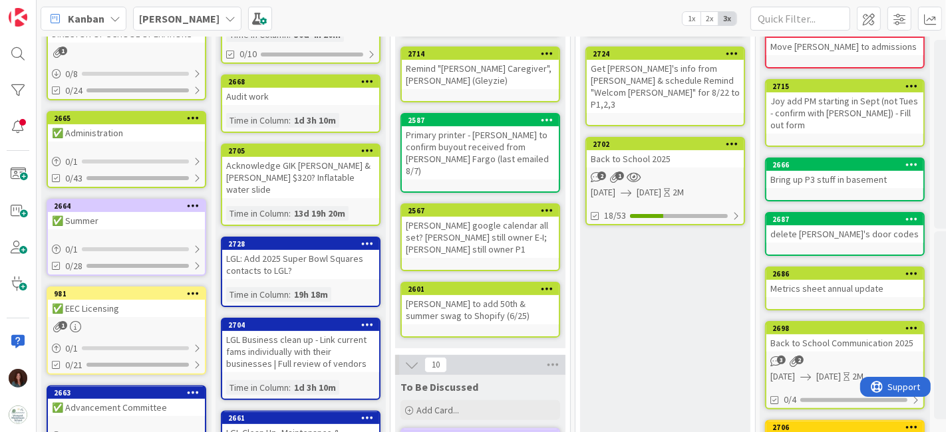
click at [99, 216] on div "✅ Summer" at bounding box center [126, 220] width 157 height 17
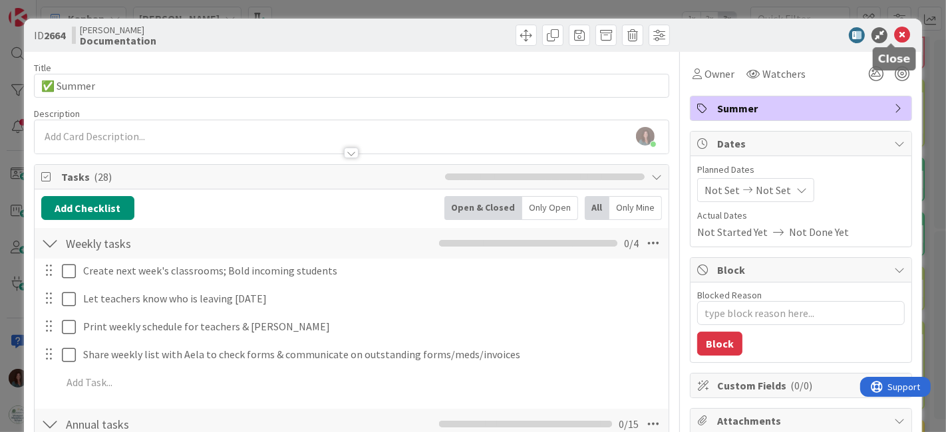
click at [896, 33] on icon at bounding box center [902, 35] width 16 height 16
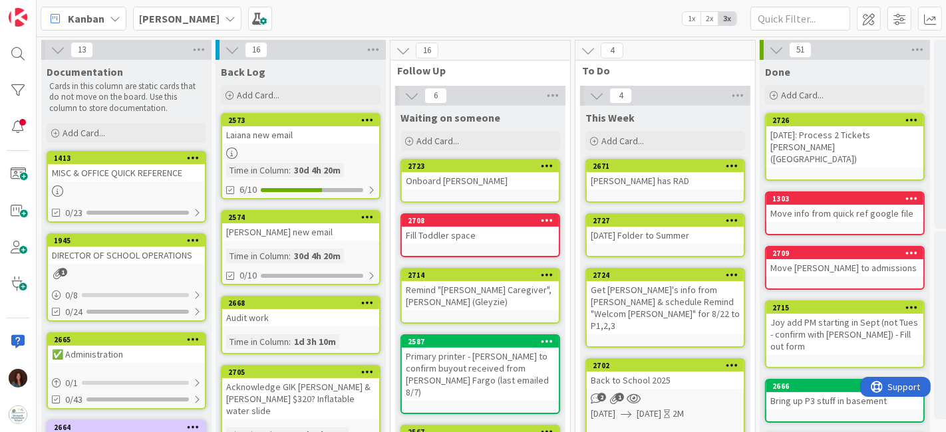
click at [225, 18] on icon at bounding box center [230, 18] width 11 height 11
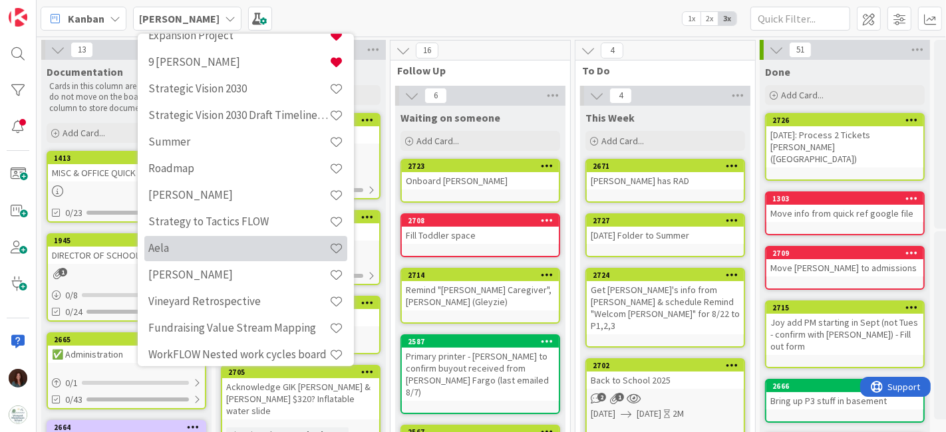
click at [219, 257] on div "Aela" at bounding box center [245, 248] width 203 height 25
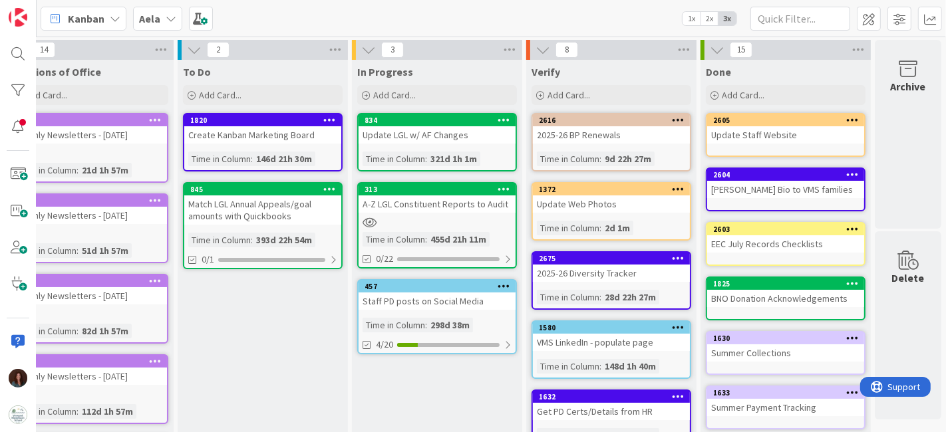
click at [139, 21] on b "Aela" at bounding box center [149, 18] width 21 height 13
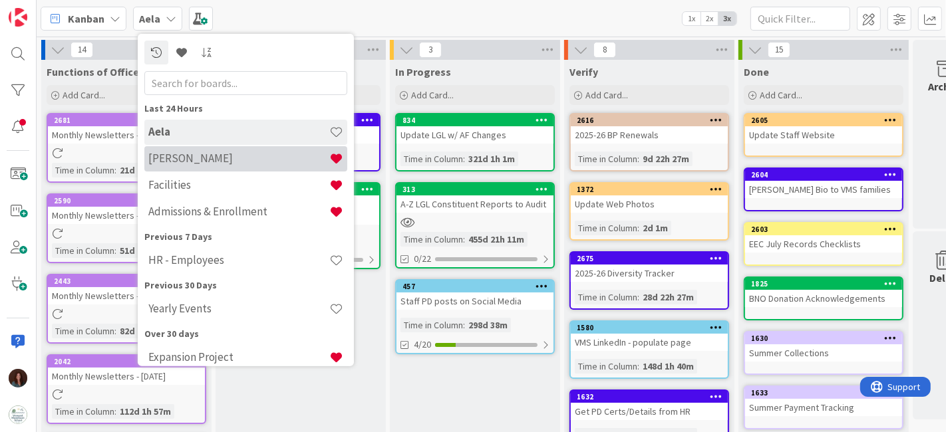
click at [226, 155] on h4 "[PERSON_NAME]" at bounding box center [238, 158] width 181 height 13
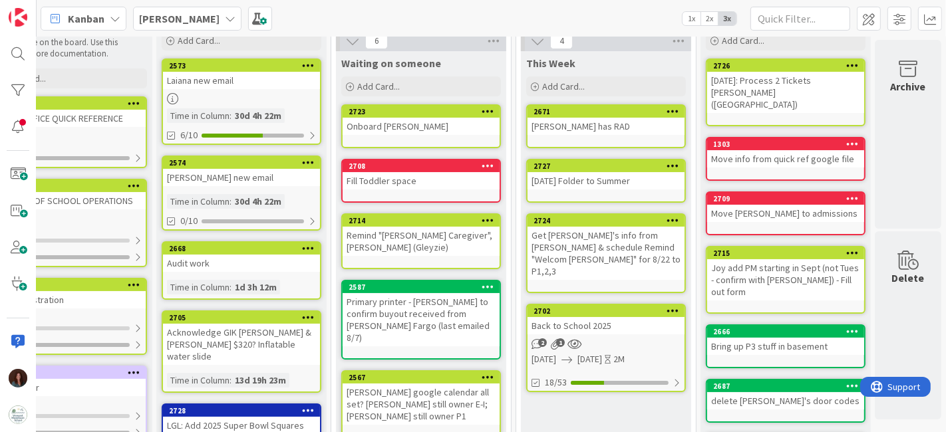
scroll to position [148, 69]
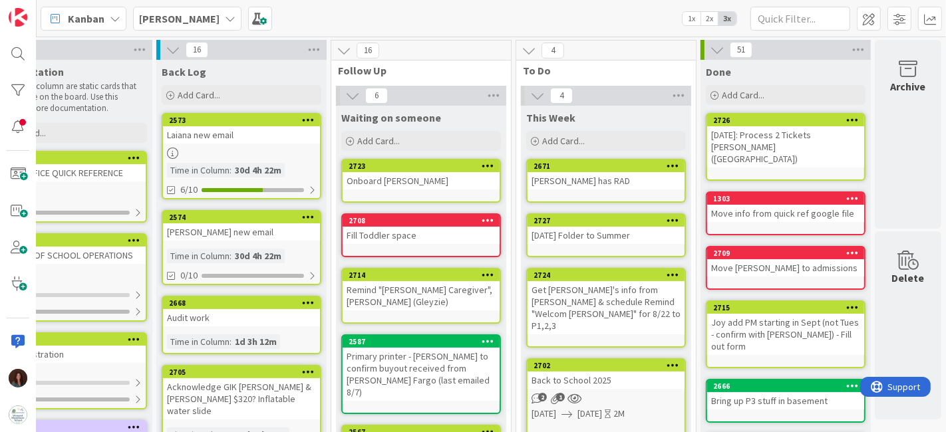
click at [667, 166] on icon at bounding box center [673, 165] width 13 height 9
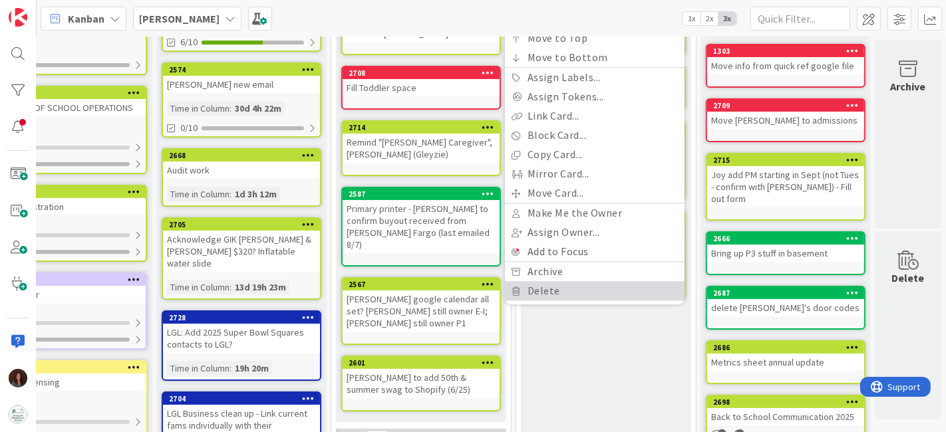
click at [594, 291] on link "Delete" at bounding box center [595, 290] width 180 height 19
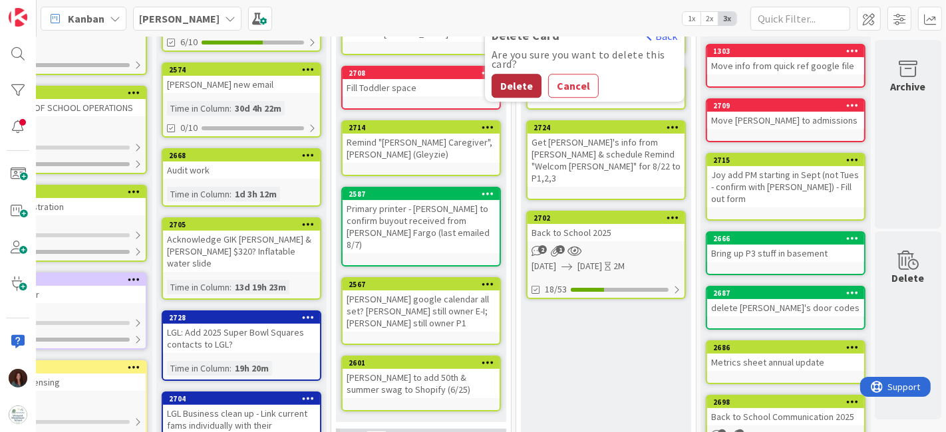
click at [504, 86] on button "Delete" at bounding box center [517, 86] width 50 height 24
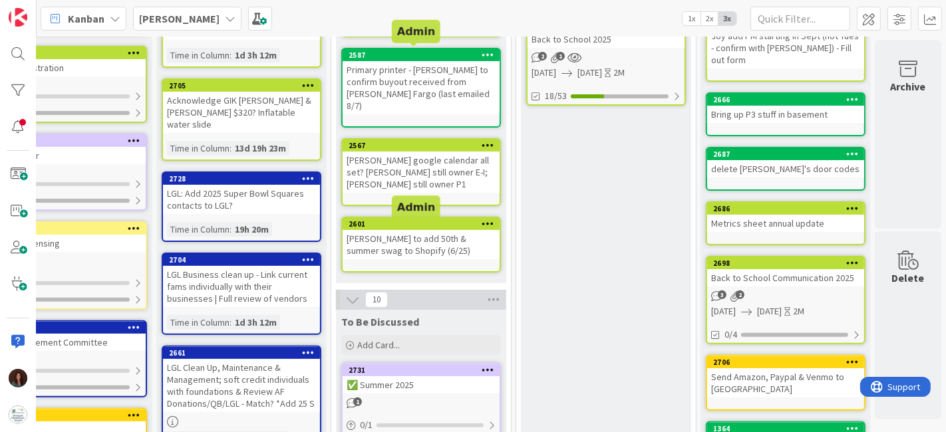
scroll to position [443, 69]
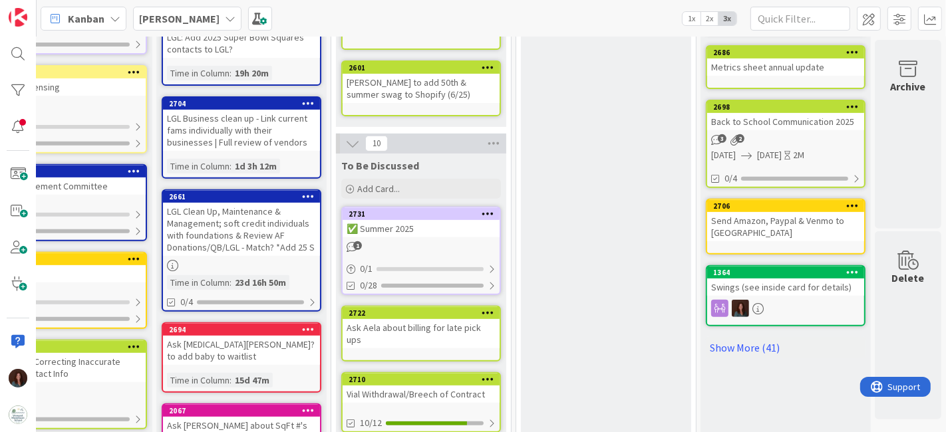
click at [397, 220] on div "✅ Summer 2025" at bounding box center [421, 228] width 157 height 17
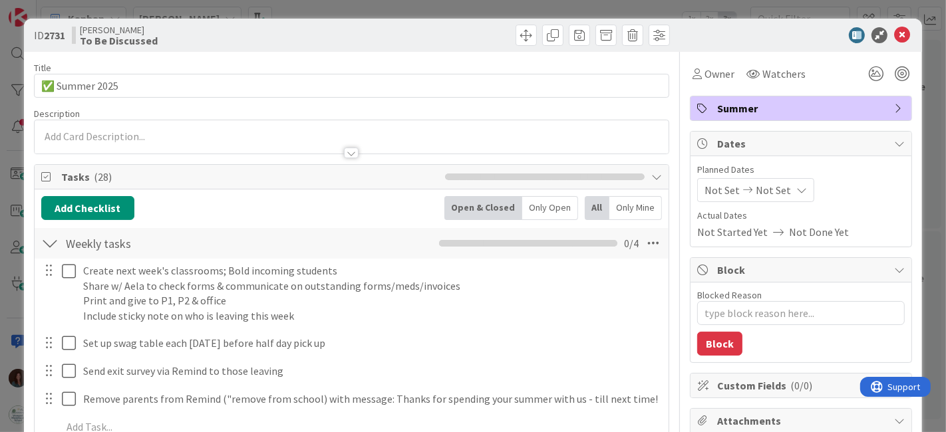
type textarea "x"
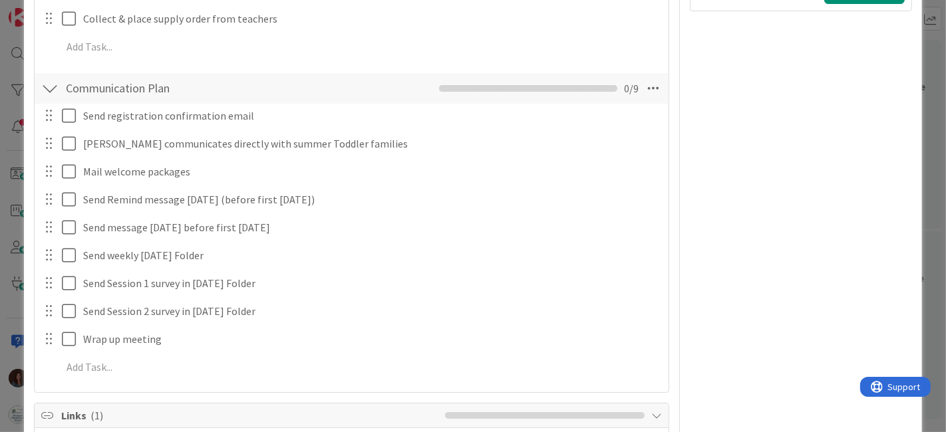
scroll to position [1035, 0]
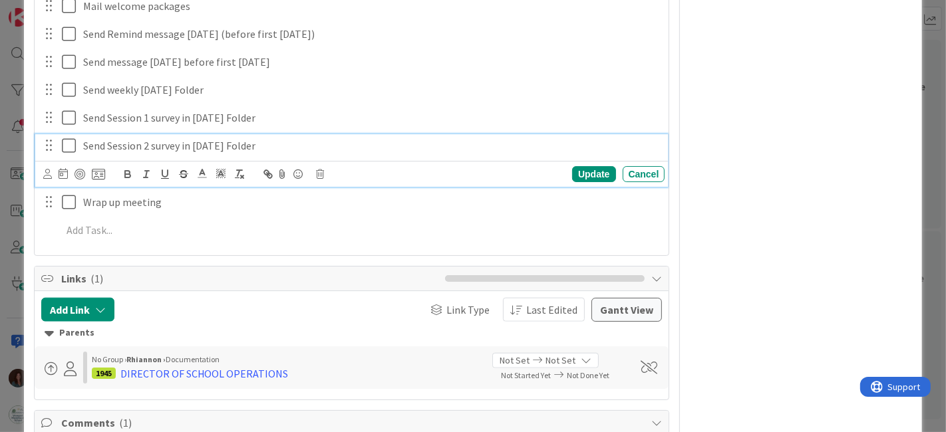
click at [283, 148] on p "Send Session 2 survey in [DATE] Folder" at bounding box center [371, 145] width 577 height 15
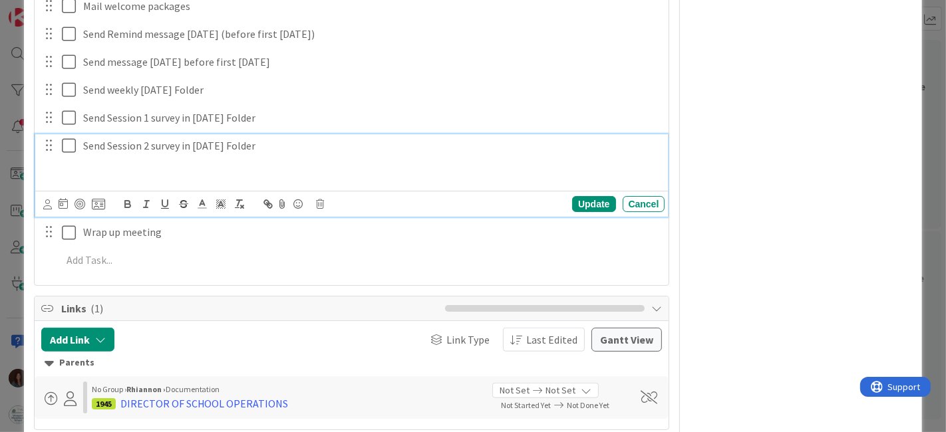
paste div
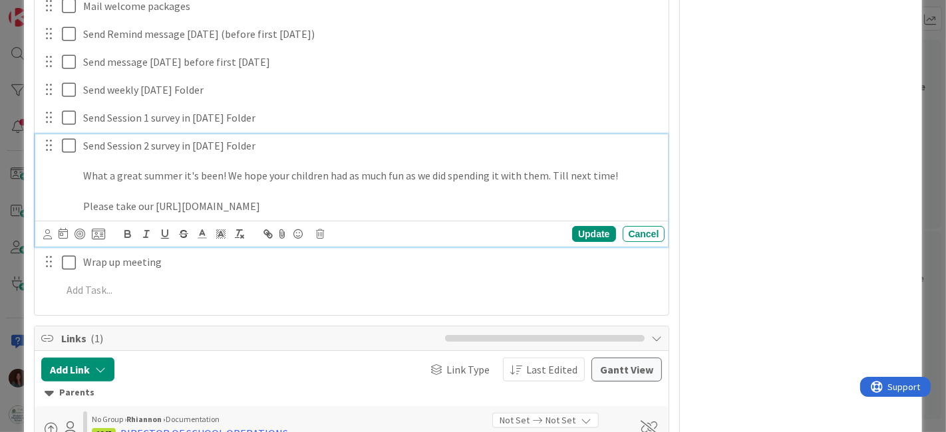
click at [154, 205] on p "Please take our [URL][DOMAIN_NAME]" at bounding box center [371, 206] width 577 height 15
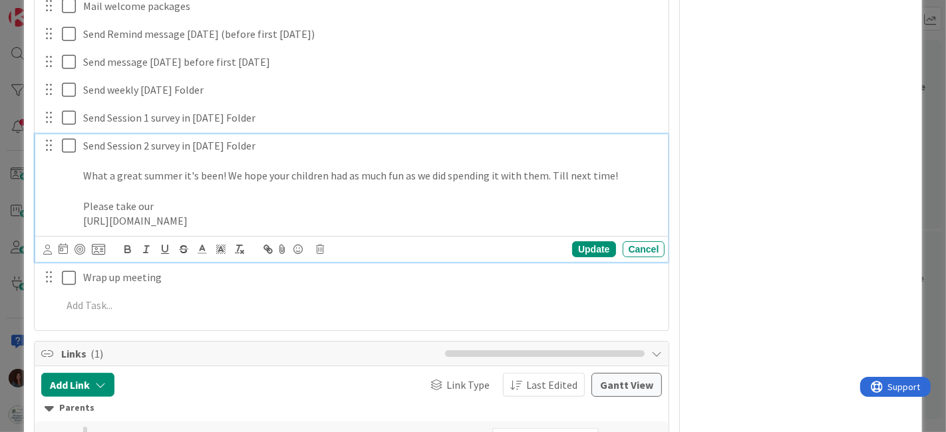
click at [162, 208] on p "Please take our" at bounding box center [371, 206] width 577 height 15
drag, startPoint x: 160, startPoint y: 201, endPoint x: 136, endPoint y: 202, distance: 23.3
click at [136, 202] on p "Please take our" at bounding box center [371, 206] width 577 height 15
click at [336, 229] on p "[URL][DOMAIN_NAME]" at bounding box center [371, 221] width 577 height 15
click at [396, 200] on p "Please take an anonymous 2 minute survey to help us improve:" at bounding box center [371, 206] width 577 height 15
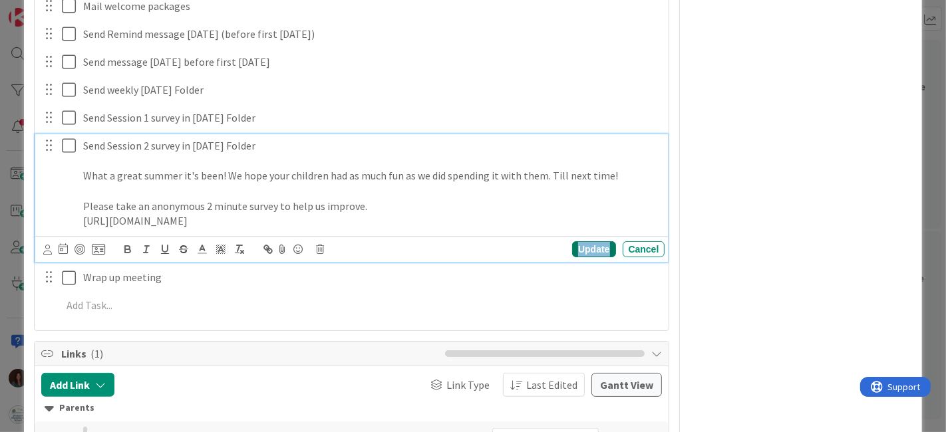
click at [578, 258] on div "Update" at bounding box center [593, 250] width 43 height 16
drag, startPoint x: 297, startPoint y: 238, endPoint x: 61, endPoint y: 178, distance: 242.9
click at [61, 174] on div "Send Session 2 survey in [DATE] Folder What a great summer it's been! We hope y…" at bounding box center [353, 183] width 625 height 98
copy div "What a great summer it's been! We hope your children had as much fun as we did …"
click at [283, 229] on p "[URL][DOMAIN_NAME]" at bounding box center [371, 221] width 577 height 15
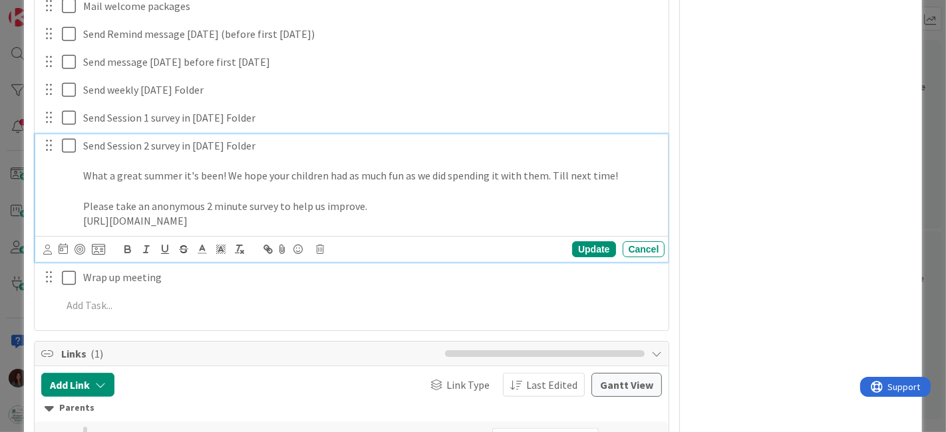
drag, startPoint x: 228, startPoint y: 232, endPoint x: 294, endPoint y: 274, distance: 79.0
click at [65, 220] on div "Send Session 2 survey in [DATE] Folder What a great summer it's been! We hope y…" at bounding box center [353, 183] width 625 height 98
click at [347, 229] on p "[URL][DOMAIN_NAME]" at bounding box center [371, 221] width 577 height 15
drag, startPoint x: 294, startPoint y: 238, endPoint x: 81, endPoint y: 164, distance: 225.1
click at [81, 164] on div "Send Session 2 survey in [DATE] Folder What a great summer it's been! We hope y…" at bounding box center [372, 183] width 588 height 98
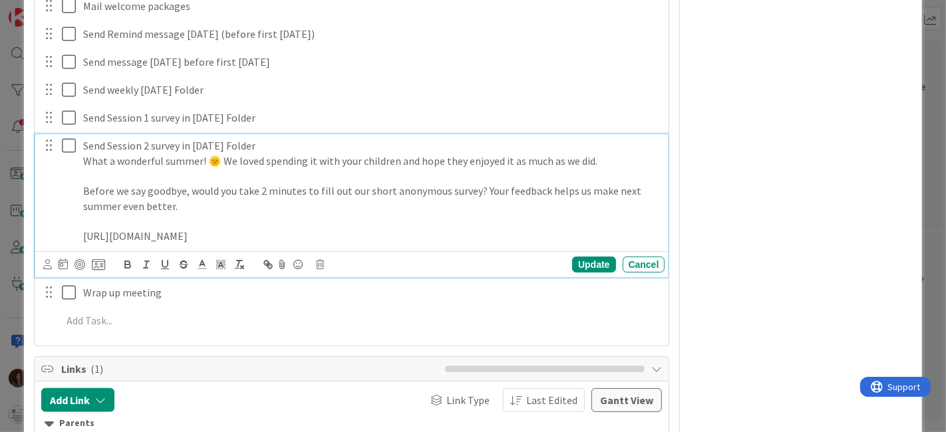
click at [300, 145] on p "Send Session 2 survey in [DATE] Folder" at bounding box center [371, 145] width 577 height 15
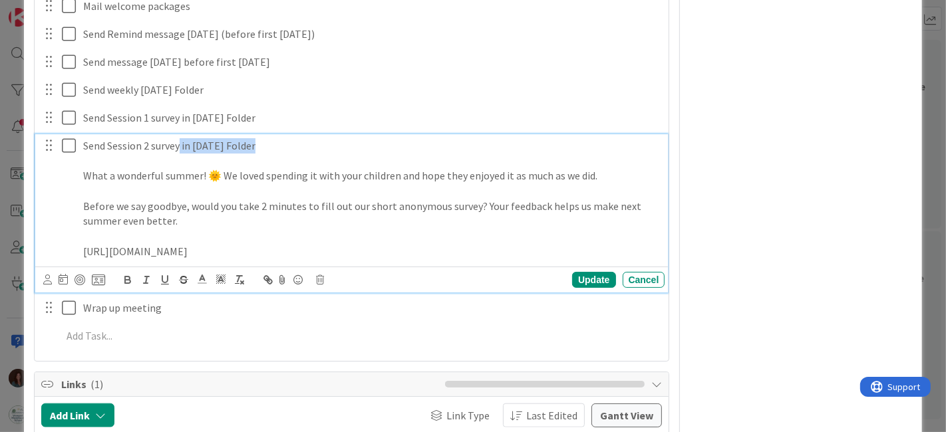
drag, startPoint x: 287, startPoint y: 145, endPoint x: 180, endPoint y: 137, distance: 106.8
click at [180, 138] on p "Send Session 2 survey in [DATE] Folder" at bounding box center [371, 145] width 577 height 15
drag, startPoint x: 155, startPoint y: 147, endPoint x: 104, endPoint y: 149, distance: 50.6
click at [104, 149] on p "Send Session 2 survey" at bounding box center [371, 145] width 577 height 15
click at [206, 149] on p "Send Session 2 survey" at bounding box center [371, 145] width 577 height 15
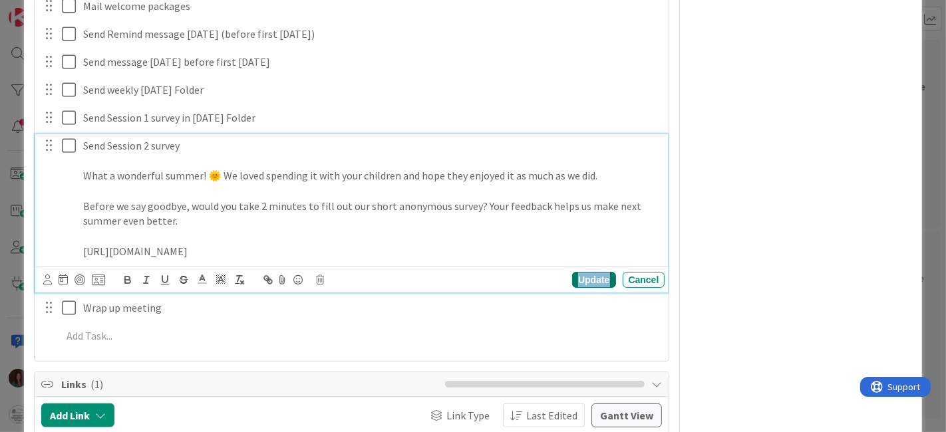
click at [593, 288] on div "Update" at bounding box center [593, 280] width 43 height 16
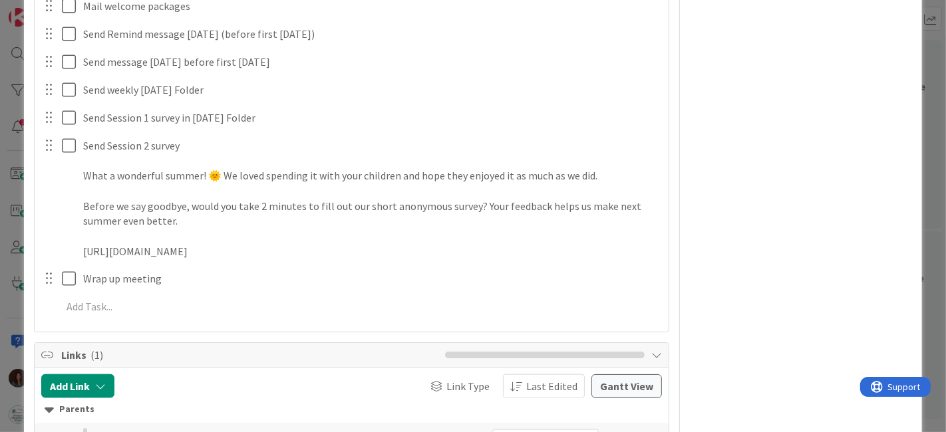
type textarea "x"
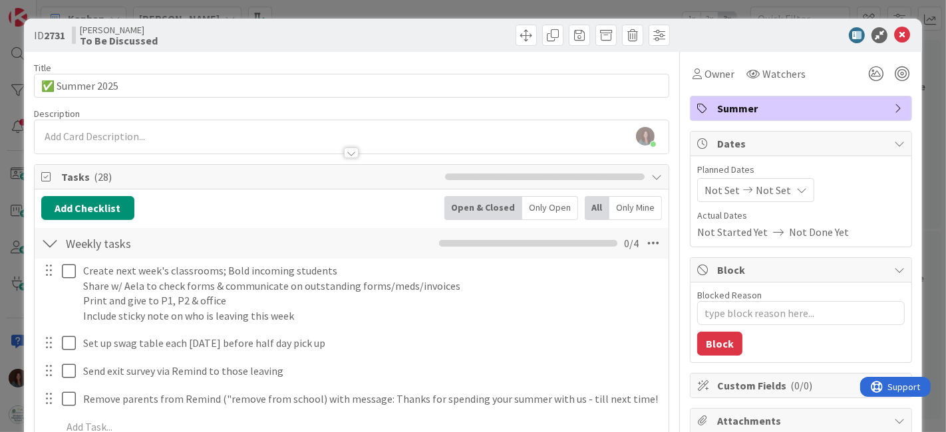
scroll to position [74, 0]
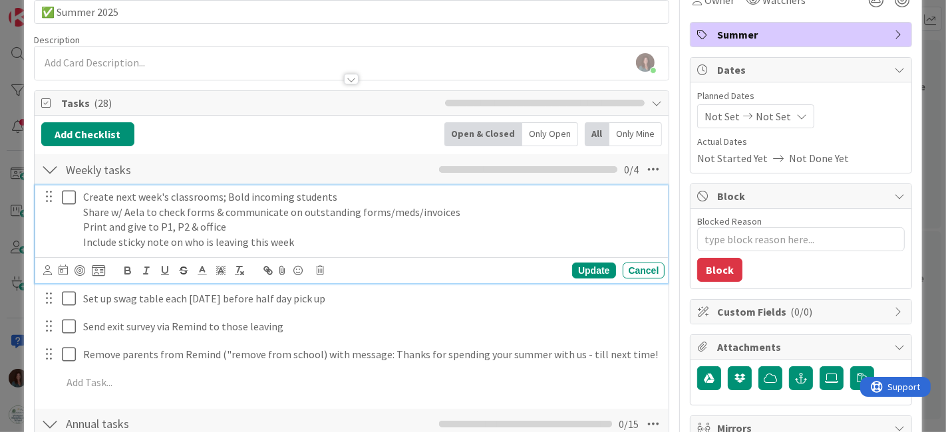
click at [222, 198] on p "Create next week's classrooms; Bold incoming students" at bounding box center [371, 197] width 577 height 15
click at [269, 228] on p "Print and give to P1, P2 & office" at bounding box center [371, 227] width 577 height 15
click at [112, 210] on p "Share w/ Aela to check forms & communicate on outstanding forms/meds/invoices" at bounding box center [371, 212] width 577 height 15
click at [369, 222] on p "Print and give to P1, P2 & office" at bounding box center [371, 227] width 577 height 15
click at [212, 212] on p "Share w/ Aela to check forms & communicate on outstanding forms/meds/invoices" at bounding box center [371, 212] width 577 height 15
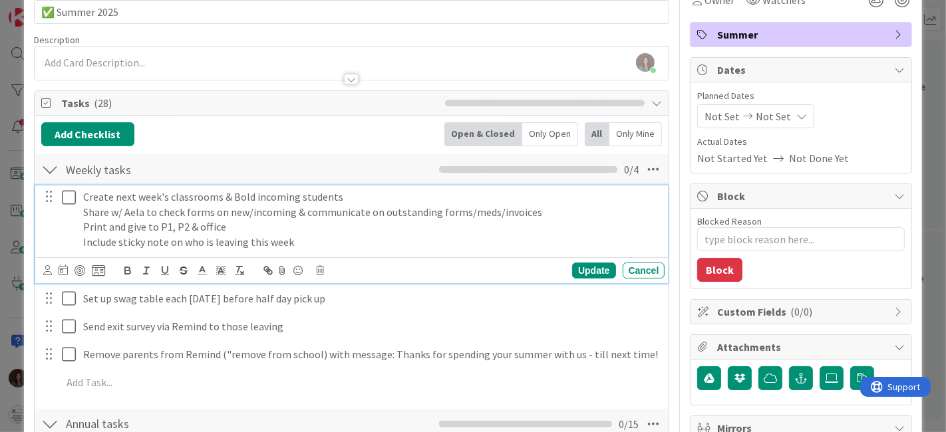
click at [564, 218] on p "Share w/ Aela to check forms on new/incoming & communicate on outstanding forms…" at bounding box center [371, 212] width 577 height 15
click at [314, 229] on p "Print and give to P1, P2 & office" at bounding box center [371, 227] width 577 height 15
click at [343, 242] on p "Include sticky note on who is leaving this week" at bounding box center [371, 242] width 577 height 15
click at [572, 270] on div "Update" at bounding box center [593, 271] width 43 height 16
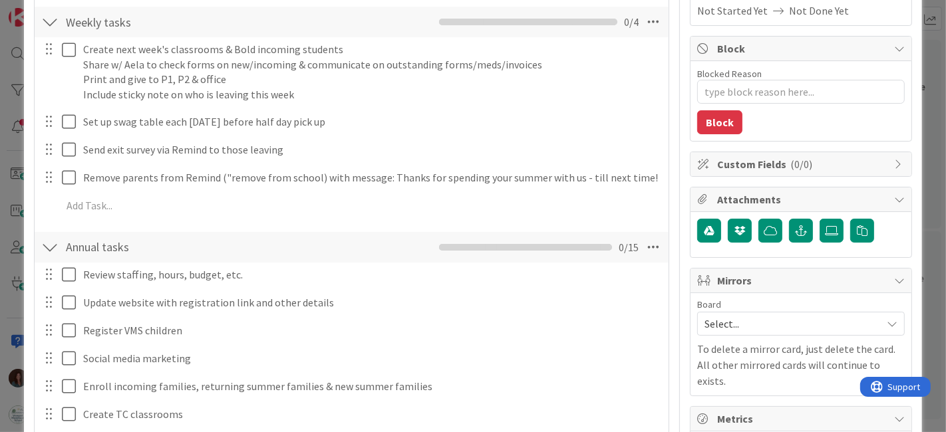
scroll to position [295, 0]
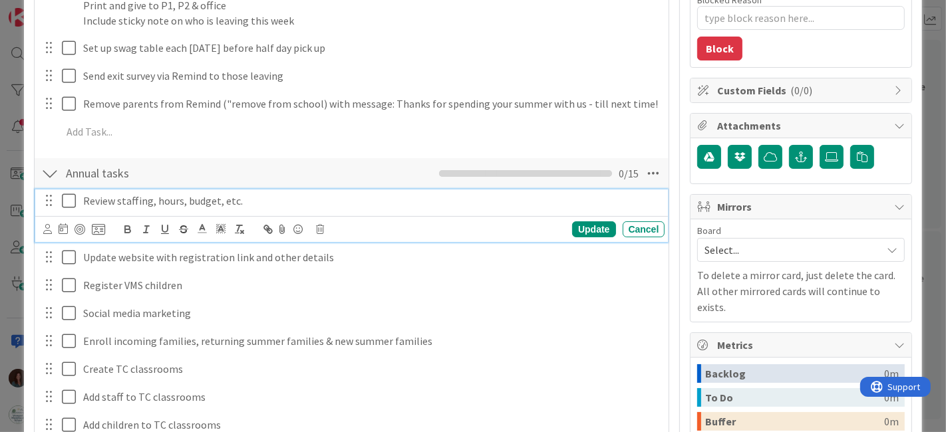
click at [66, 203] on icon at bounding box center [72, 201] width 20 height 16
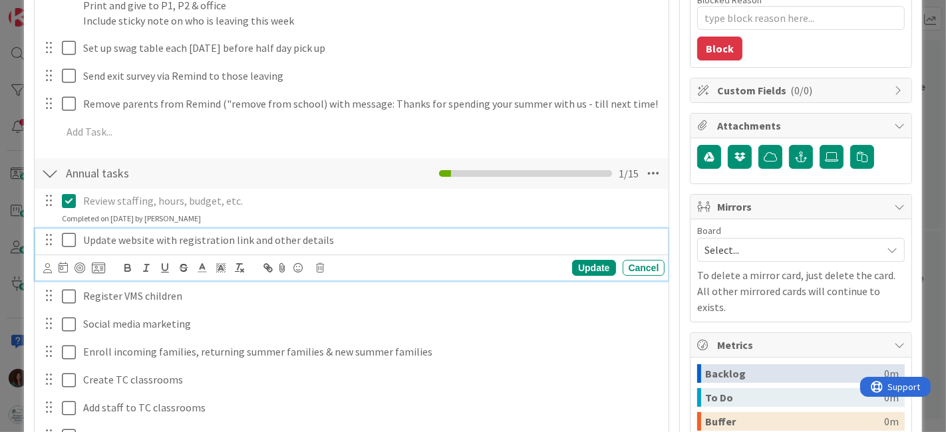
click at [67, 237] on icon at bounding box center [72, 240] width 20 height 16
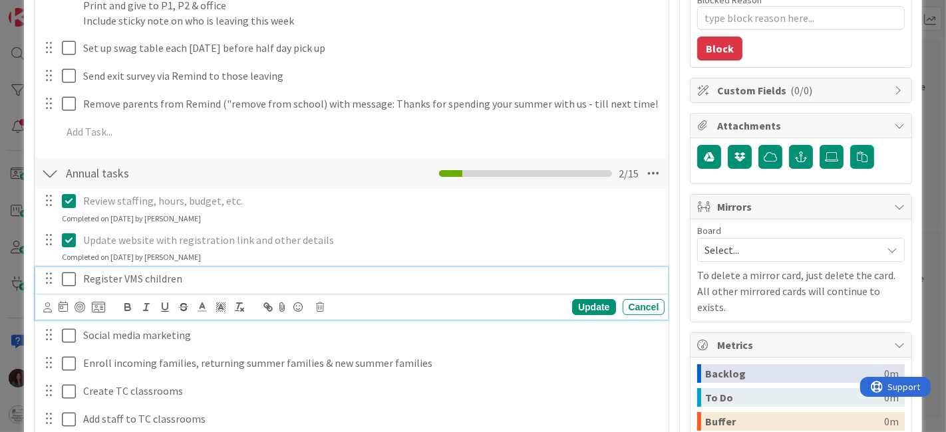
click at [65, 279] on icon at bounding box center [72, 279] width 20 height 16
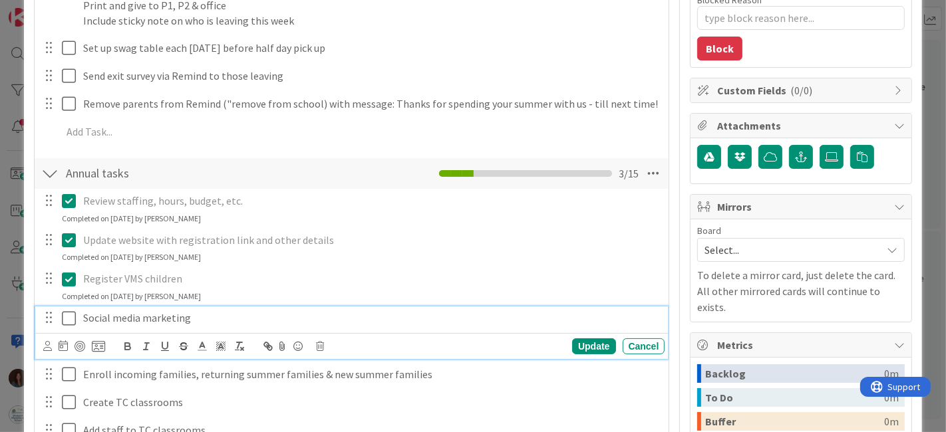
drag, startPoint x: 67, startPoint y: 313, endPoint x: 72, endPoint y: 318, distance: 7.5
click at [67, 313] on icon at bounding box center [72, 319] width 20 height 16
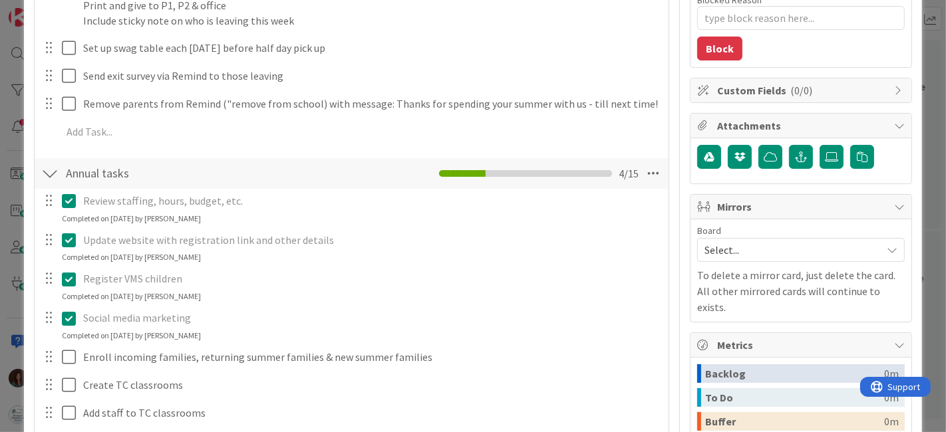
scroll to position [443, 0]
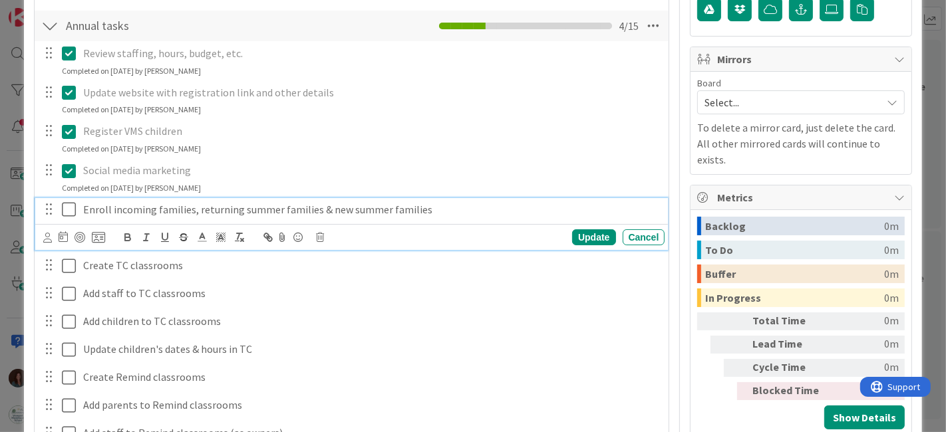
click at [69, 208] on icon at bounding box center [72, 210] width 20 height 16
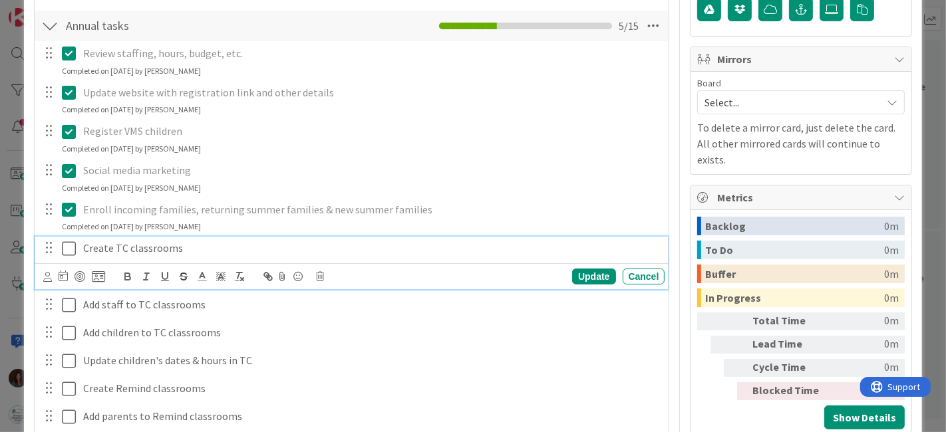
click at [70, 246] on icon at bounding box center [72, 249] width 20 height 16
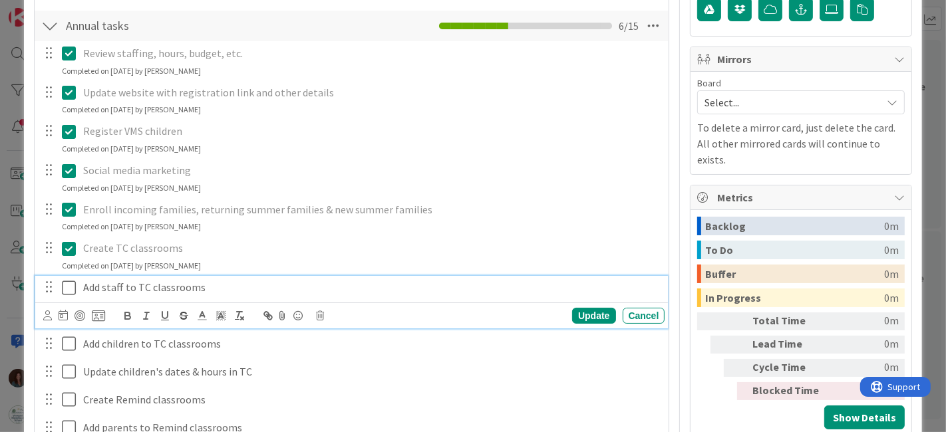
click at [70, 284] on icon at bounding box center [72, 288] width 20 height 16
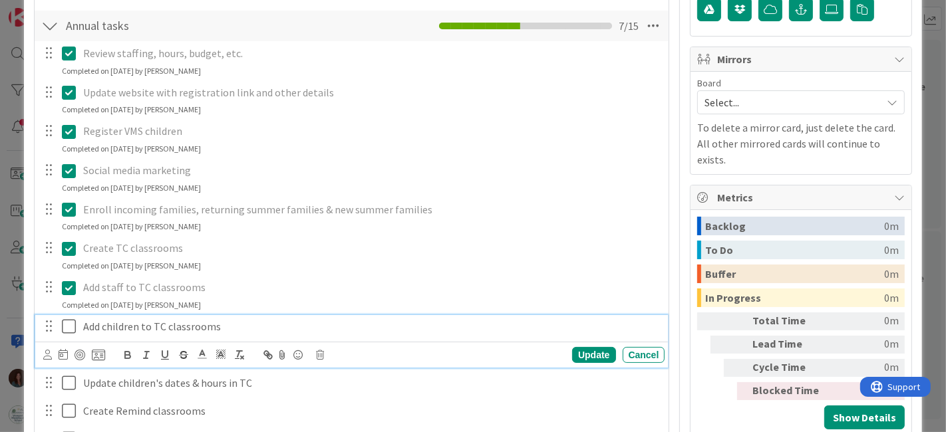
click at [69, 328] on icon at bounding box center [72, 327] width 20 height 16
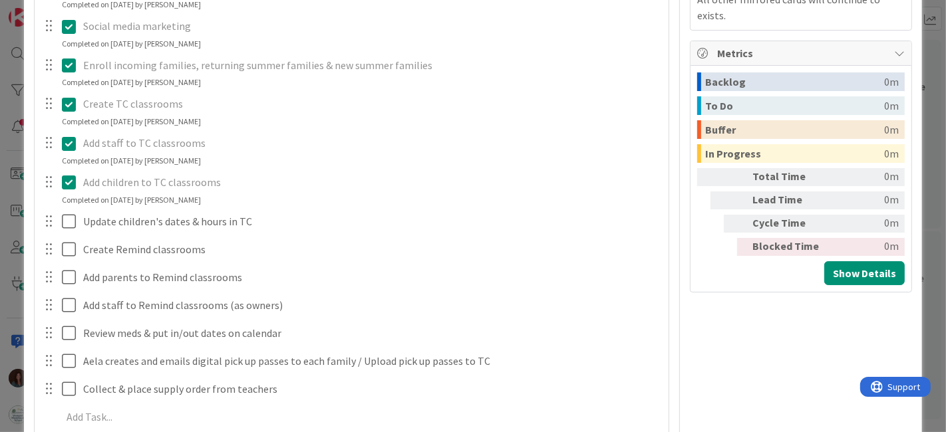
scroll to position [591, 0]
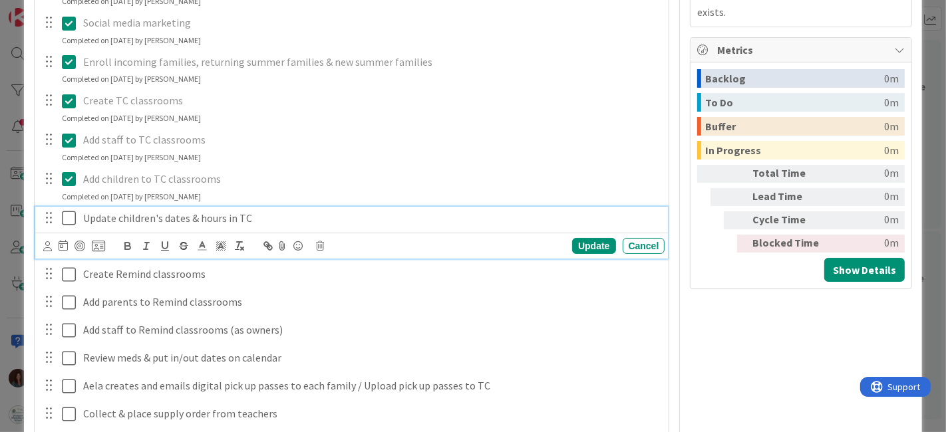
click at [65, 218] on icon at bounding box center [72, 218] width 20 height 16
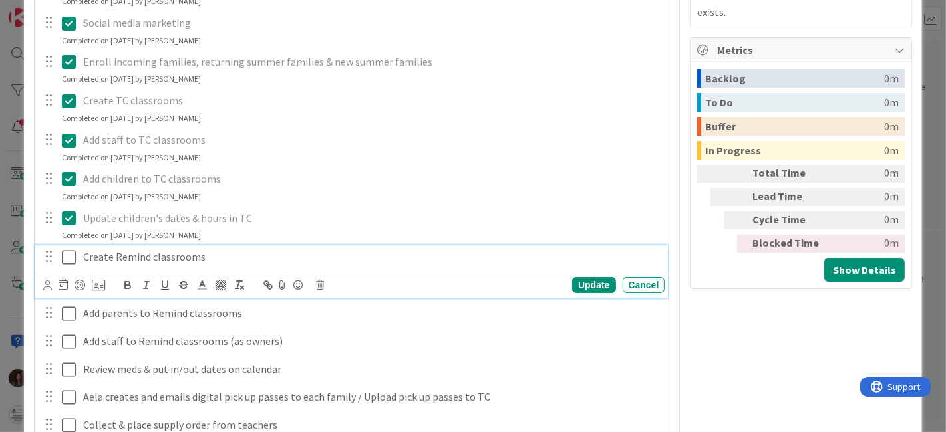
click at [70, 255] on icon at bounding box center [72, 258] width 20 height 16
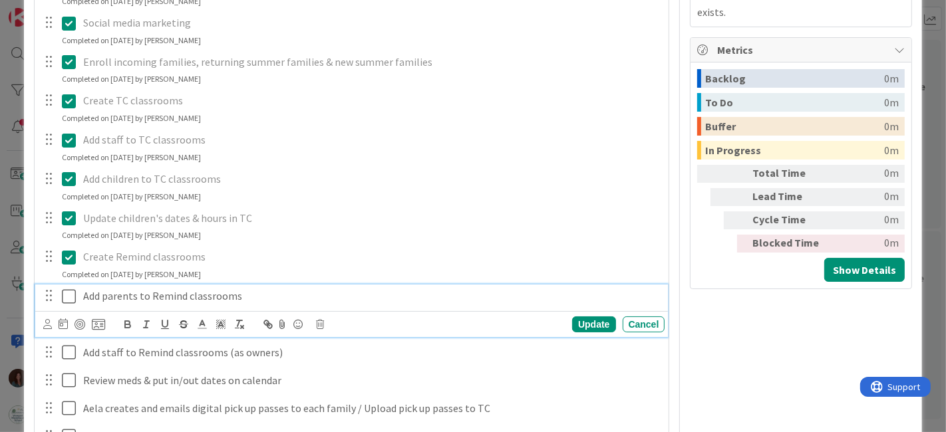
click at [70, 295] on icon at bounding box center [72, 297] width 20 height 16
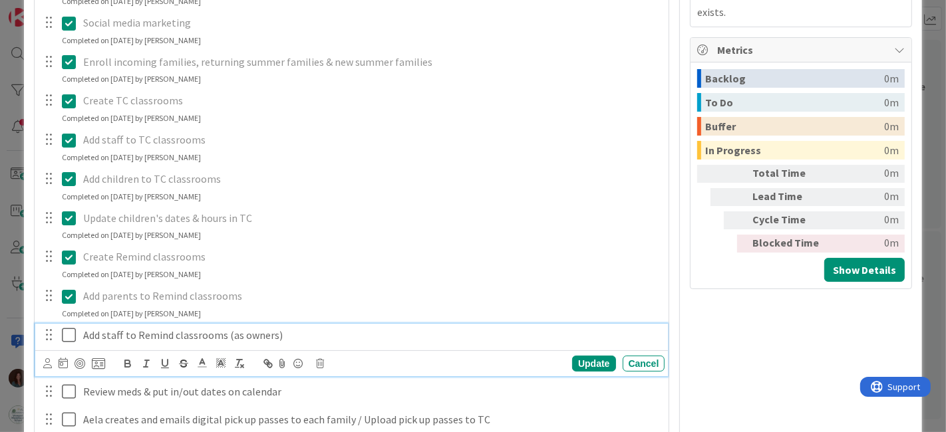
click at [73, 335] on icon at bounding box center [72, 335] width 20 height 16
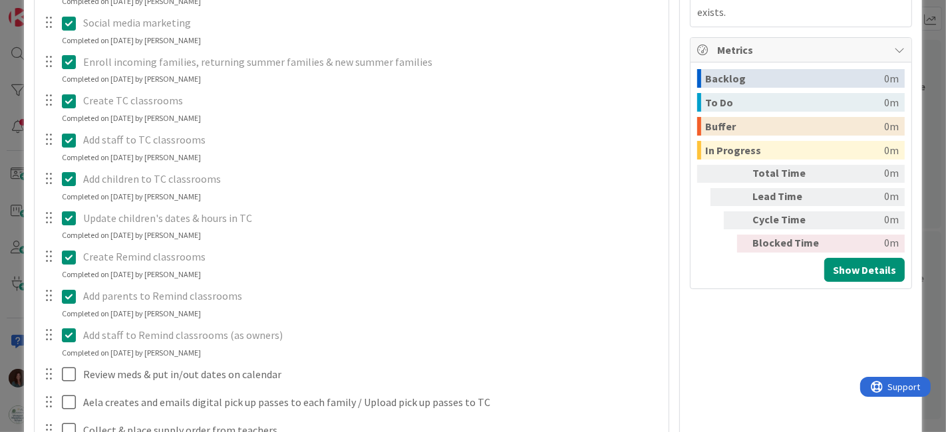
scroll to position [739, 0]
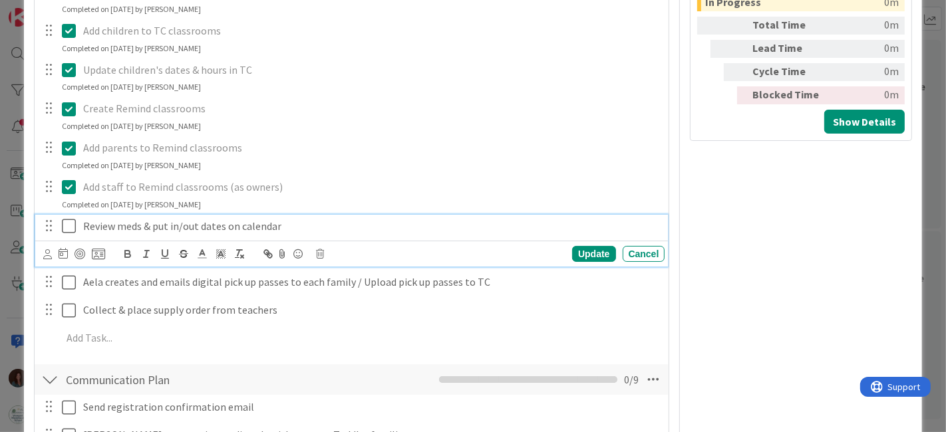
click at [67, 224] on icon at bounding box center [72, 226] width 20 height 16
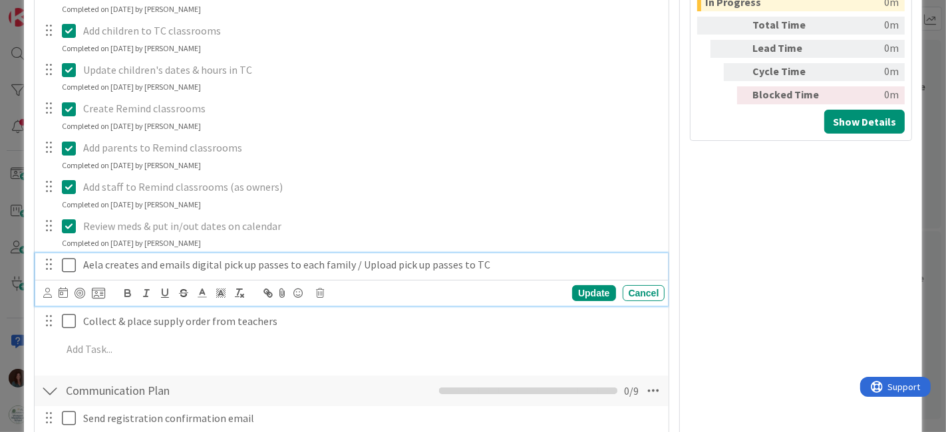
click at [67, 261] on icon at bounding box center [72, 266] width 20 height 16
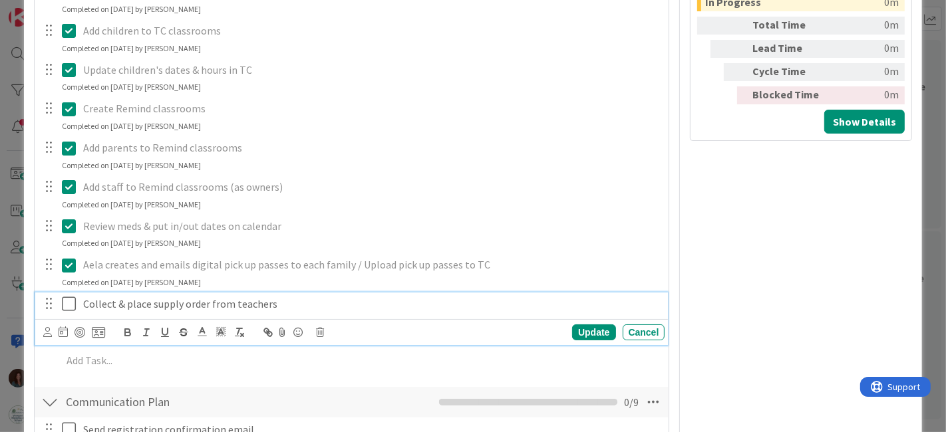
click at [67, 307] on icon at bounding box center [72, 304] width 20 height 16
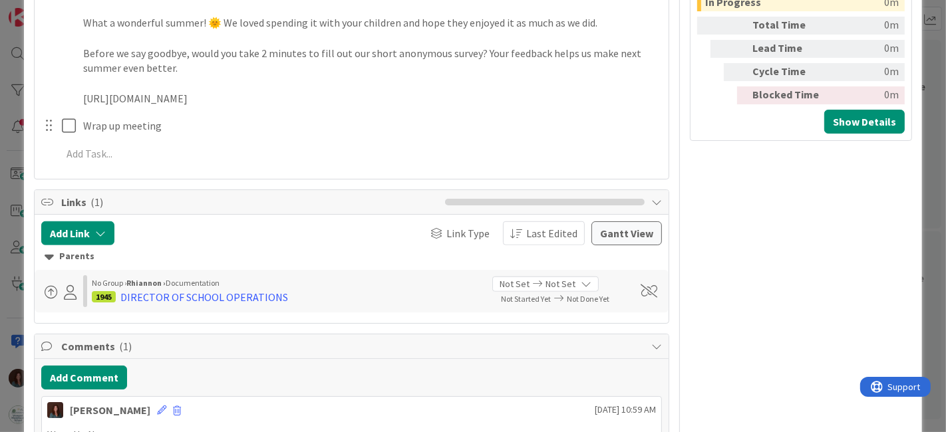
scroll to position [517, 0]
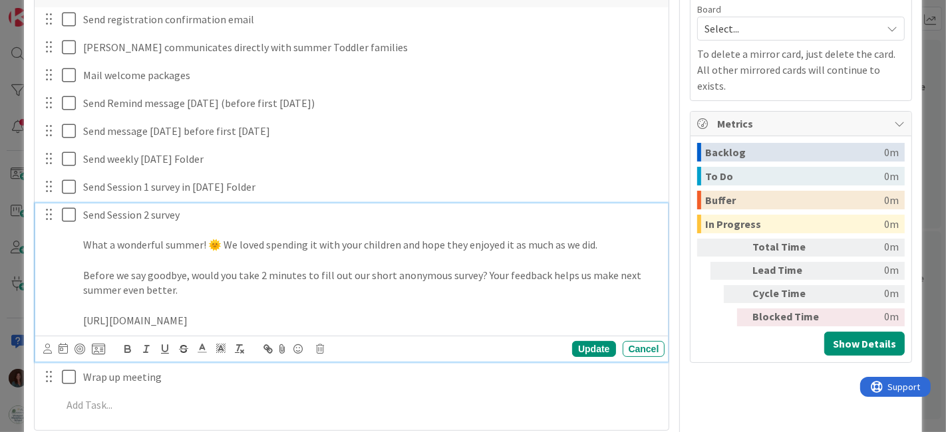
click at [70, 217] on icon at bounding box center [72, 215] width 20 height 16
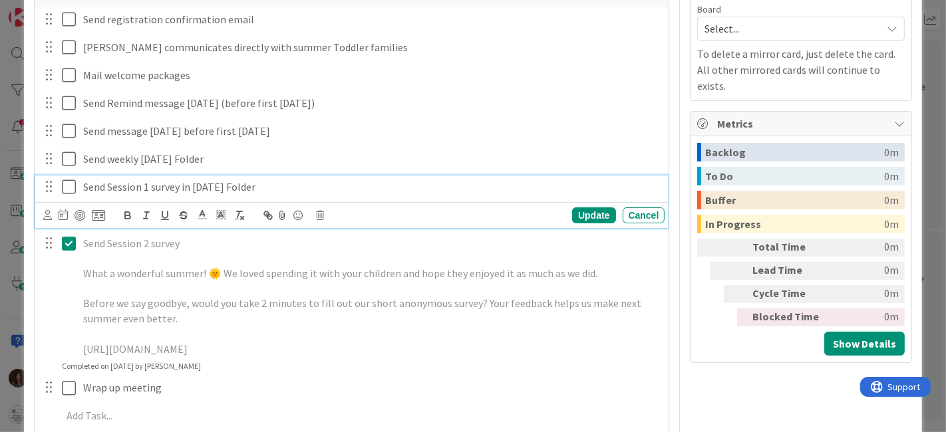
click at [175, 186] on p "Send Session 1 survey in [DATE] Folder" at bounding box center [371, 187] width 577 height 15
click at [317, 213] on icon at bounding box center [321, 215] width 8 height 9
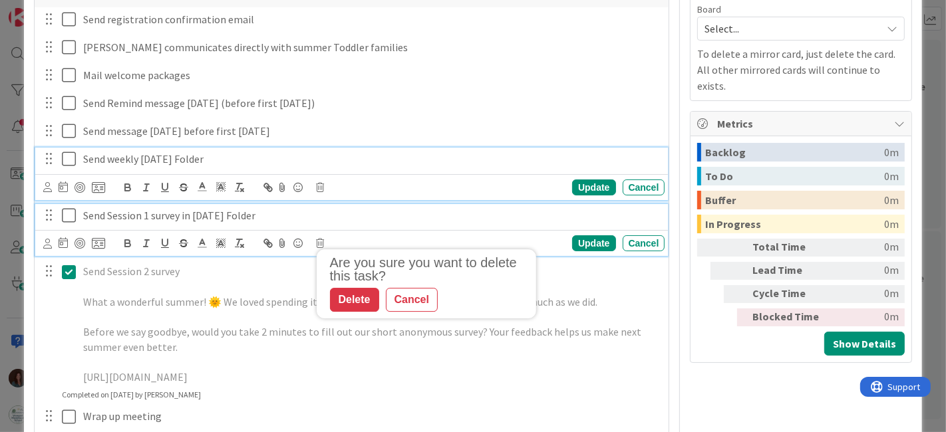
click at [70, 160] on icon at bounding box center [72, 159] width 20 height 16
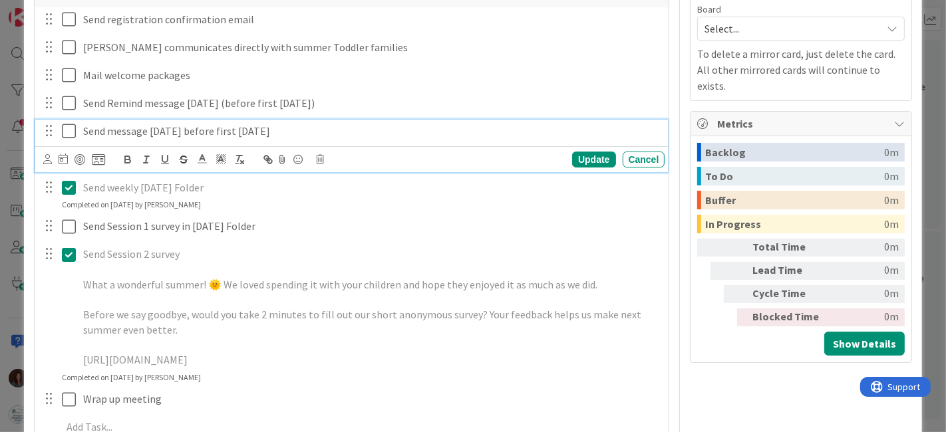
click at [75, 128] on icon at bounding box center [72, 131] width 20 height 16
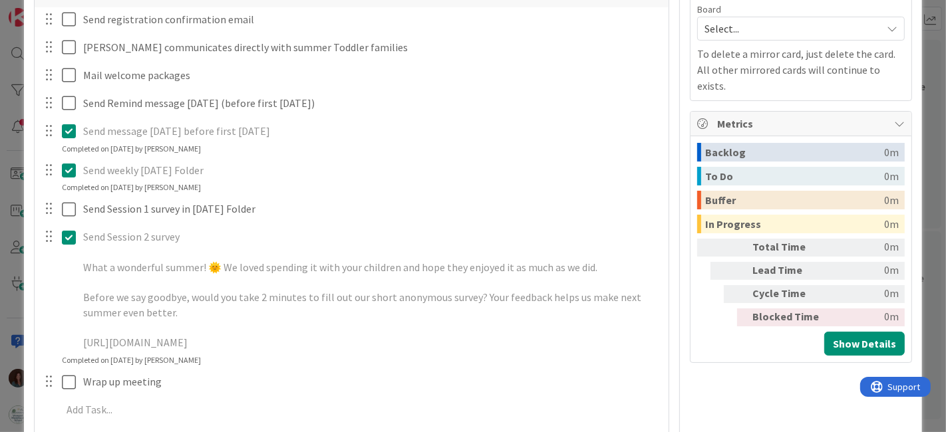
scroll to position [443, 0]
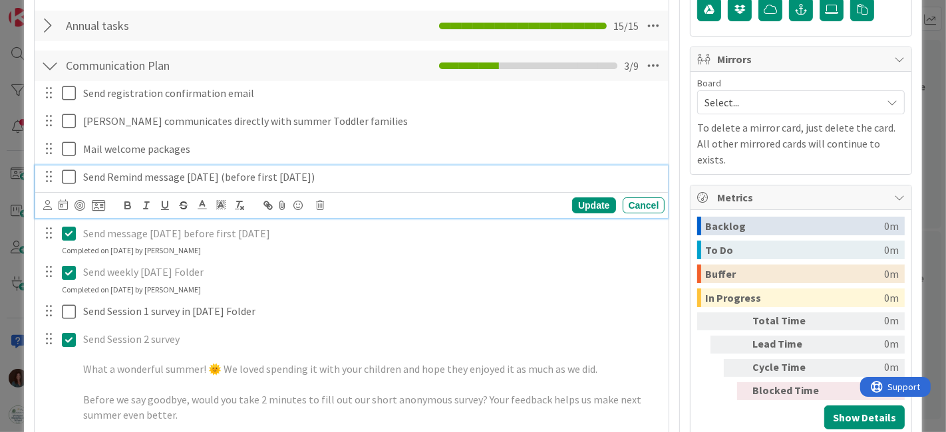
click at [65, 178] on icon at bounding box center [72, 177] width 20 height 16
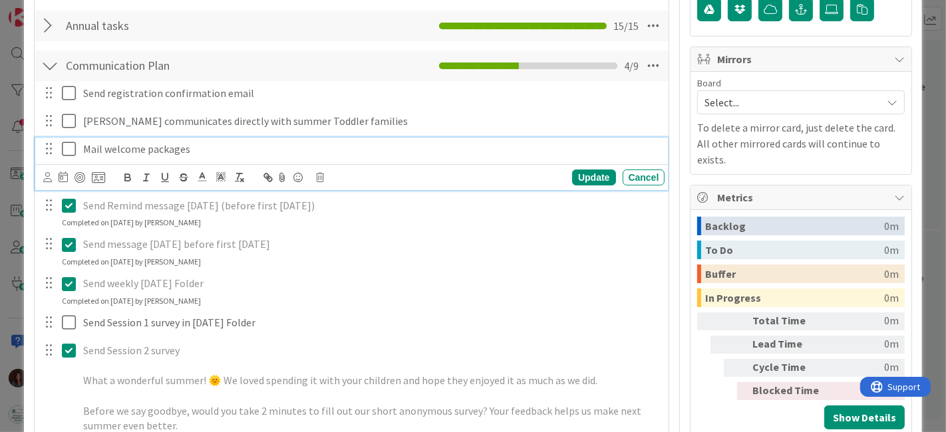
click at [69, 145] on icon at bounding box center [72, 149] width 20 height 16
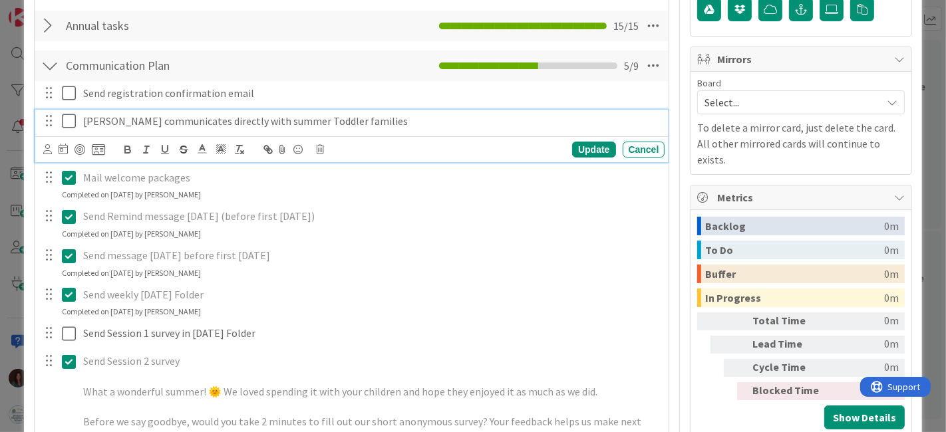
click at [67, 118] on icon at bounding box center [72, 121] width 20 height 16
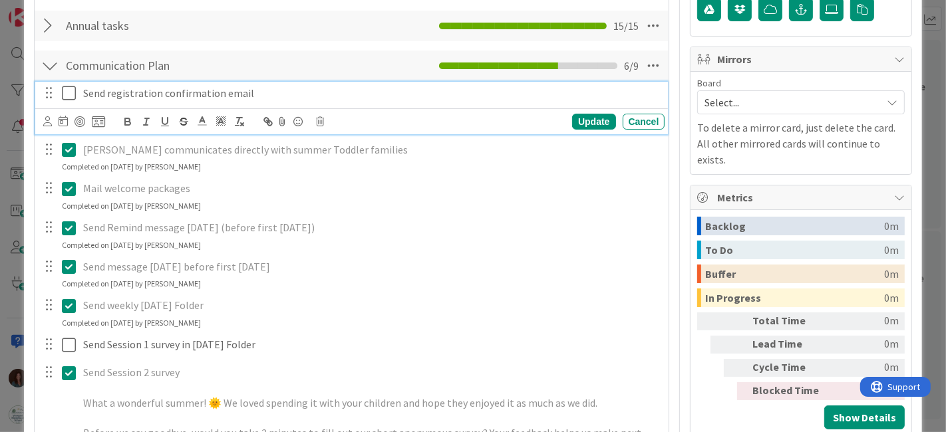
click at [67, 90] on icon at bounding box center [72, 93] width 20 height 16
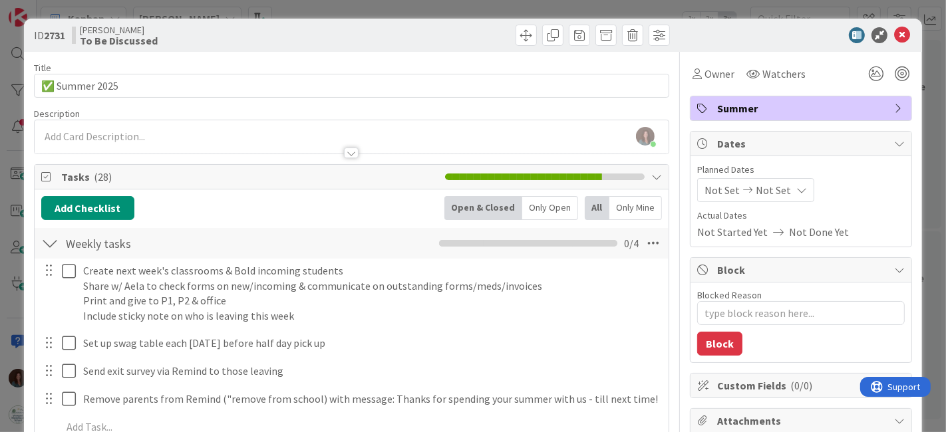
scroll to position [74, 0]
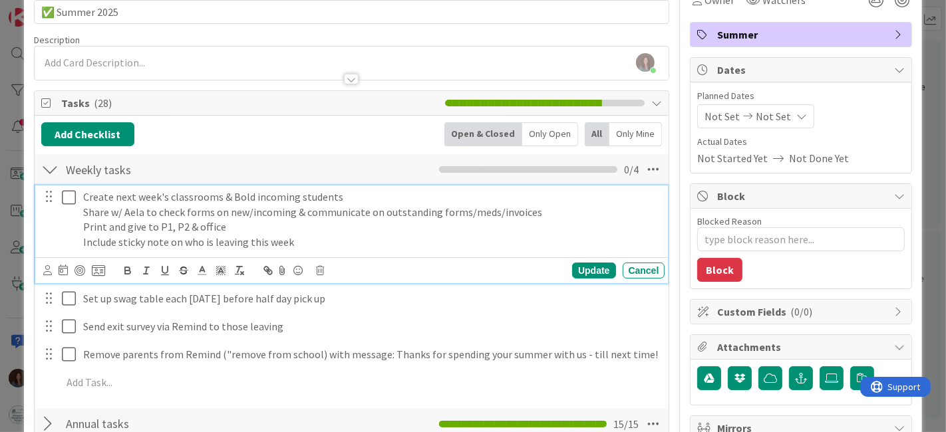
click at [70, 201] on icon at bounding box center [72, 198] width 20 height 16
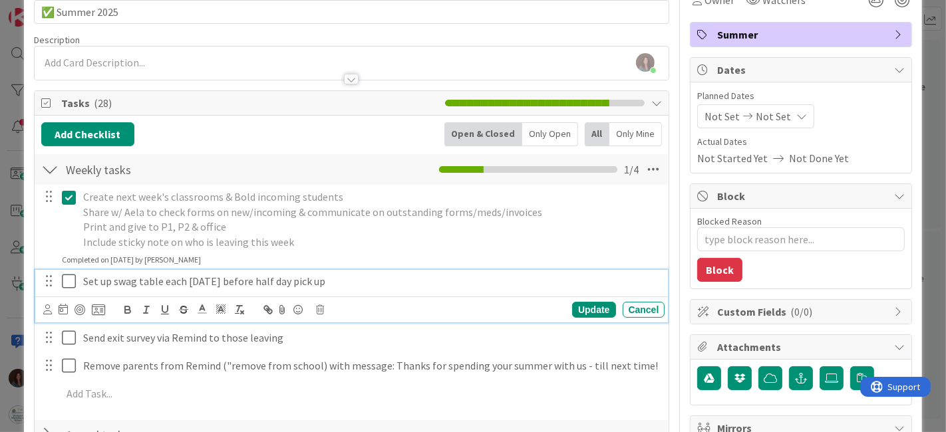
click at [66, 282] on icon at bounding box center [72, 281] width 20 height 16
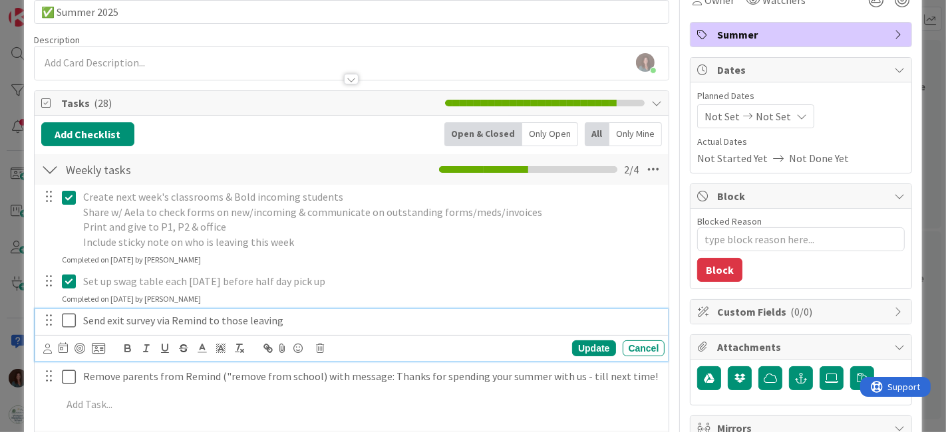
click at [64, 322] on icon at bounding box center [72, 321] width 20 height 16
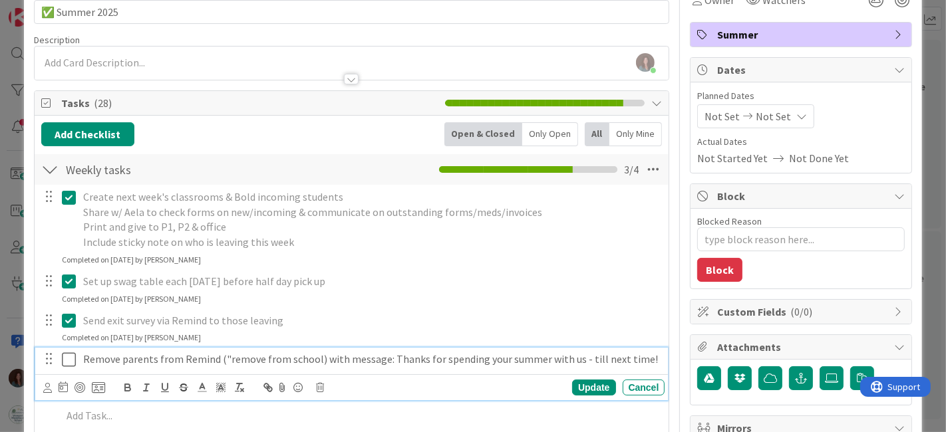
drag, startPoint x: 70, startPoint y: 355, endPoint x: 79, endPoint y: 351, distance: 9.8
click at [70, 356] on icon at bounding box center [72, 360] width 20 height 16
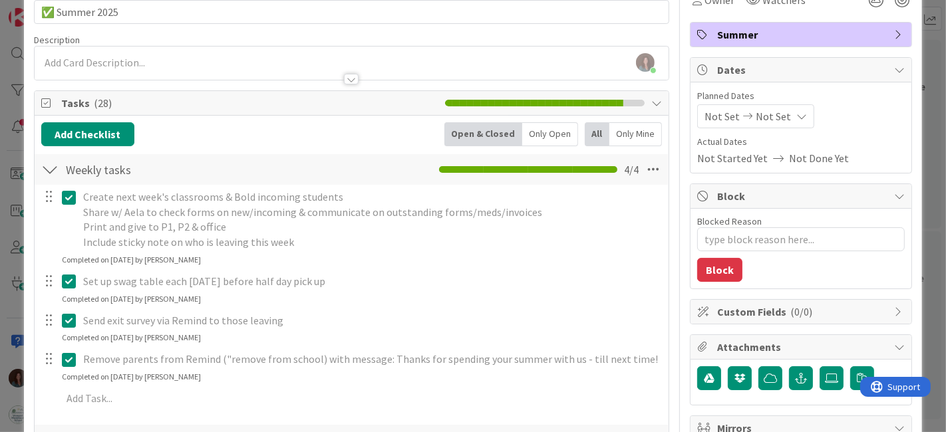
type textarea "x"
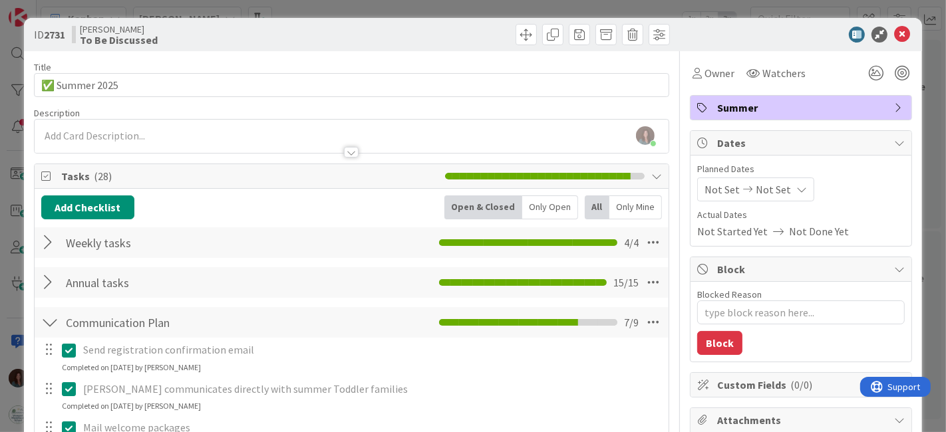
scroll to position [0, 0]
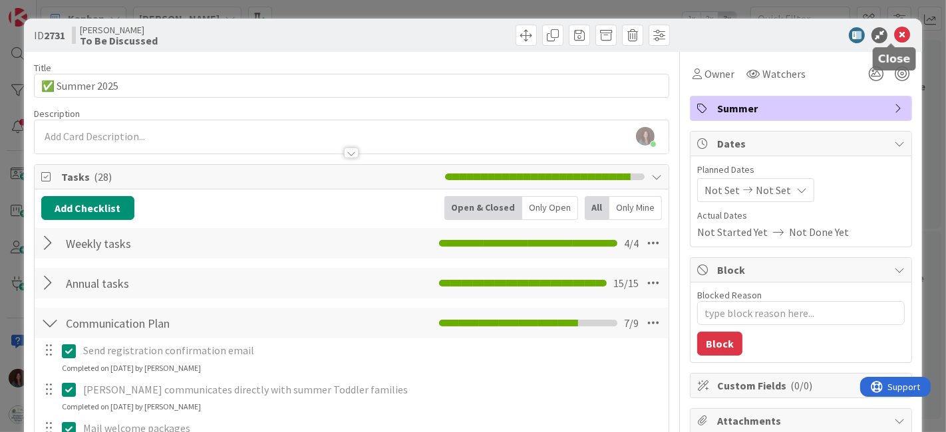
click at [894, 37] on icon at bounding box center [902, 35] width 16 height 16
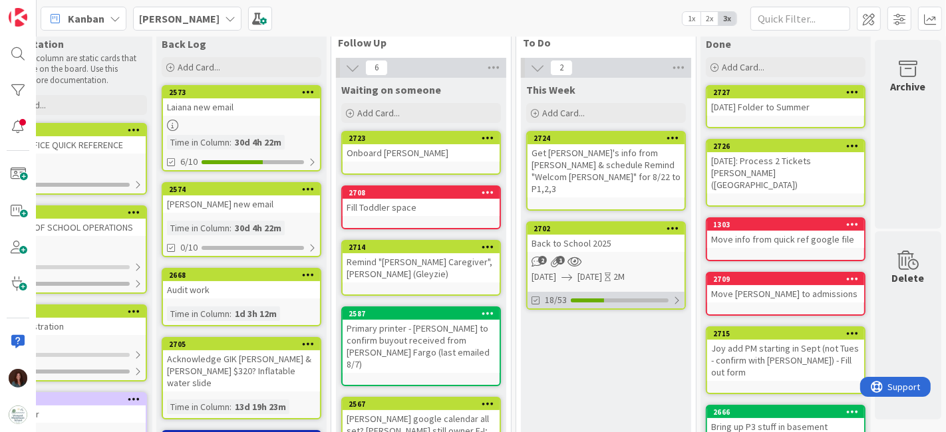
scroll to position [0, 69]
